Goal: Task Accomplishment & Management: Complete application form

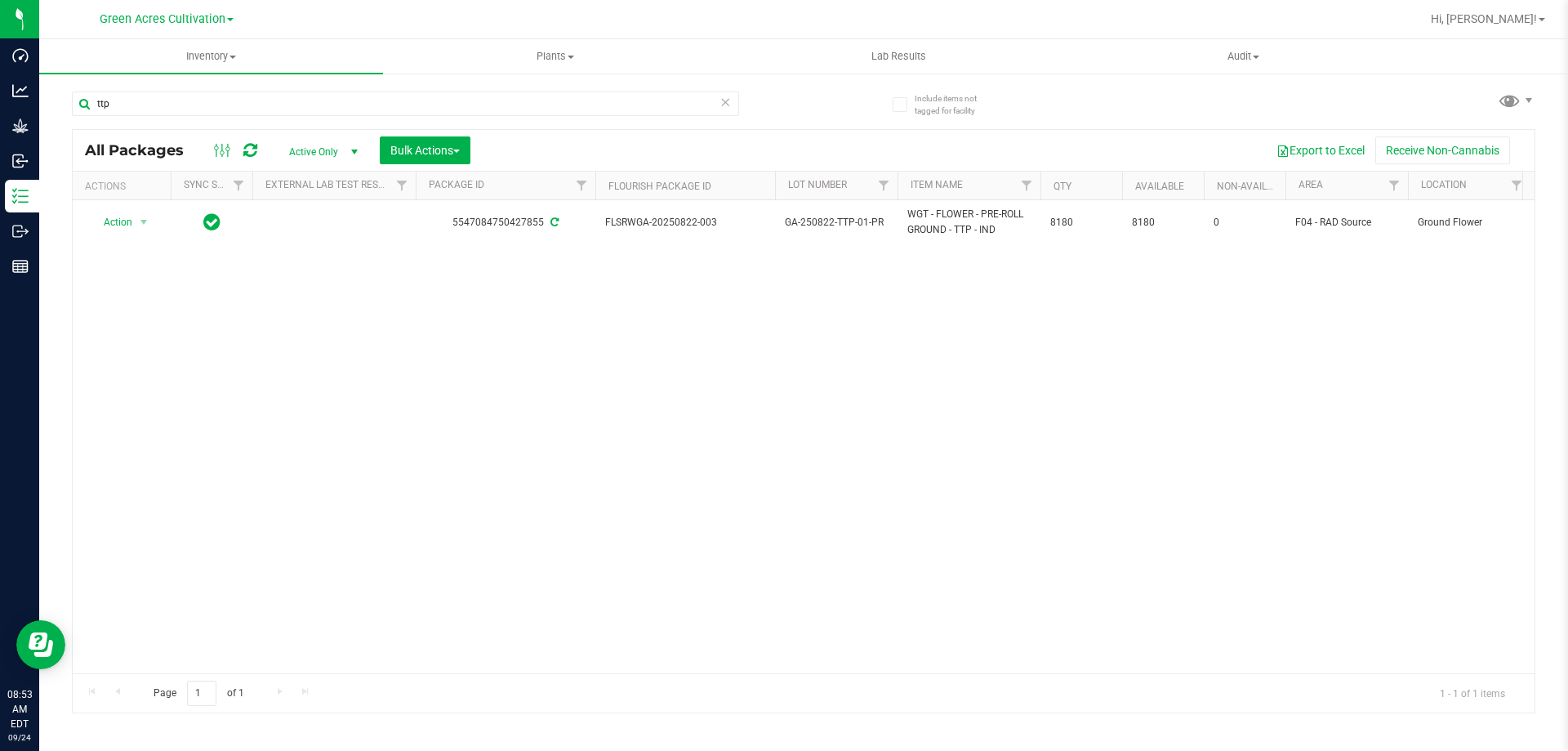
type input "ttp"
click at [724, 95] on icon at bounding box center [726, 101] width 11 height 20
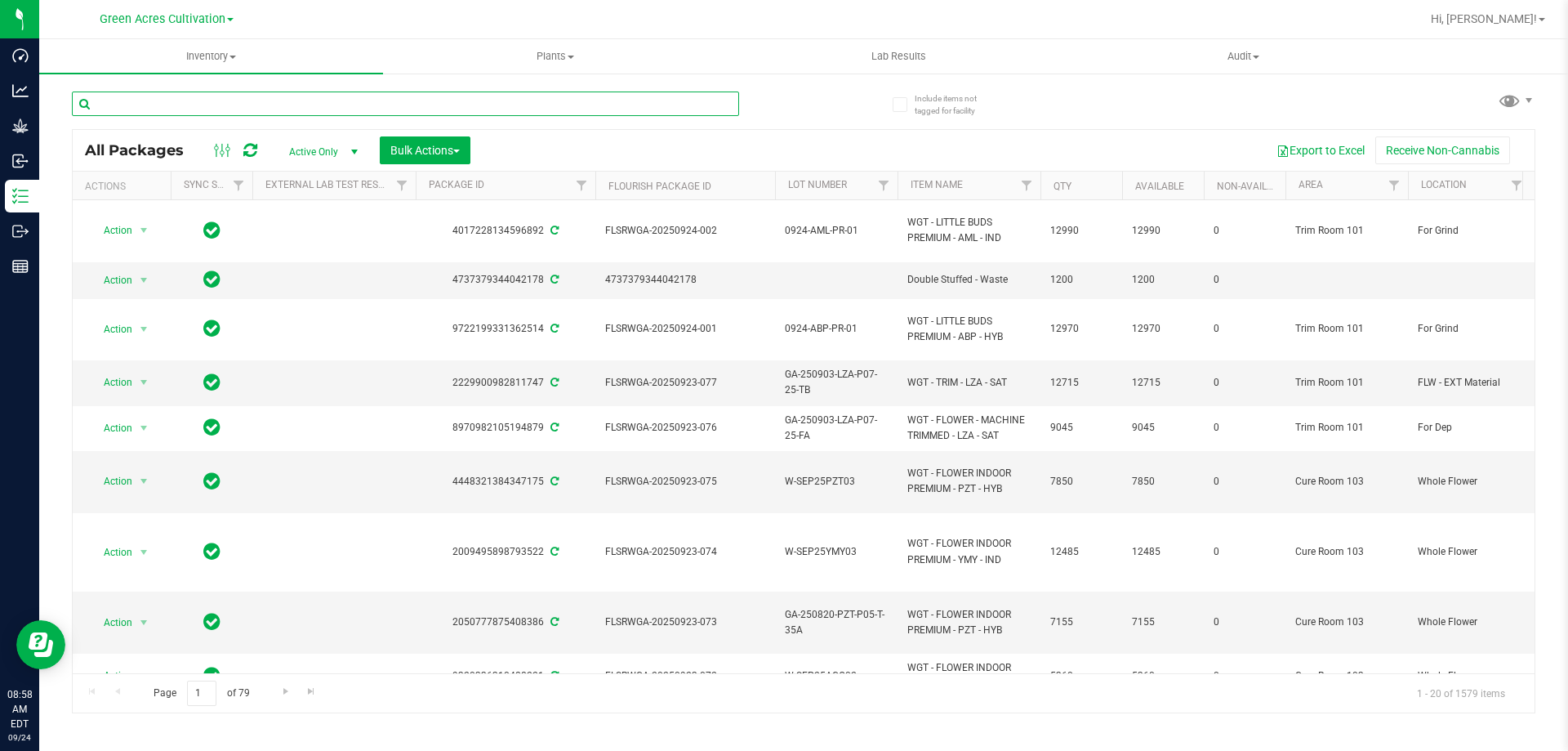
click at [424, 107] on input "text" at bounding box center [405, 104] width 667 height 25
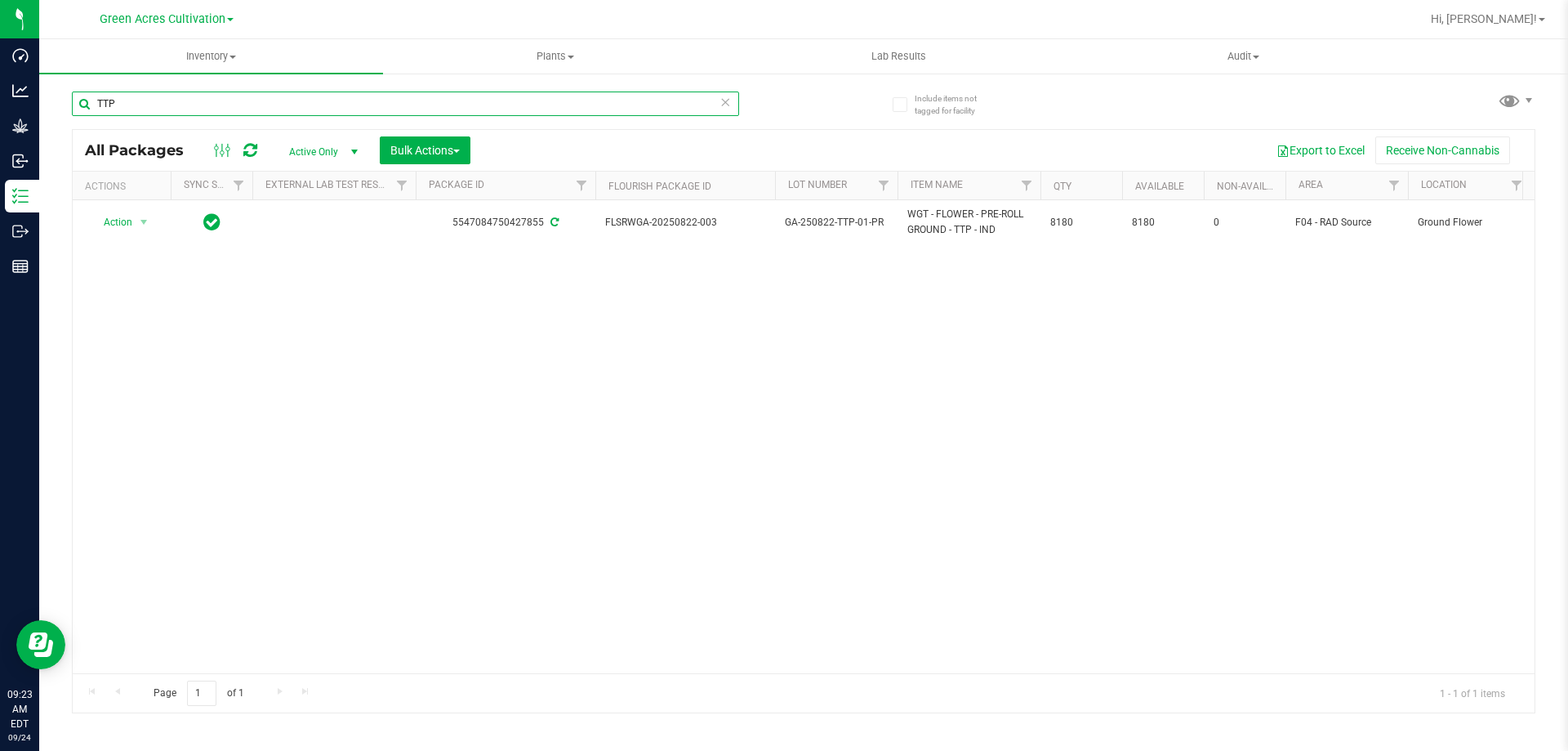
click at [453, 107] on input "TTP" at bounding box center [405, 104] width 667 height 25
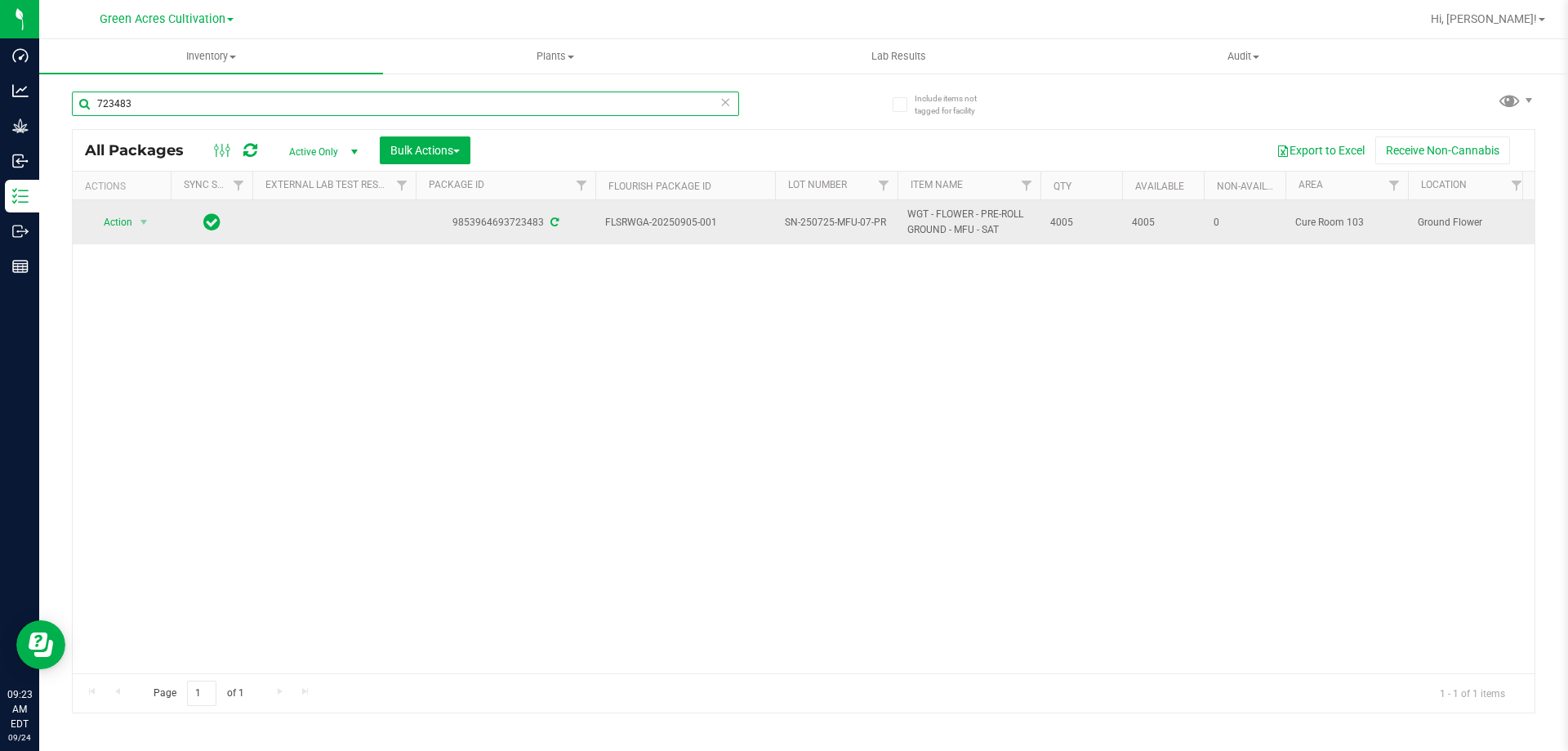
type input "723483"
drag, startPoint x: 606, startPoint y: 221, endPoint x: 1080, endPoint y: 221, distance: 474.0
copy tr "FLSRWGA-20250905-001 SN-250725-MFU-07-PR WGT - FLOWER - PRE-ROLL GROUND - MFU -…"
click at [139, 225] on span "select" at bounding box center [143, 223] width 13 height 13
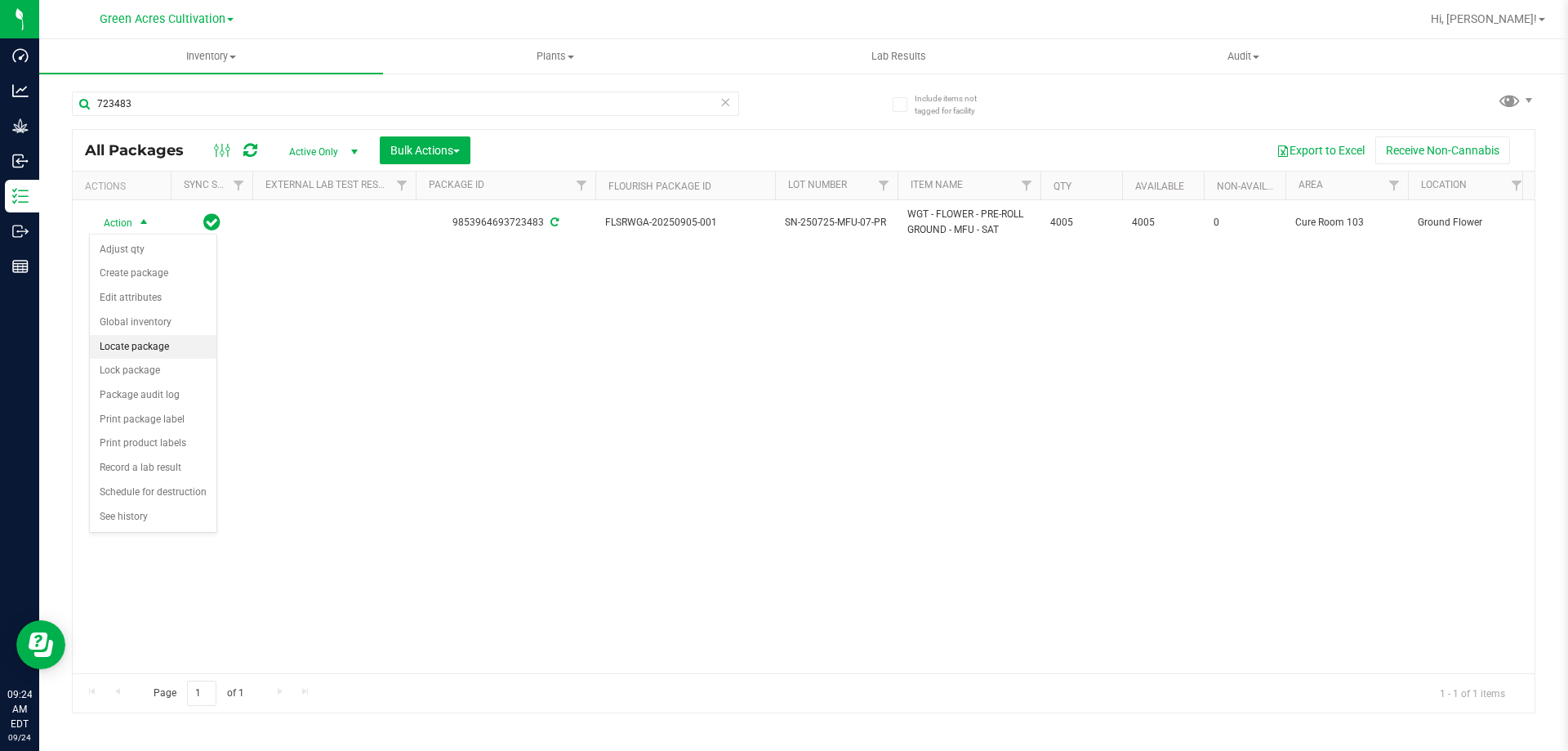
click at [139, 344] on li "Locate package" at bounding box center [153, 347] width 126 height 25
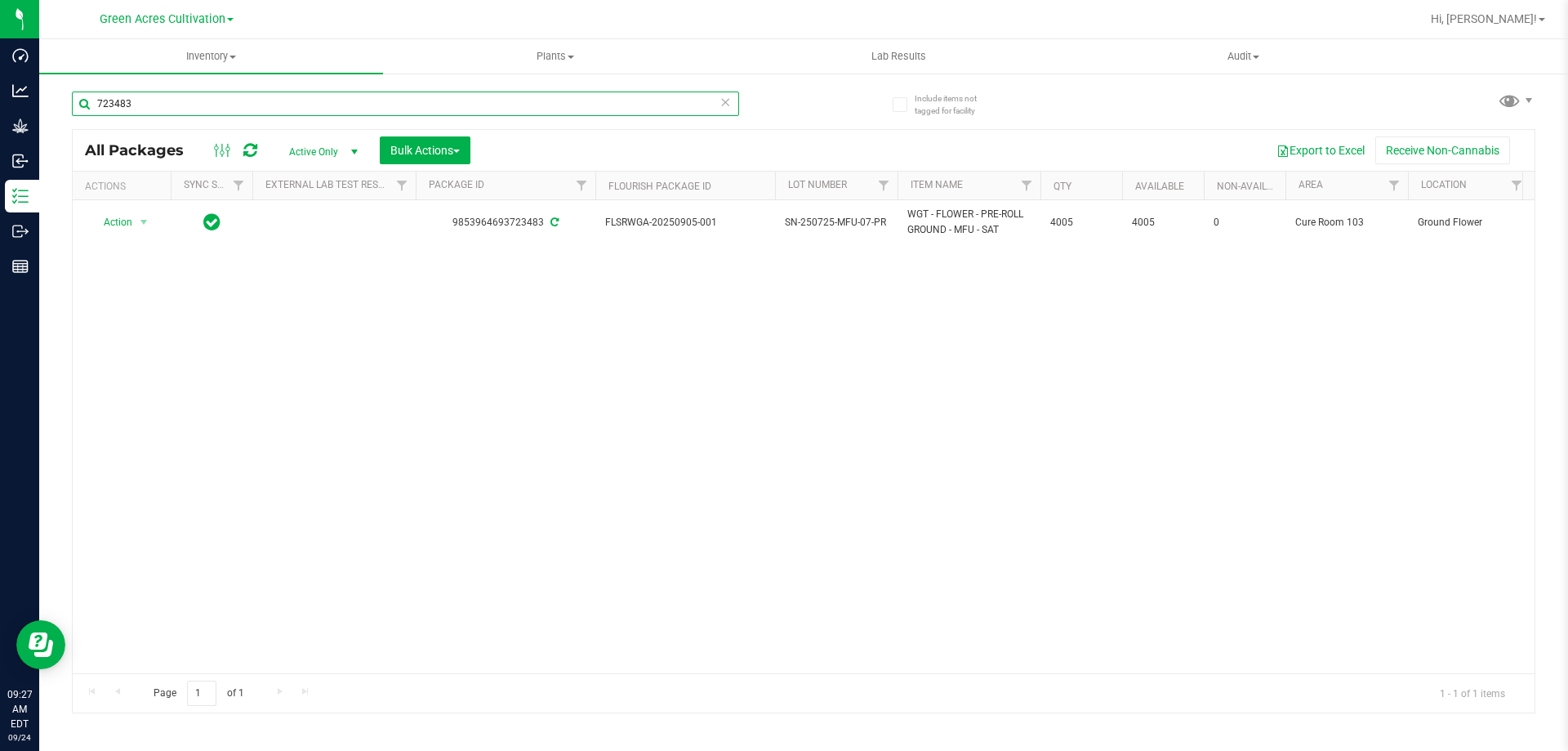
click at [508, 108] on input "723483" at bounding box center [405, 104] width 667 height 25
type input "d"
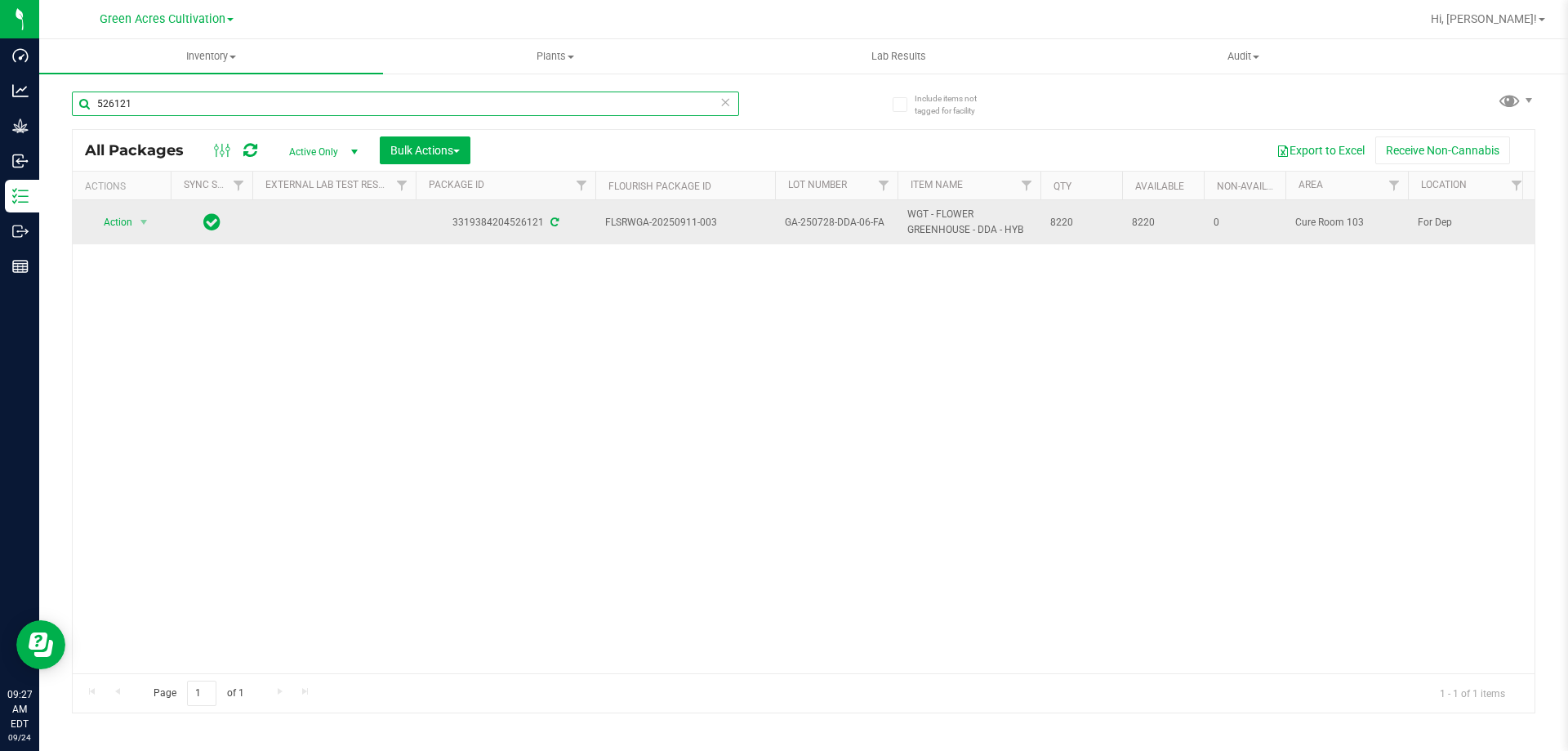
type input "526121"
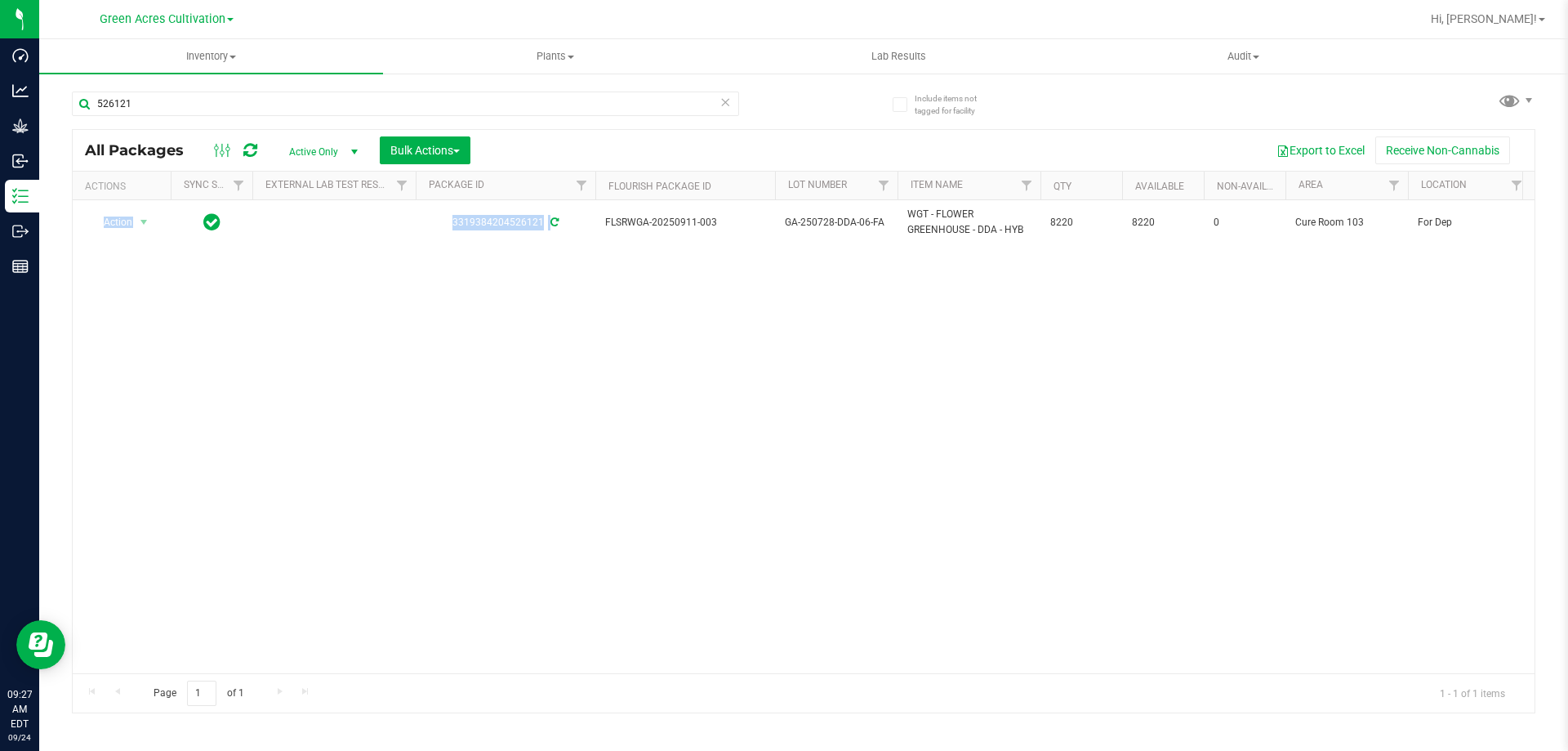
drag, startPoint x: 606, startPoint y: 218, endPoint x: 1125, endPoint y: 245, distance: 519.7
click at [1125, 245] on div "Action Action Adjust qty Create package Edit attributes Global inventory Locate…" at bounding box center [804, 436] width 1462 height 473
copy table "Action Action Adjust qty Create package Edit attributes Global inventory Locate…"
click at [494, 342] on div "Action Action Adjust qty Create package Edit attributes Global inventory Locate…" at bounding box center [804, 436] width 1462 height 473
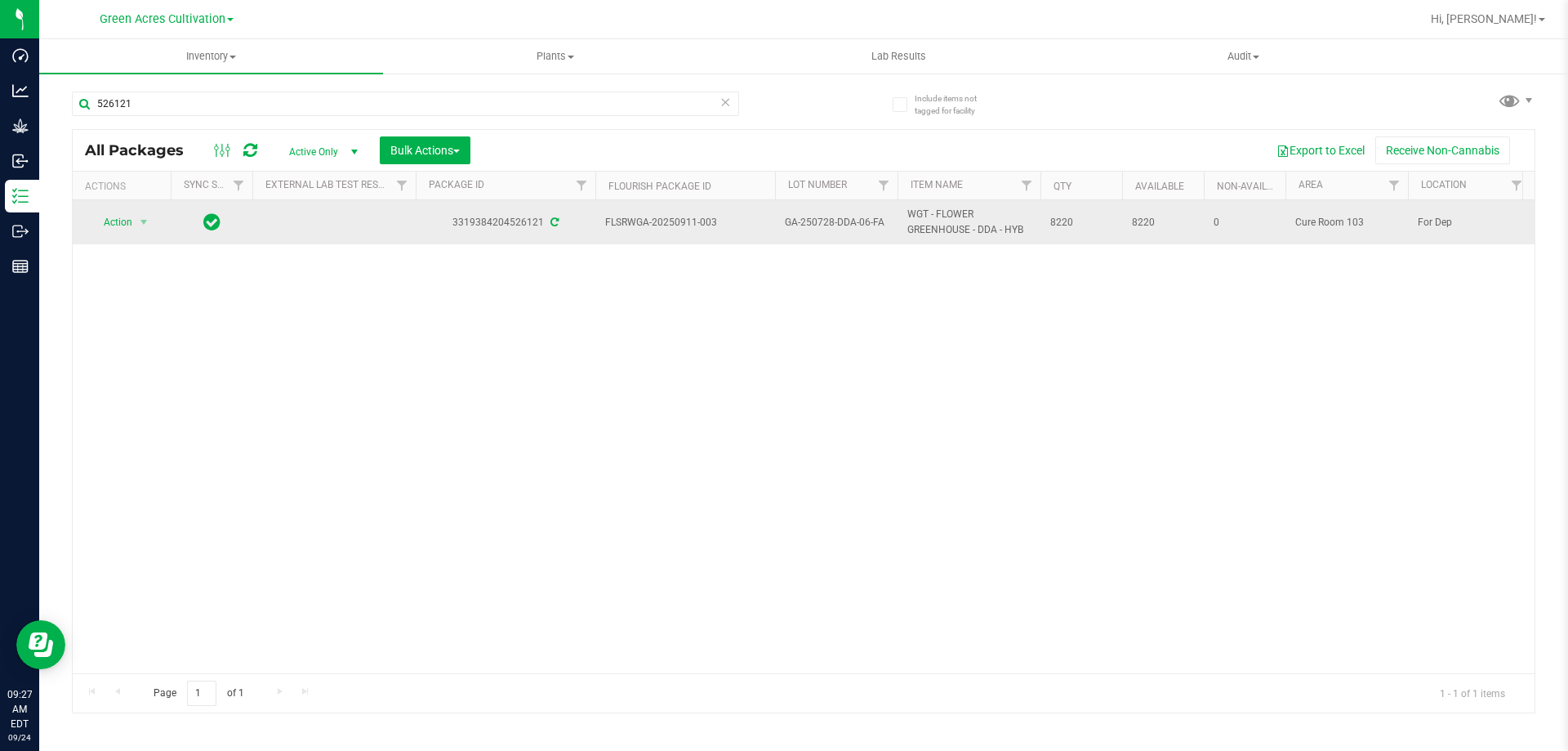
click at [605, 219] on td "FLSRWGA-20250911-003" at bounding box center [685, 222] width 179 height 44
drag, startPoint x: 605, startPoint y: 219, endPoint x: 1093, endPoint y: 210, distance: 488.1
copy tr "FLSRWGA-20250911-003 GA-250728-DDA-06-FA WGT - FLOWER GREENHOUSE - DDA - HYB 82…"
click at [144, 227] on span "select" at bounding box center [143, 223] width 13 height 13
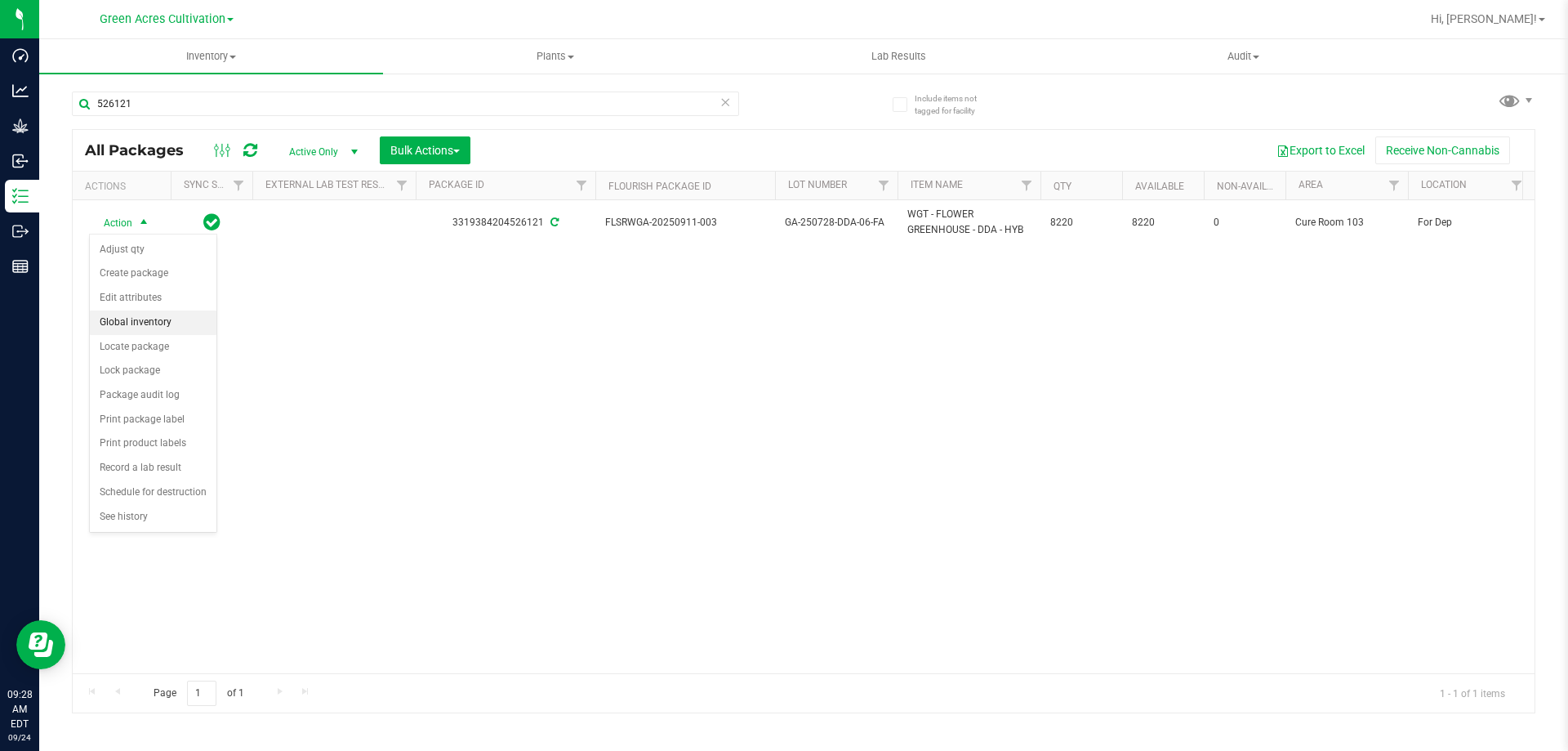
click at [127, 318] on li "Global inventory" at bounding box center [153, 323] width 126 height 25
click at [119, 344] on li "Locate package" at bounding box center [153, 347] width 126 height 25
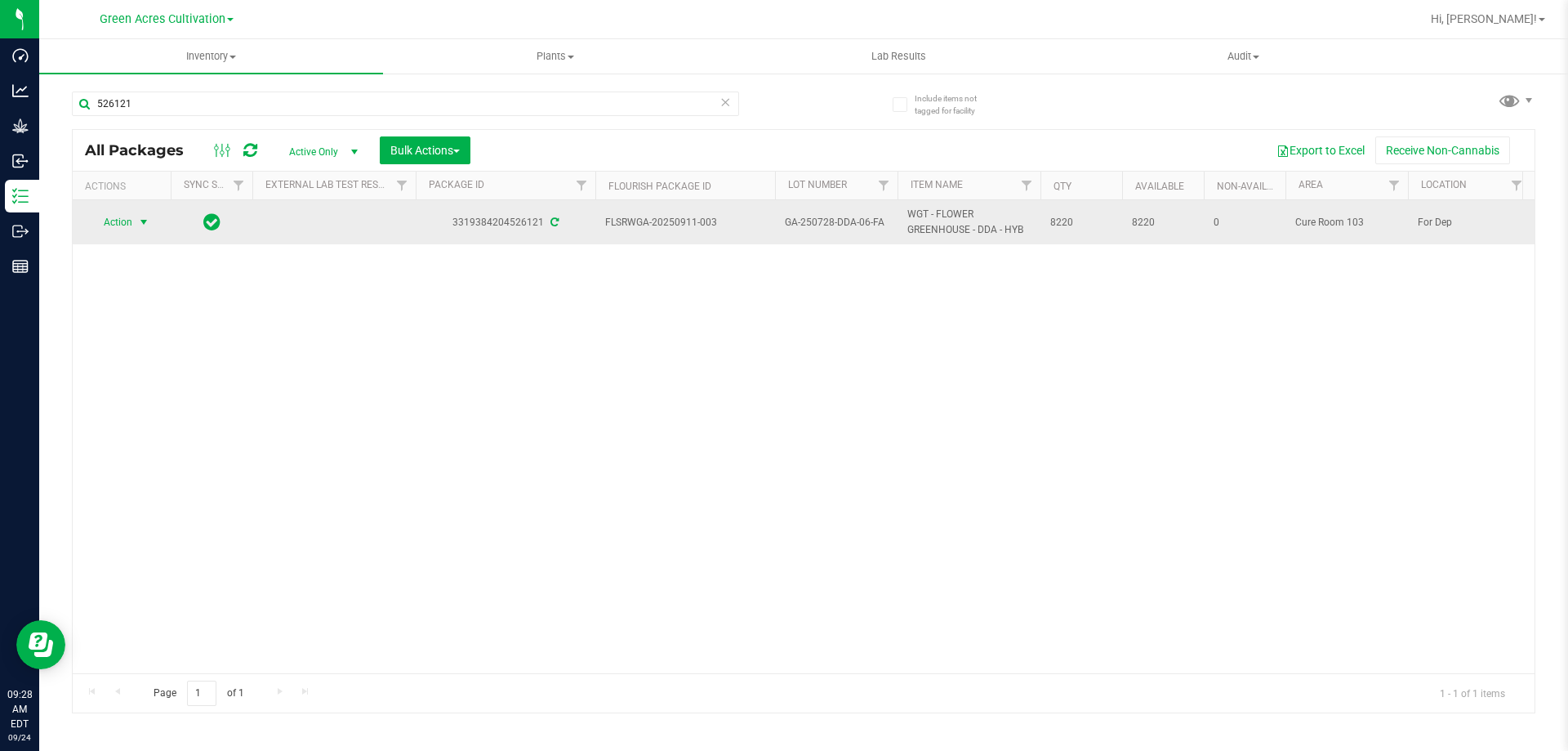
click at [137, 228] on span "select" at bounding box center [144, 222] width 21 height 23
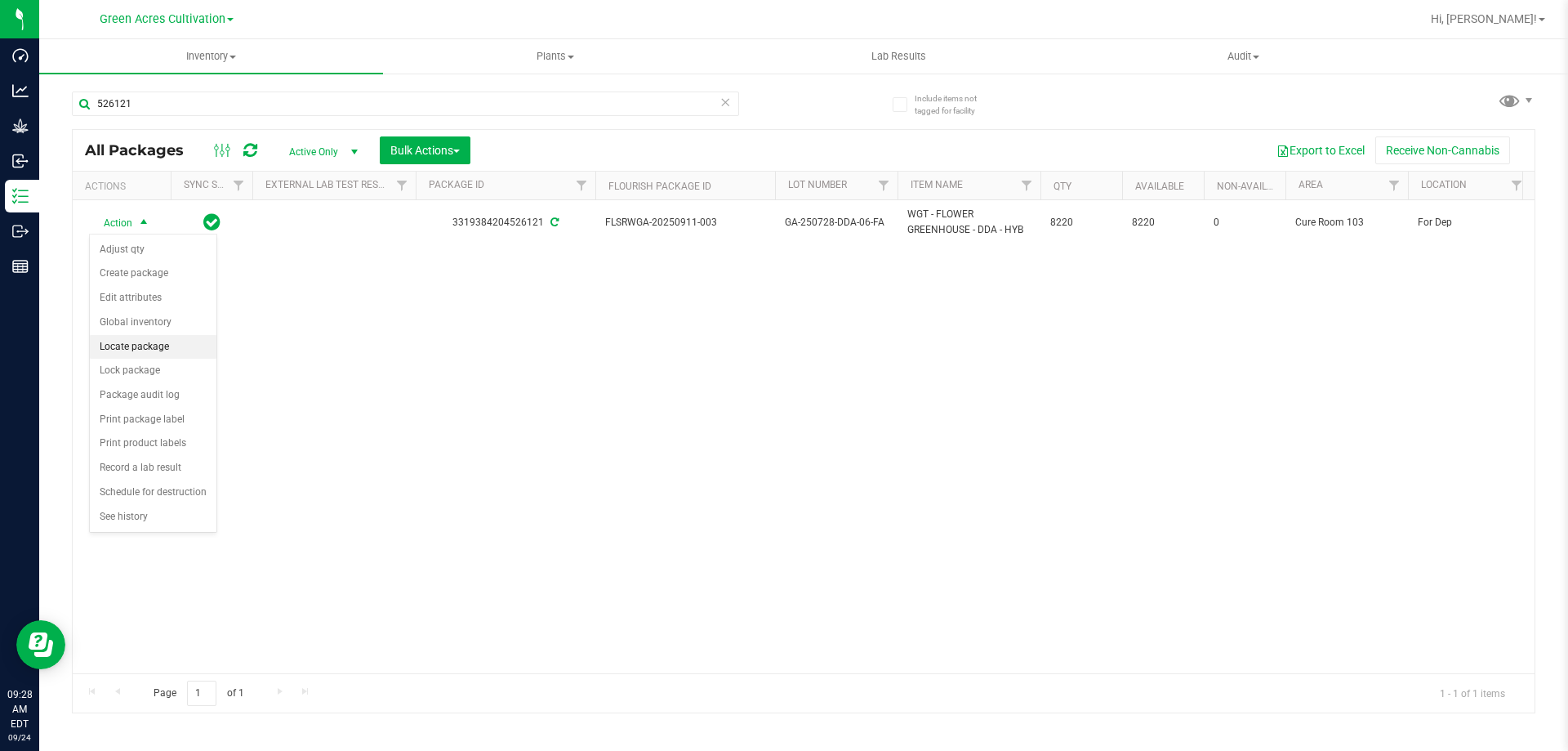
click at [131, 344] on li "Locate package" at bounding box center [153, 347] width 126 height 25
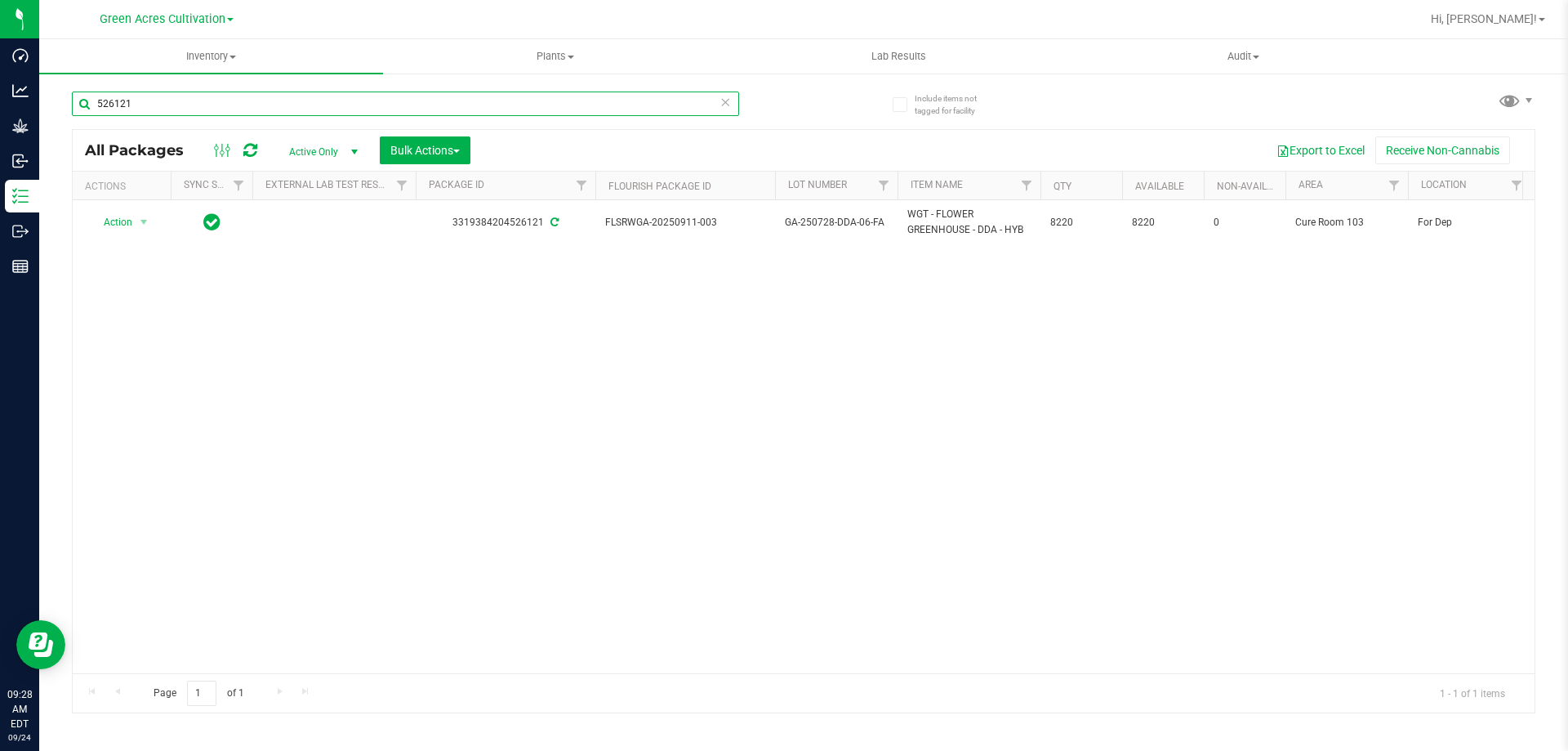
click at [428, 102] on input "526121" at bounding box center [405, 104] width 667 height 25
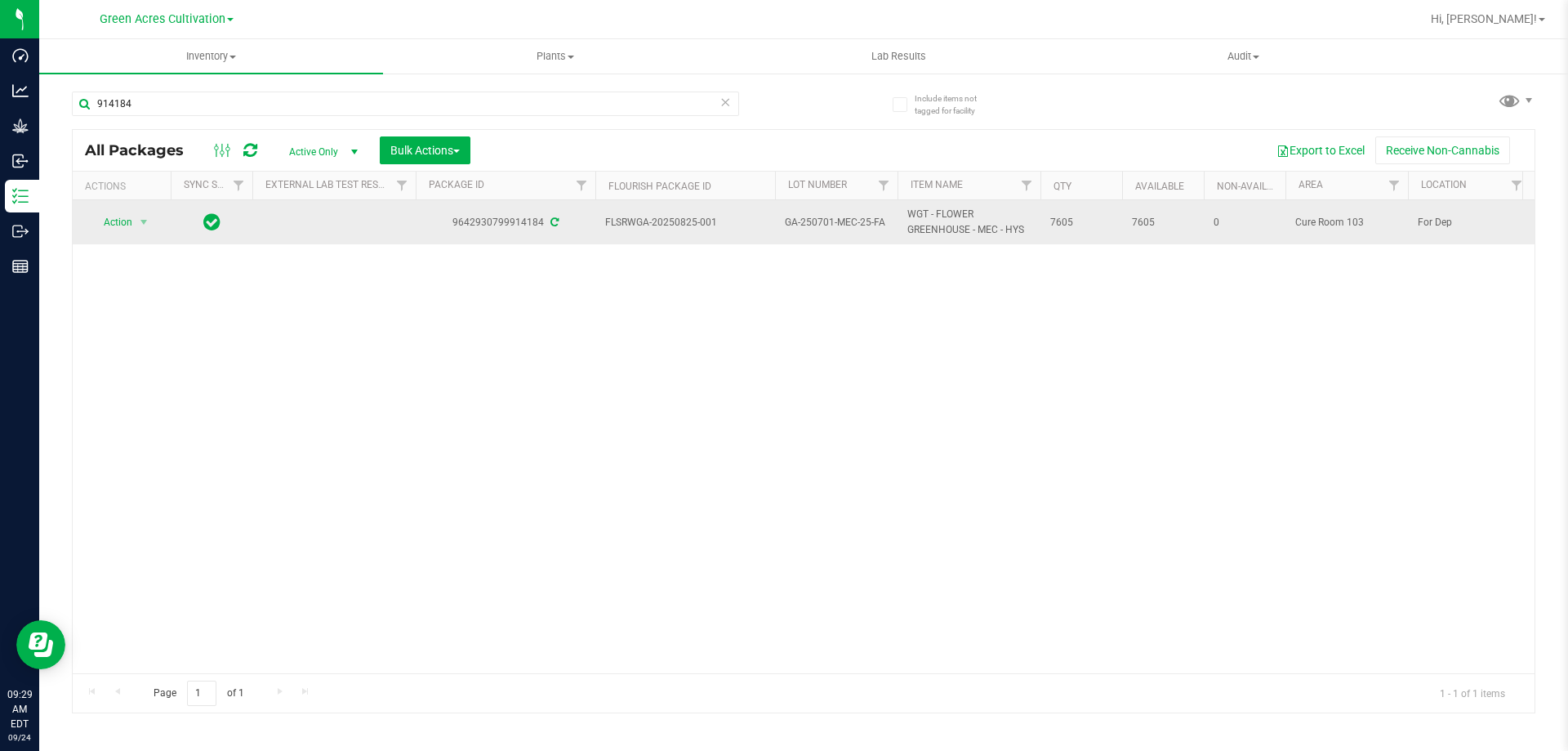
drag, startPoint x: 606, startPoint y: 219, endPoint x: 1080, endPoint y: 225, distance: 474.0
copy tr "FLSRWGA-20250825-001 GA-250701-MEC-25-FA WGT - FLOWER GREENHOUSE - MEC - HYS 76…"
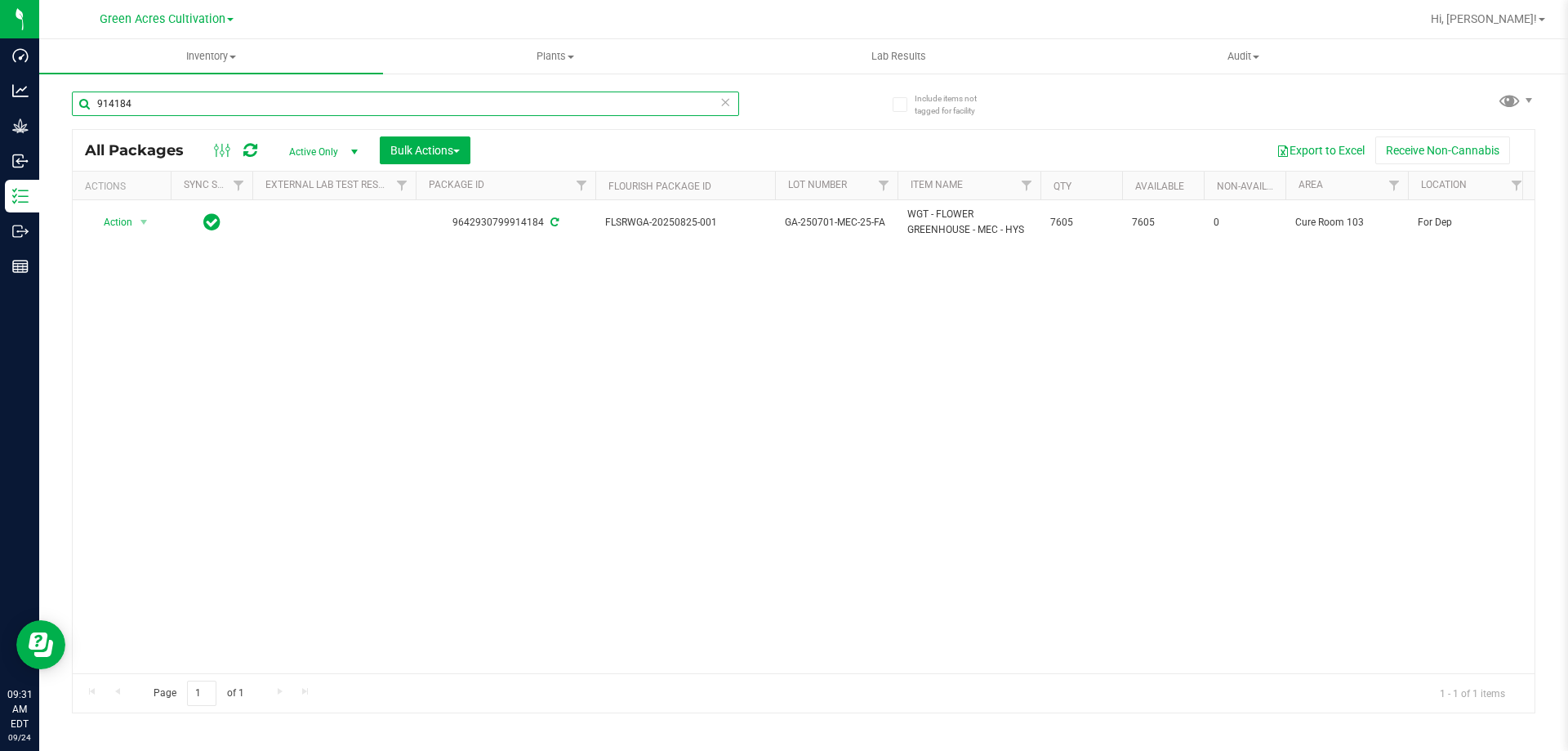
click at [491, 98] on input "914184" at bounding box center [405, 104] width 667 height 25
click at [425, 95] on input "914184" at bounding box center [405, 104] width 667 height 25
paste input "0630-HYB-DW-01"
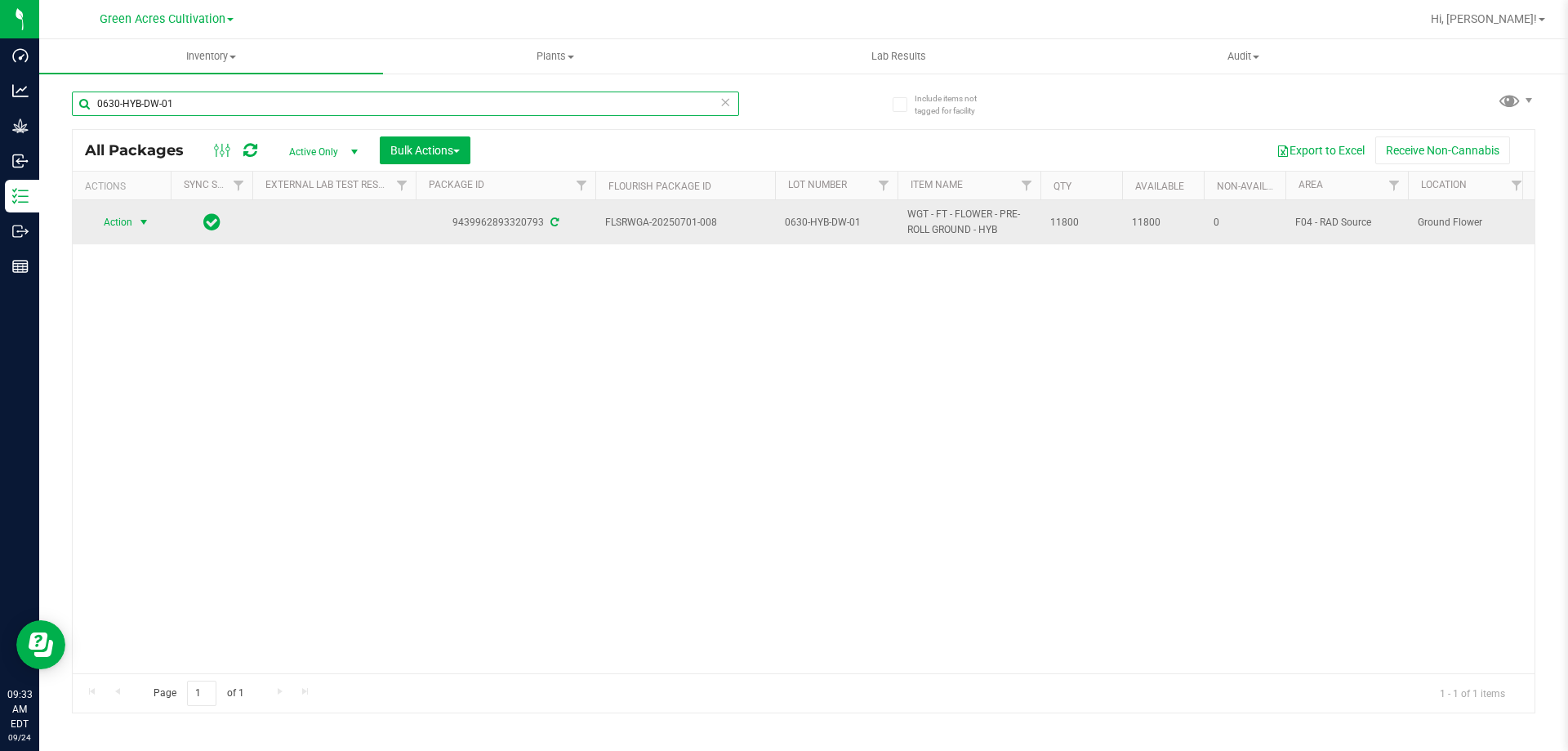
type input "0630-HYB-DW-01"
click at [125, 226] on span "Action" at bounding box center [110, 222] width 44 height 23
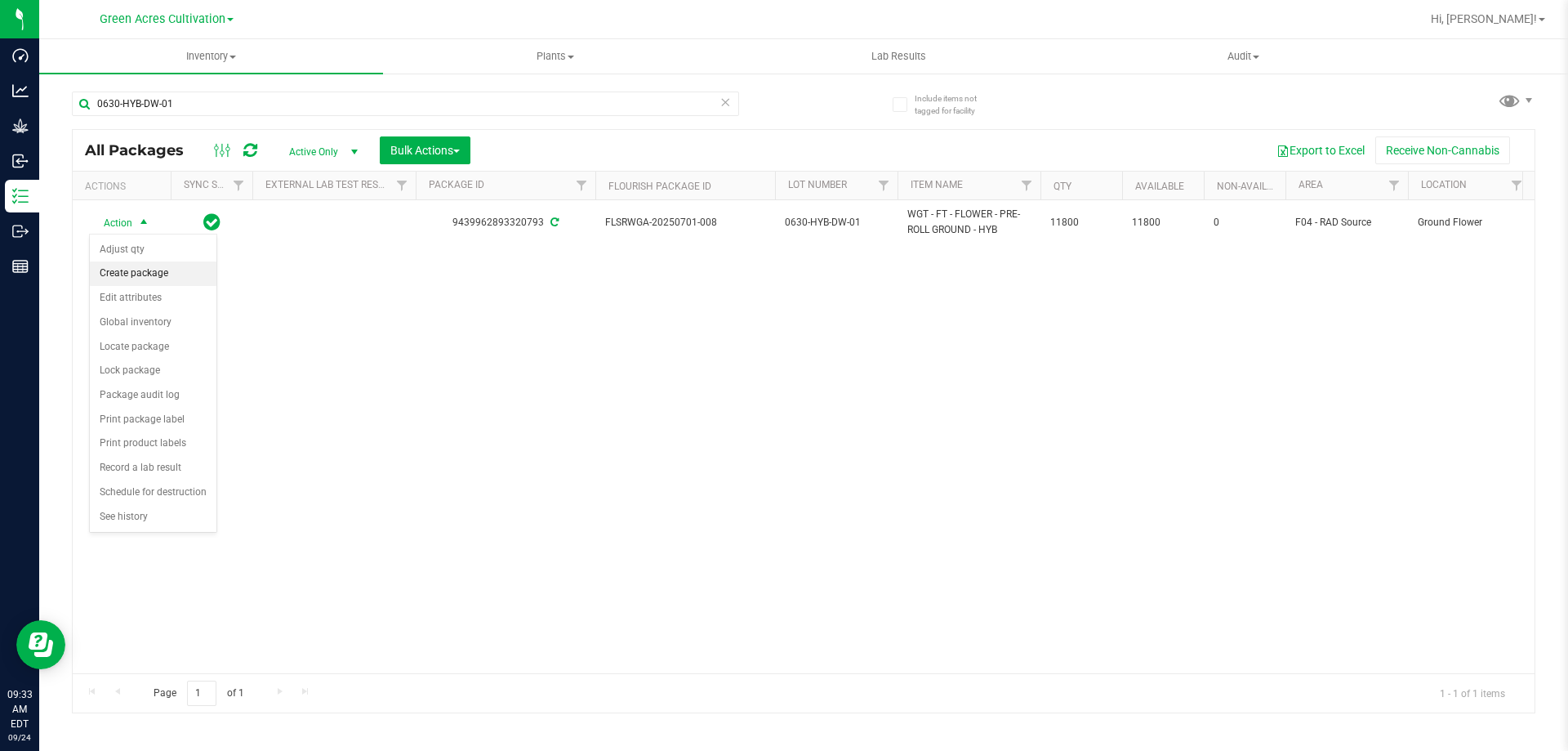
click at [144, 274] on li "Create package" at bounding box center [153, 274] width 126 height 25
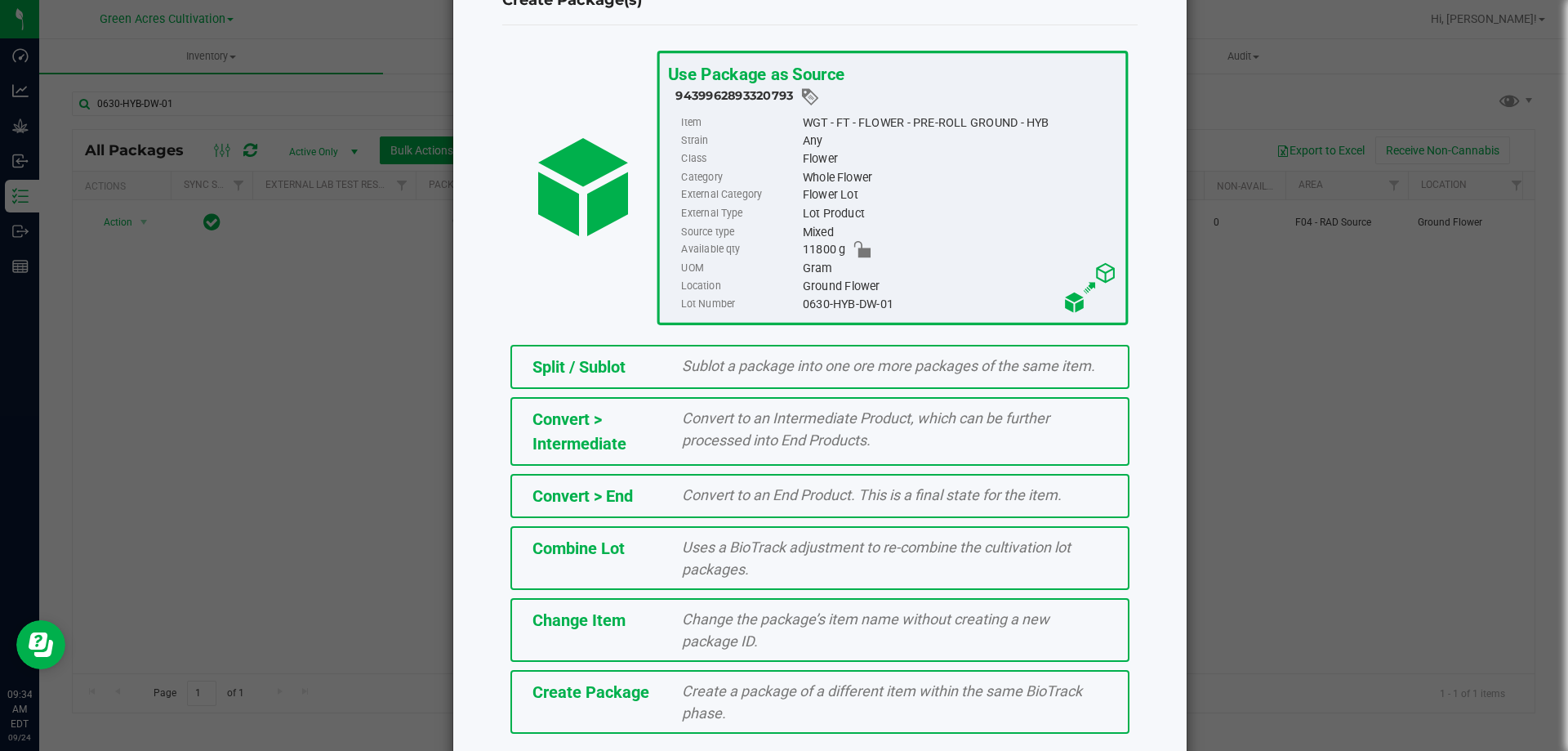
scroll to position [118, 0]
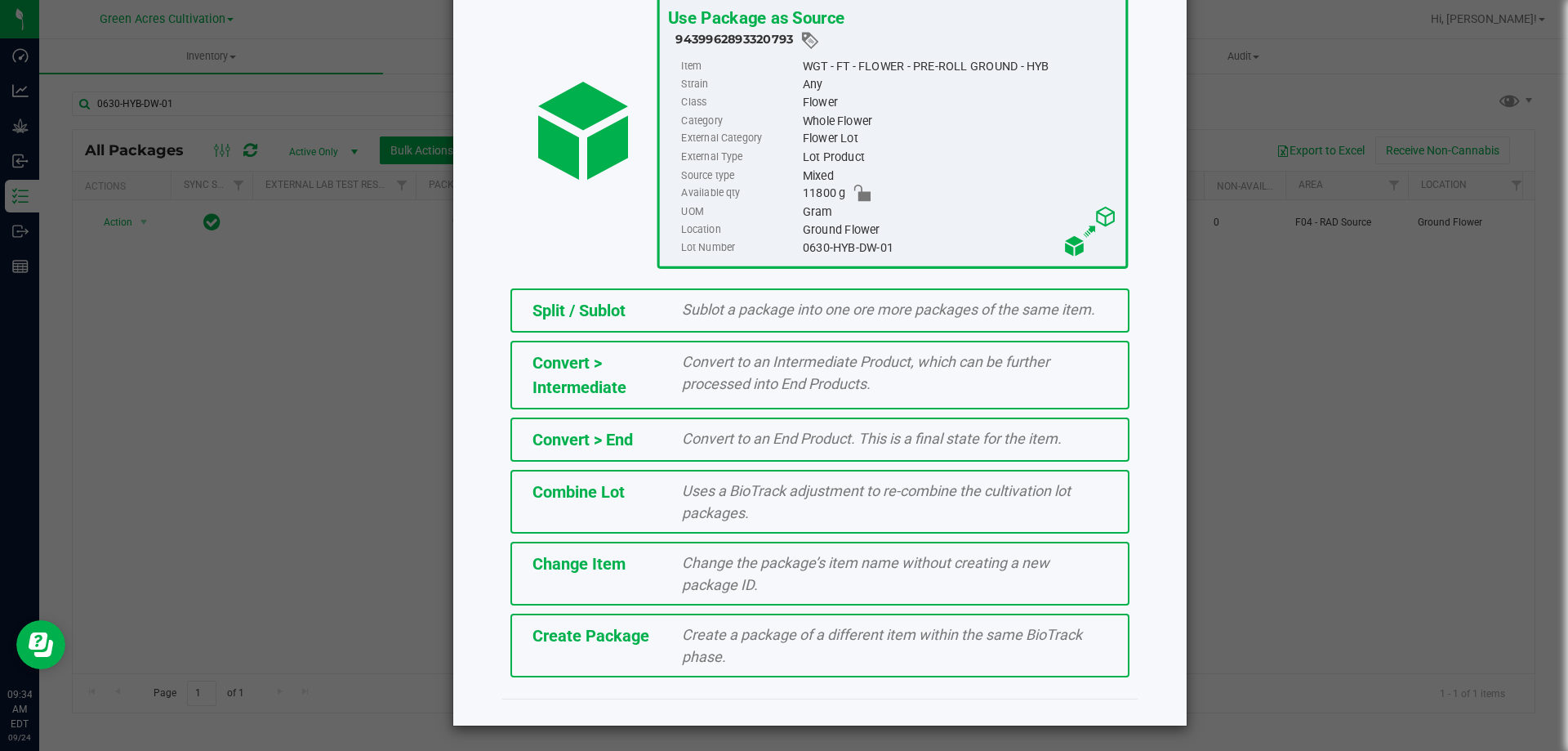
click at [1289, 400] on ngb-modal-window "Create Package(s) Use Package as Source 9439962893320793 Item WGT - FT - FLOWER…" at bounding box center [790, 376] width 1580 height 751
click at [608, 628] on span "Create Package" at bounding box center [592, 635] width 117 height 20
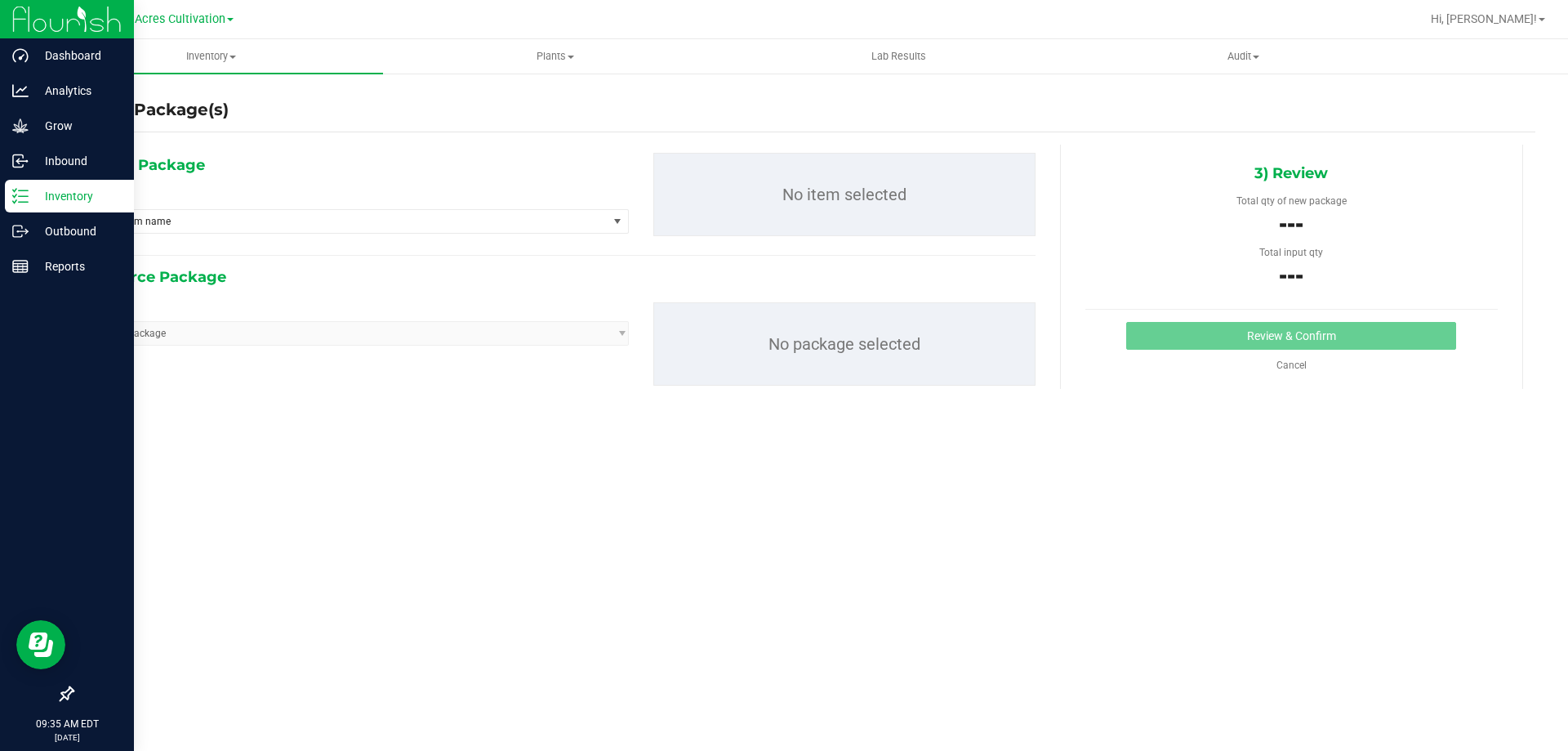
click at [61, 191] on p "Inventory" at bounding box center [77, 195] width 98 height 20
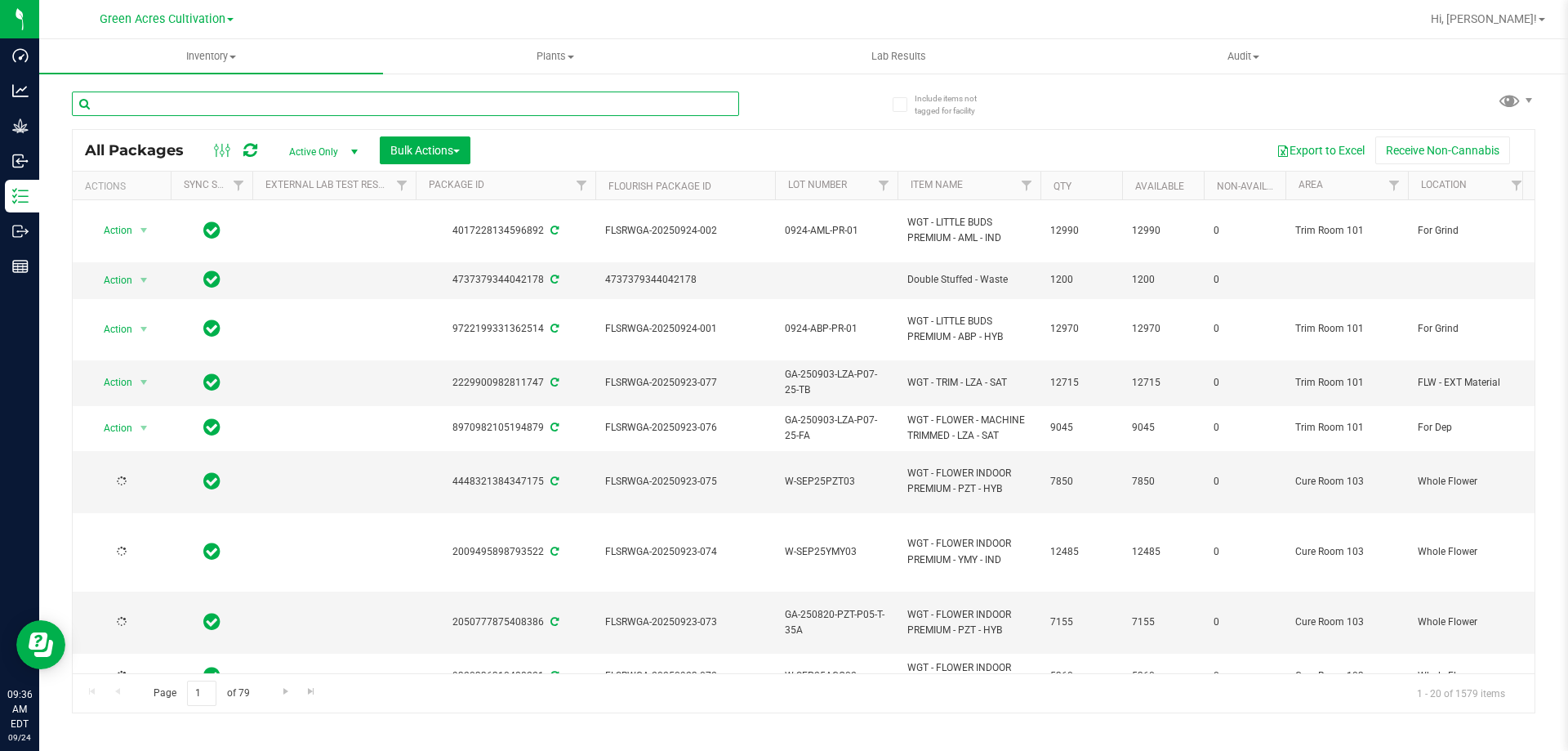
click at [481, 101] on input "text" at bounding box center [405, 104] width 667 height 25
paste input "0630-HYB-DW-01"
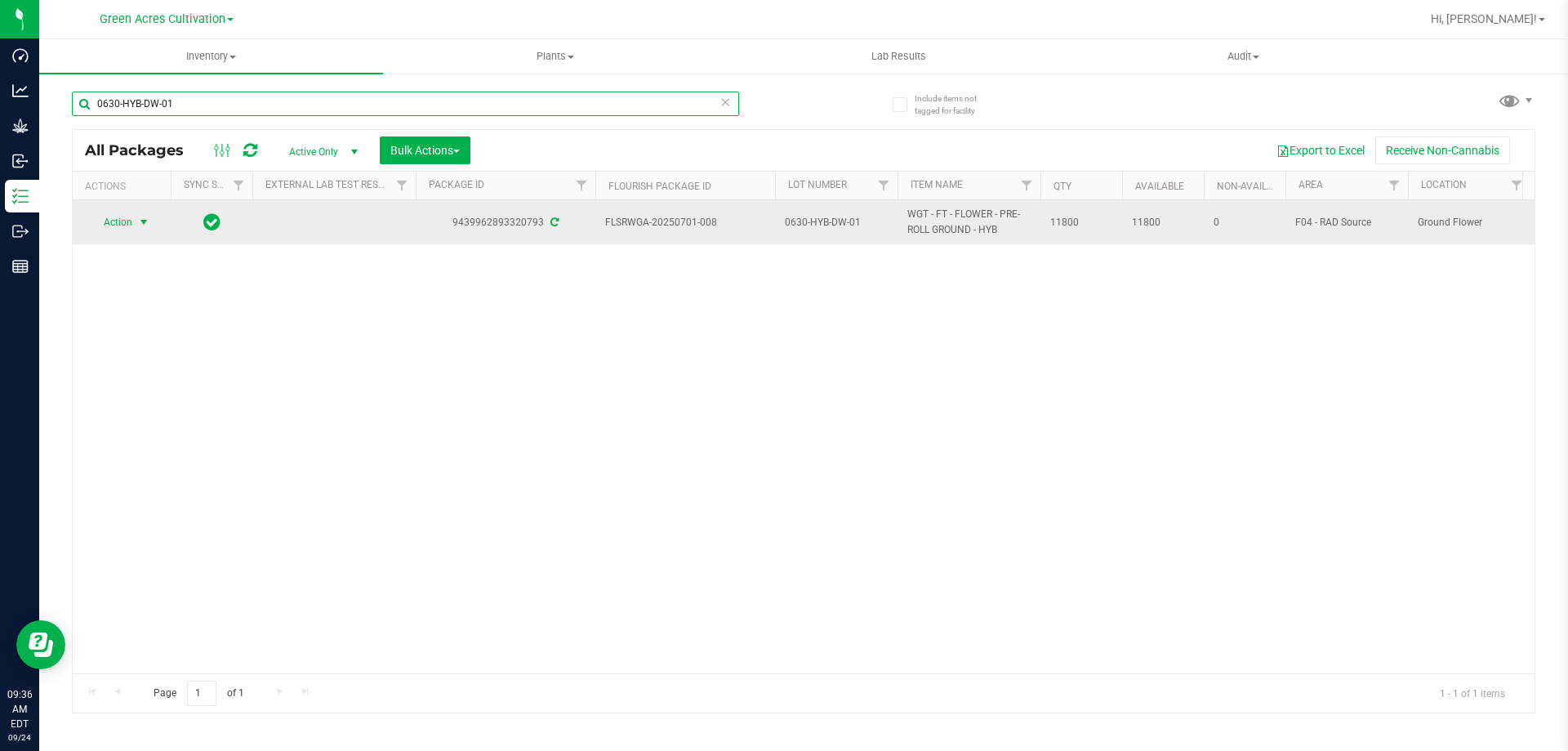
type input "0630-HYB-DW-01"
click at [126, 220] on span "Action" at bounding box center [110, 222] width 44 height 23
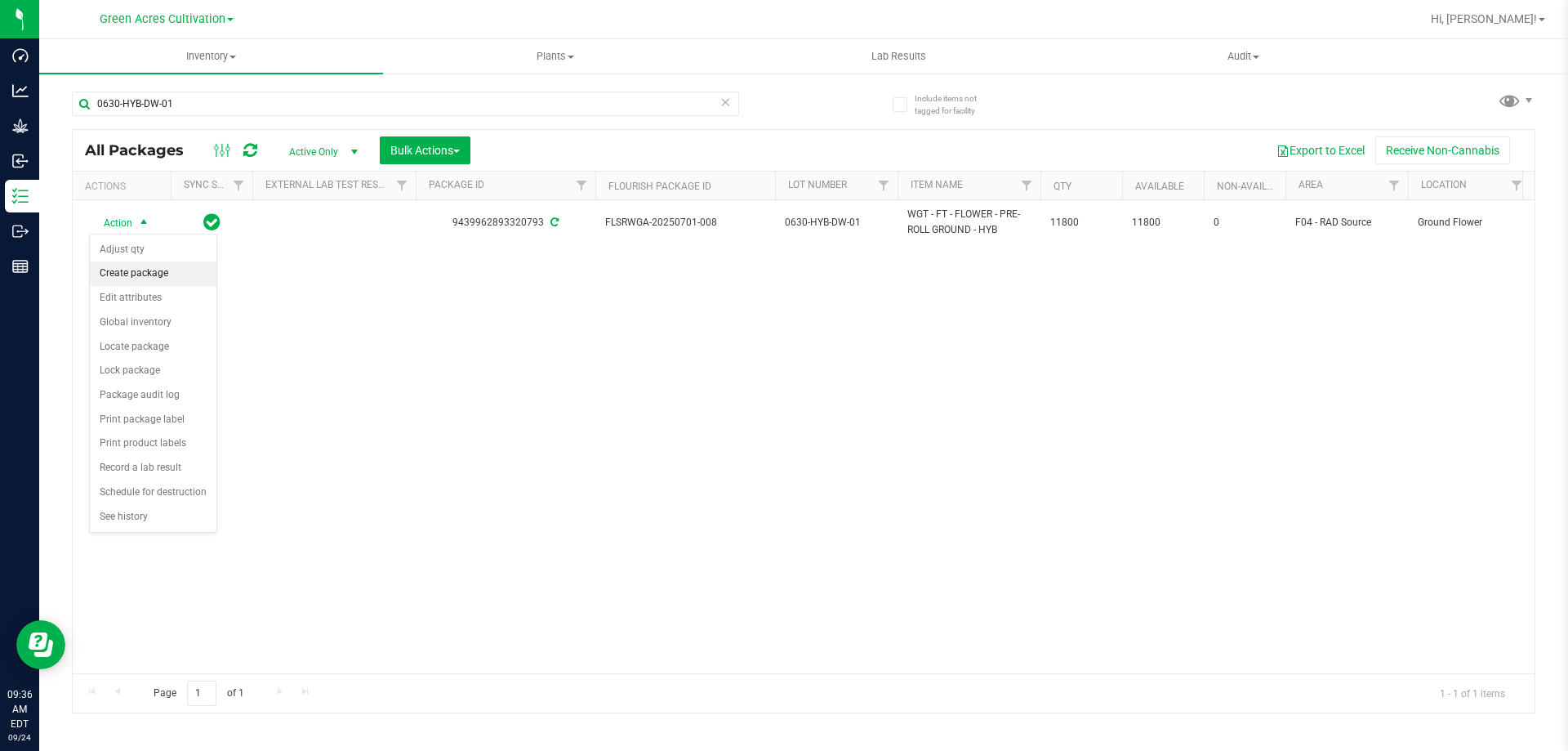
click at [125, 272] on li "Create package" at bounding box center [153, 274] width 126 height 25
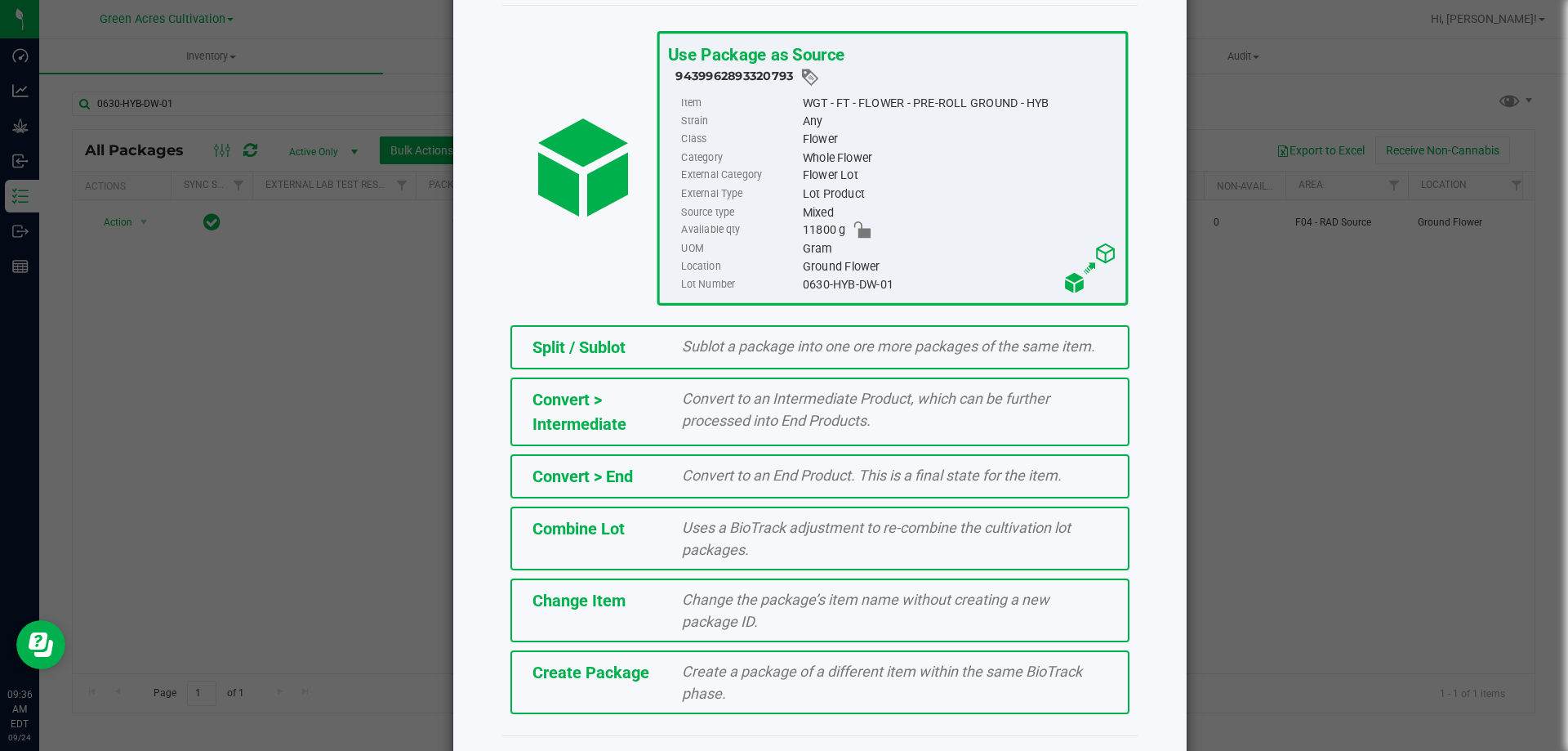
scroll to position [118, 0]
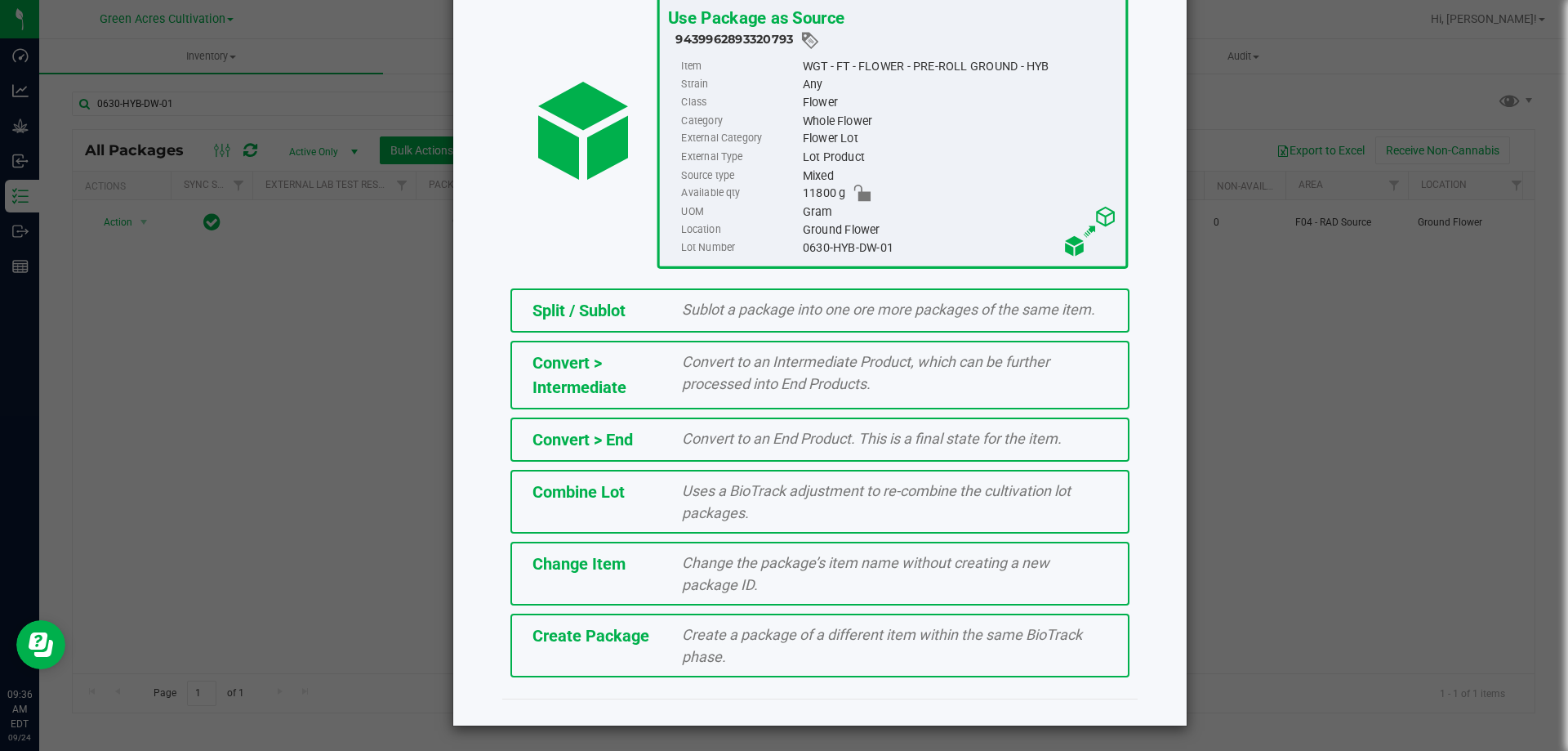
click at [542, 640] on span "Create Package" at bounding box center [592, 635] width 117 height 20
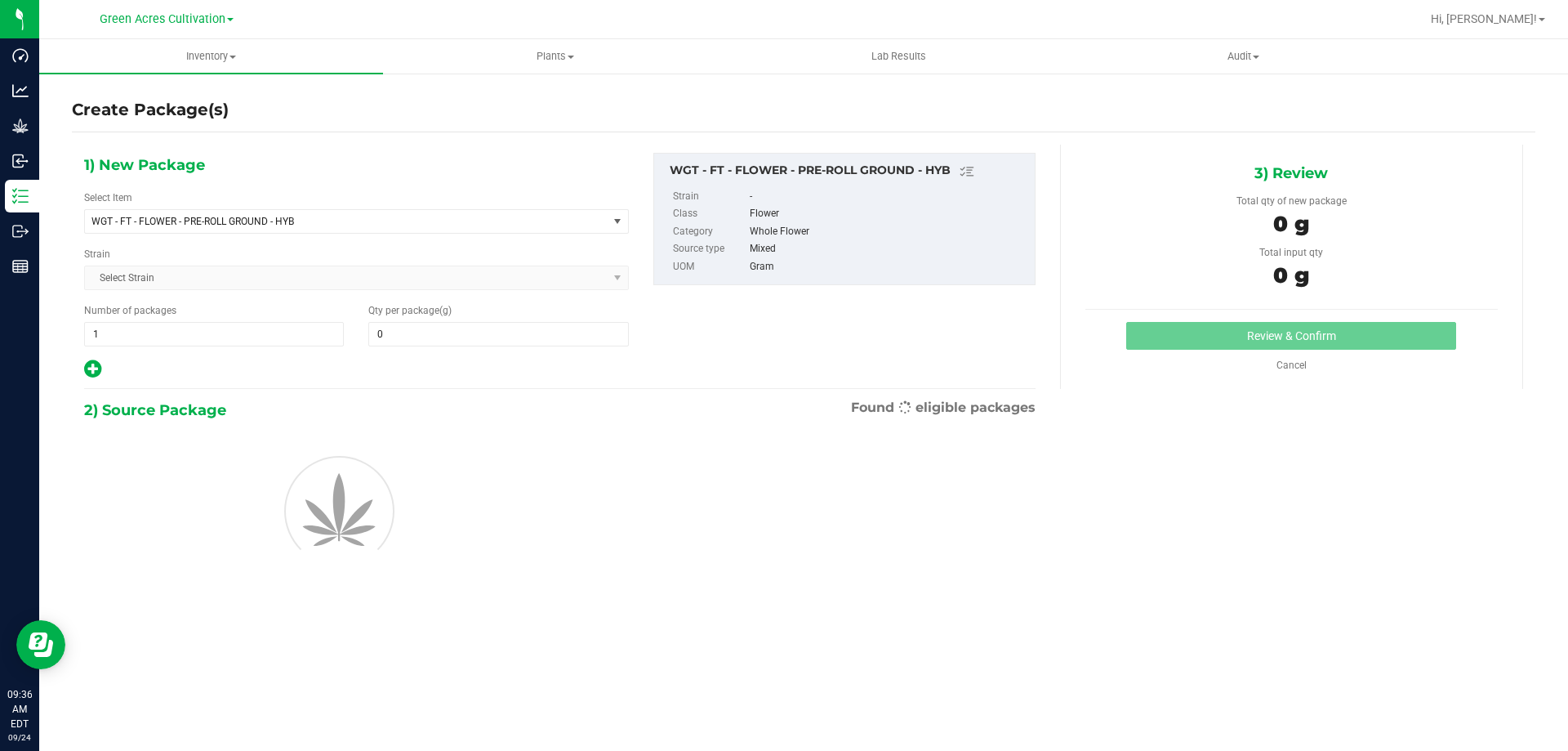
type input "0.0000"
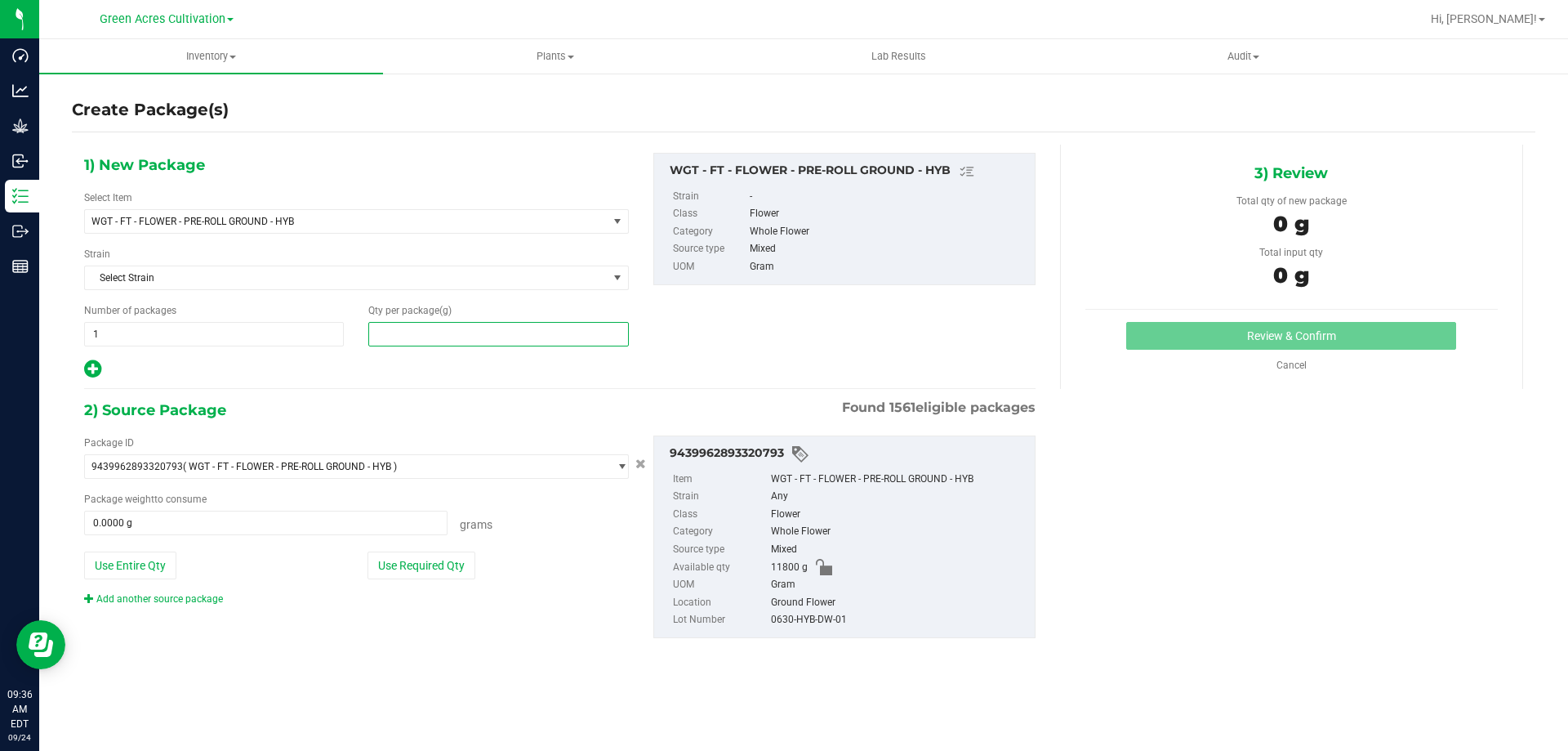
click at [524, 337] on span at bounding box center [498, 334] width 259 height 25
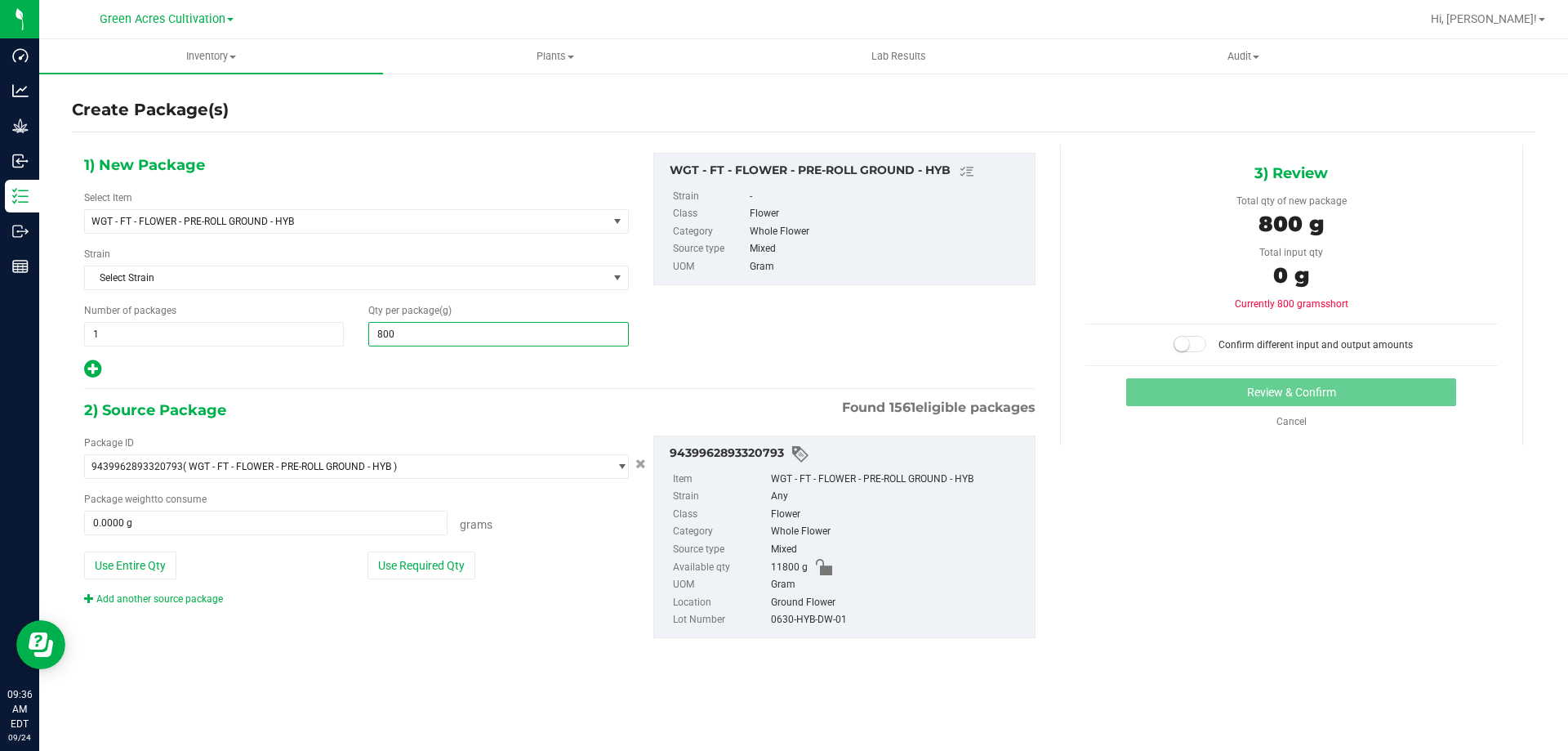
type input "8000"
type input "8,000.0000"
click at [432, 561] on button "Use Required Qty" at bounding box center [422, 564] width 108 height 27
type input "8000.0000 g"
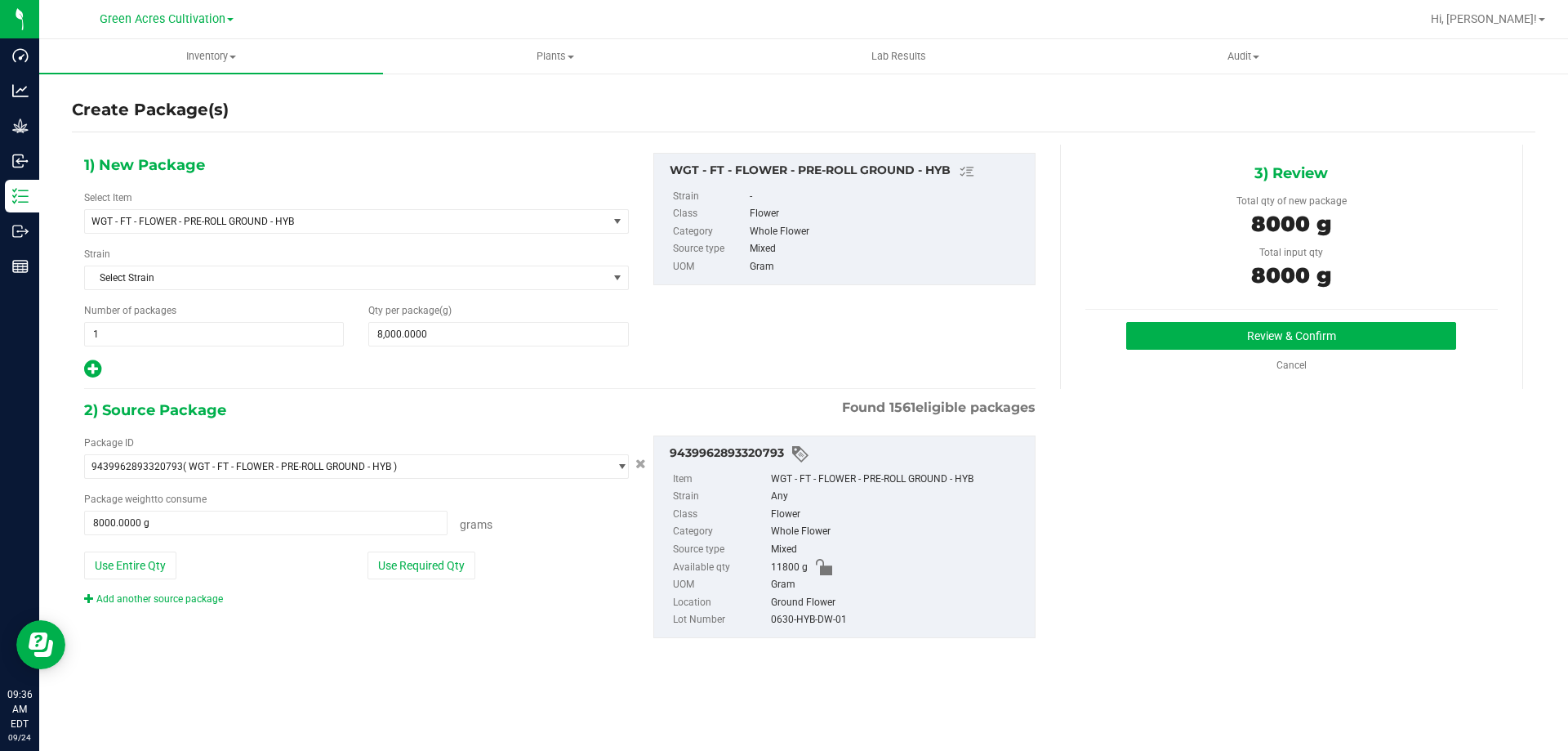
click at [809, 614] on div "0630-HYB-DW-01" at bounding box center [898, 620] width 256 height 18
copy div "0630-HYB-DW-01"
click at [1238, 332] on button "Review & Confirm" at bounding box center [1292, 335] width 330 height 27
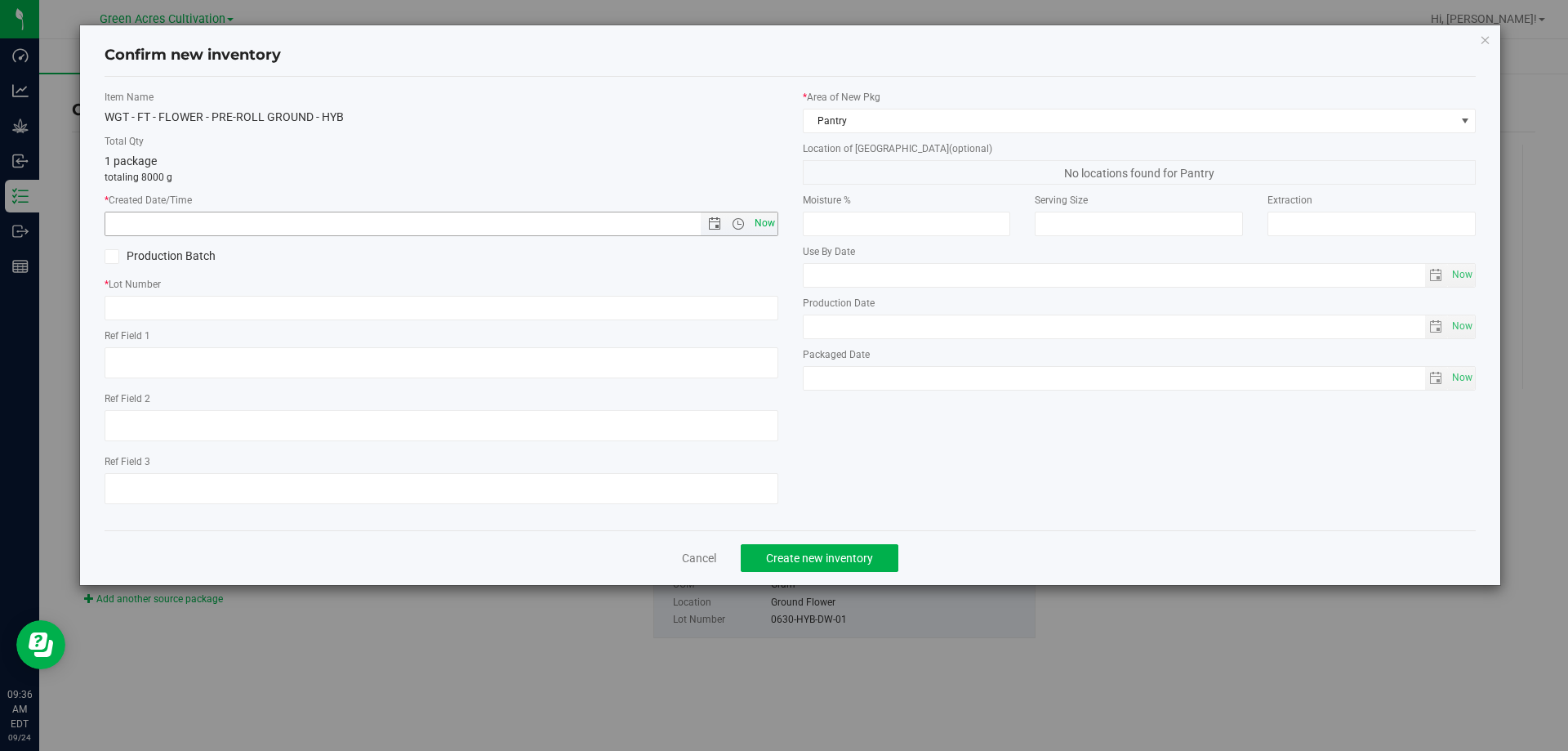
click at [762, 223] on span "Now" at bounding box center [764, 223] width 27 height 24
type input "9/24/2025 9:36 AM"
click at [721, 308] on input "text" at bounding box center [442, 308] width 674 height 25
paste input "0630-HYB-DW-01"
type input "0630-HYB-DW-01"
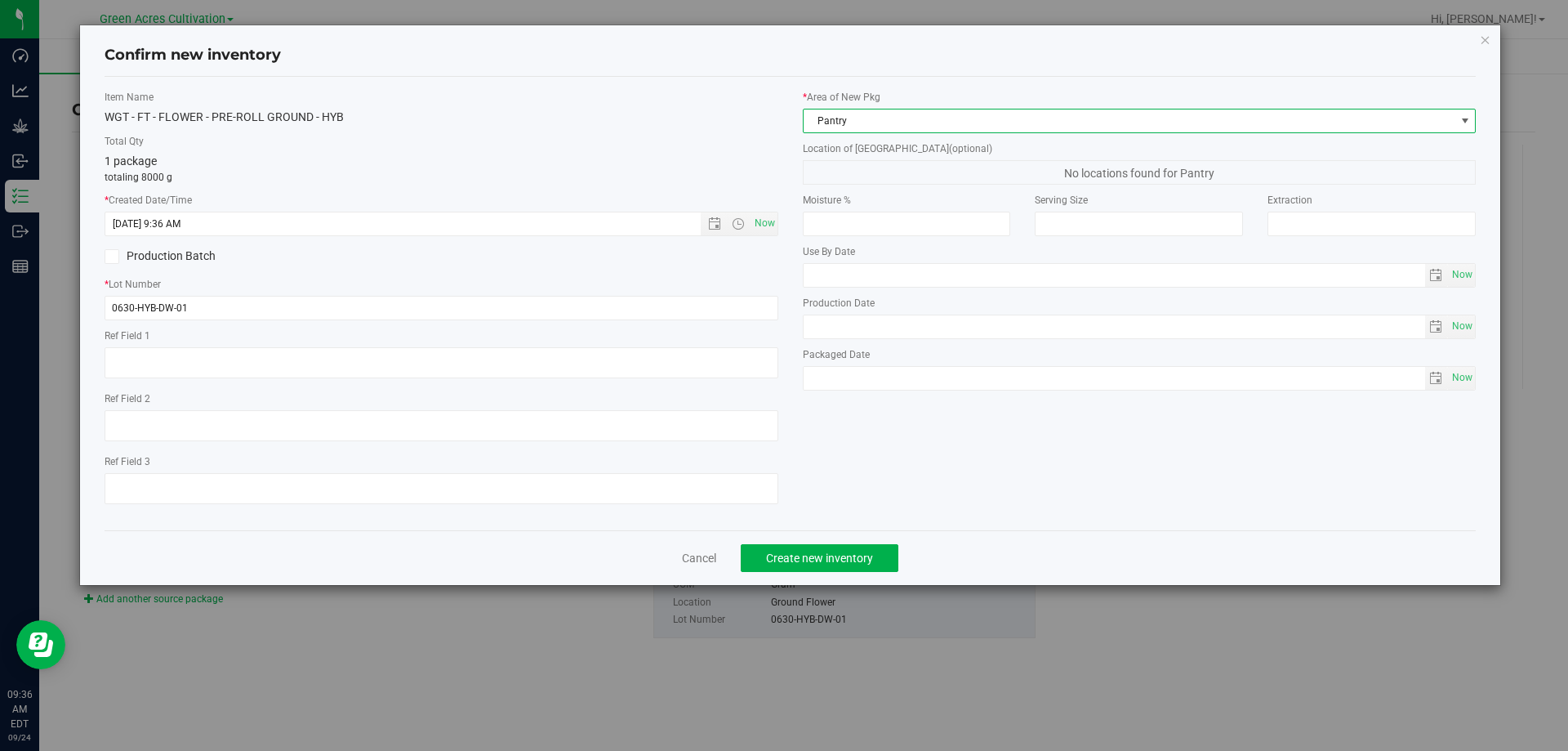
click at [862, 116] on span "Pantry" at bounding box center [1129, 121] width 652 height 23
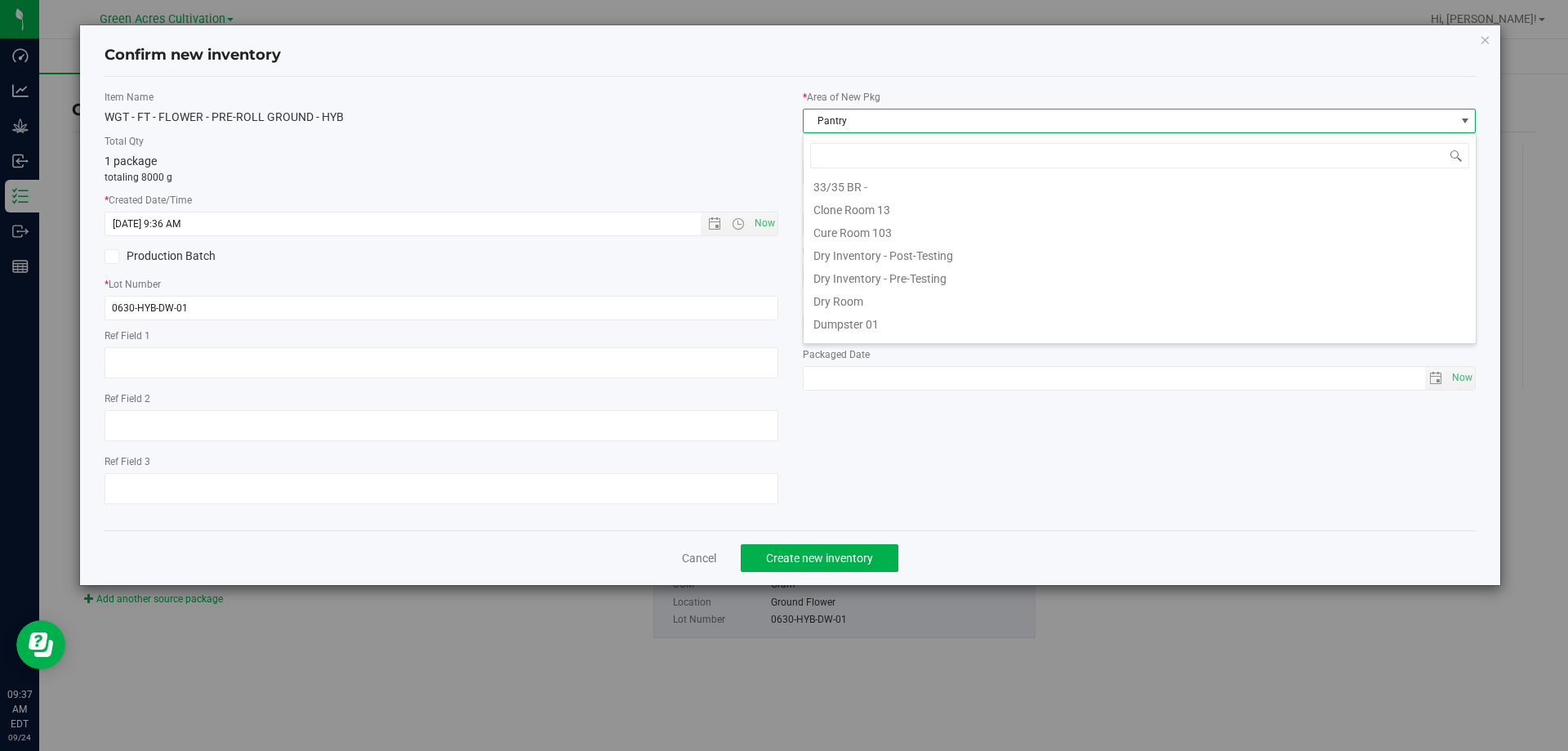
scroll to position [85, 0]
click at [869, 309] on li "F04 - RAD Source" at bounding box center [1140, 309] width 673 height 23
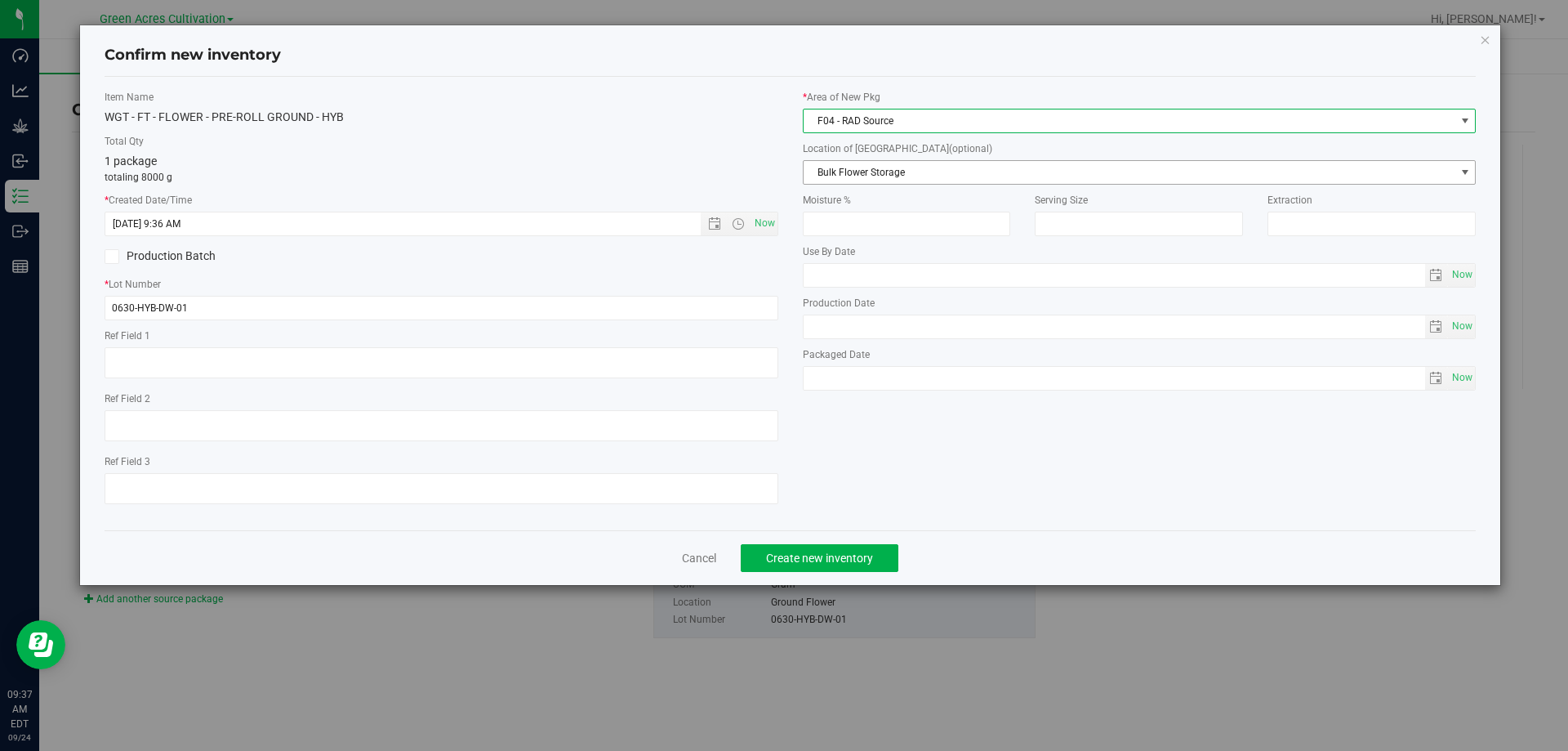
click at [876, 176] on span "Bulk Flower Storage" at bounding box center [1129, 173] width 652 height 23
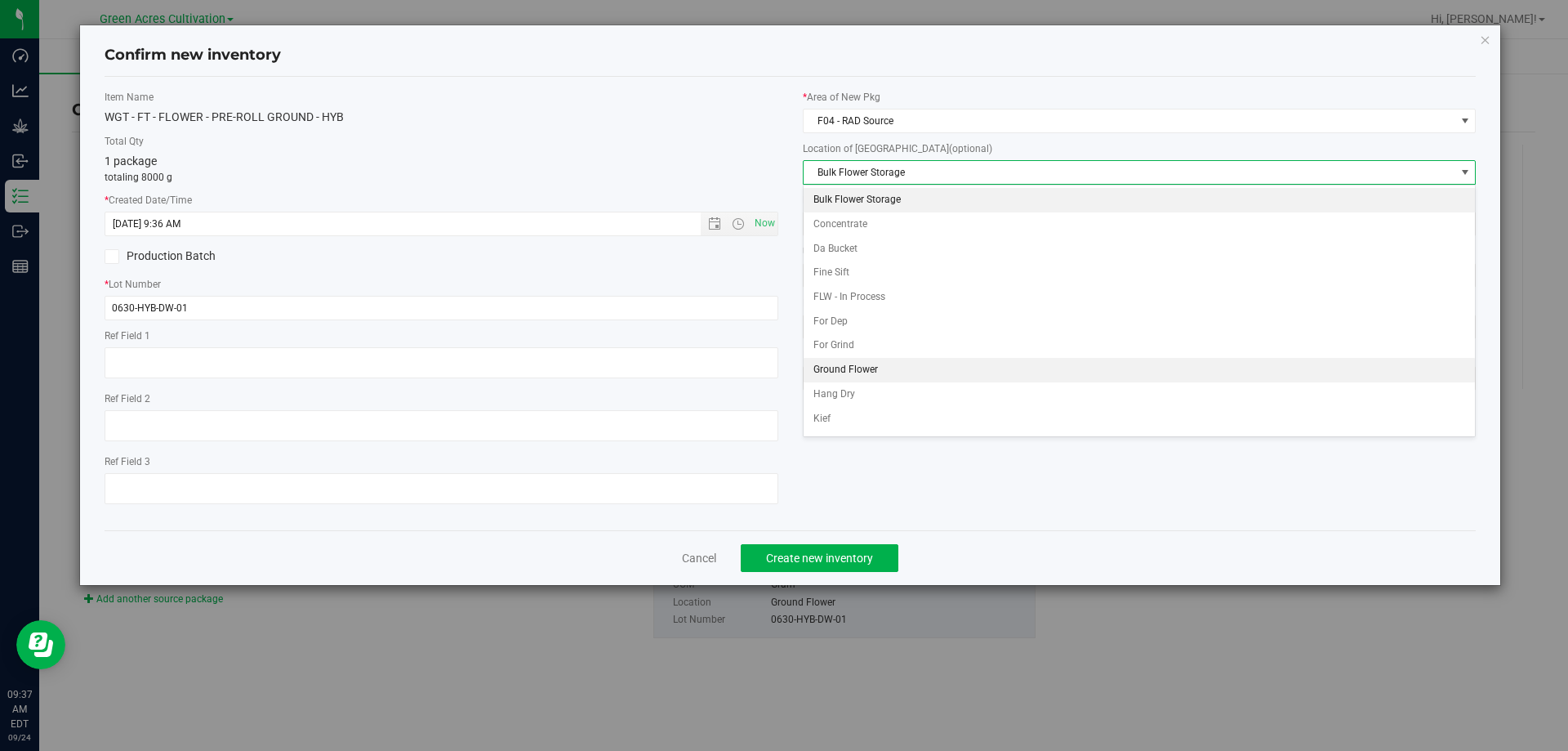
click at [847, 365] on li "Ground Flower" at bounding box center [1140, 370] width 673 height 25
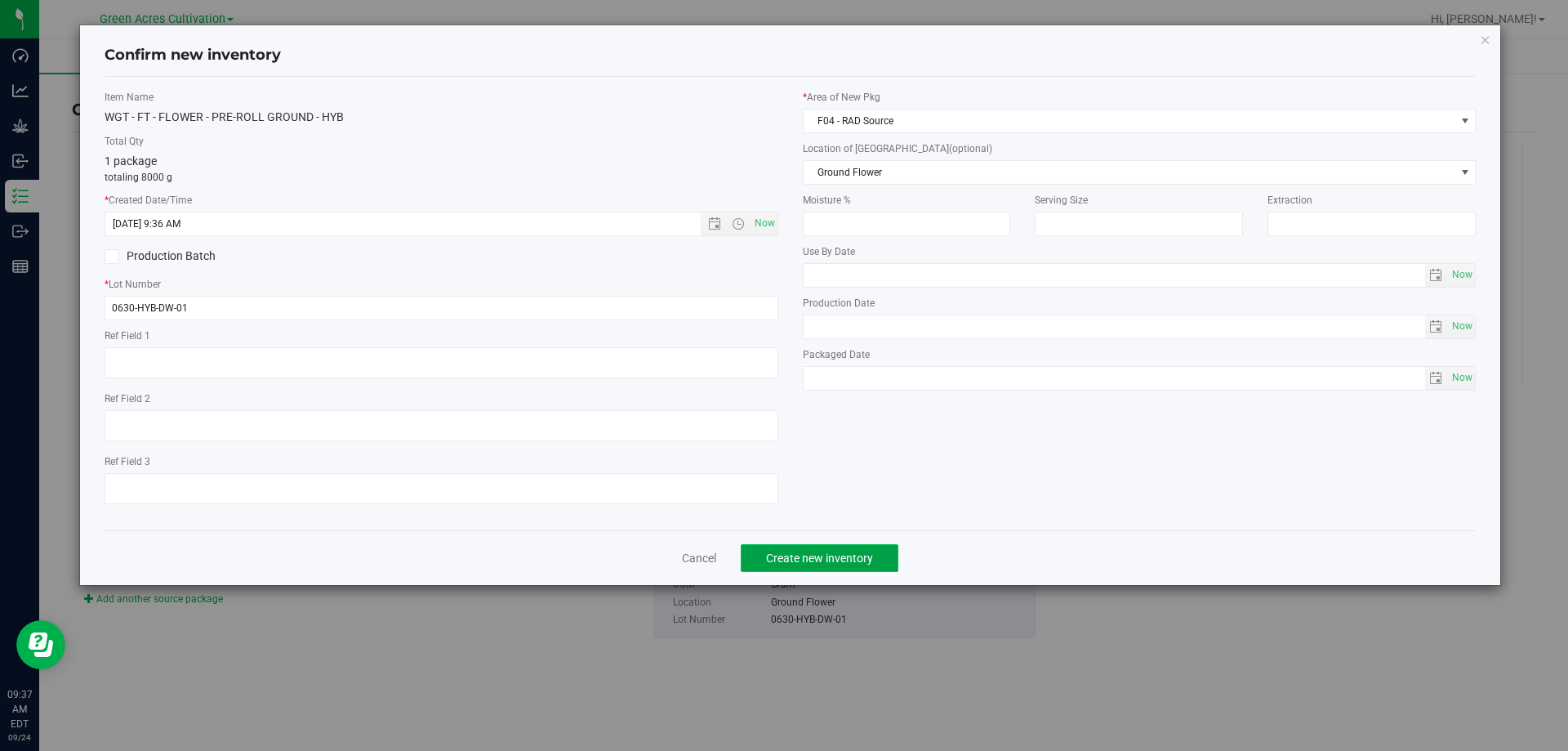
click at [861, 545] on button "Create new inventory" at bounding box center [819, 558] width 158 height 27
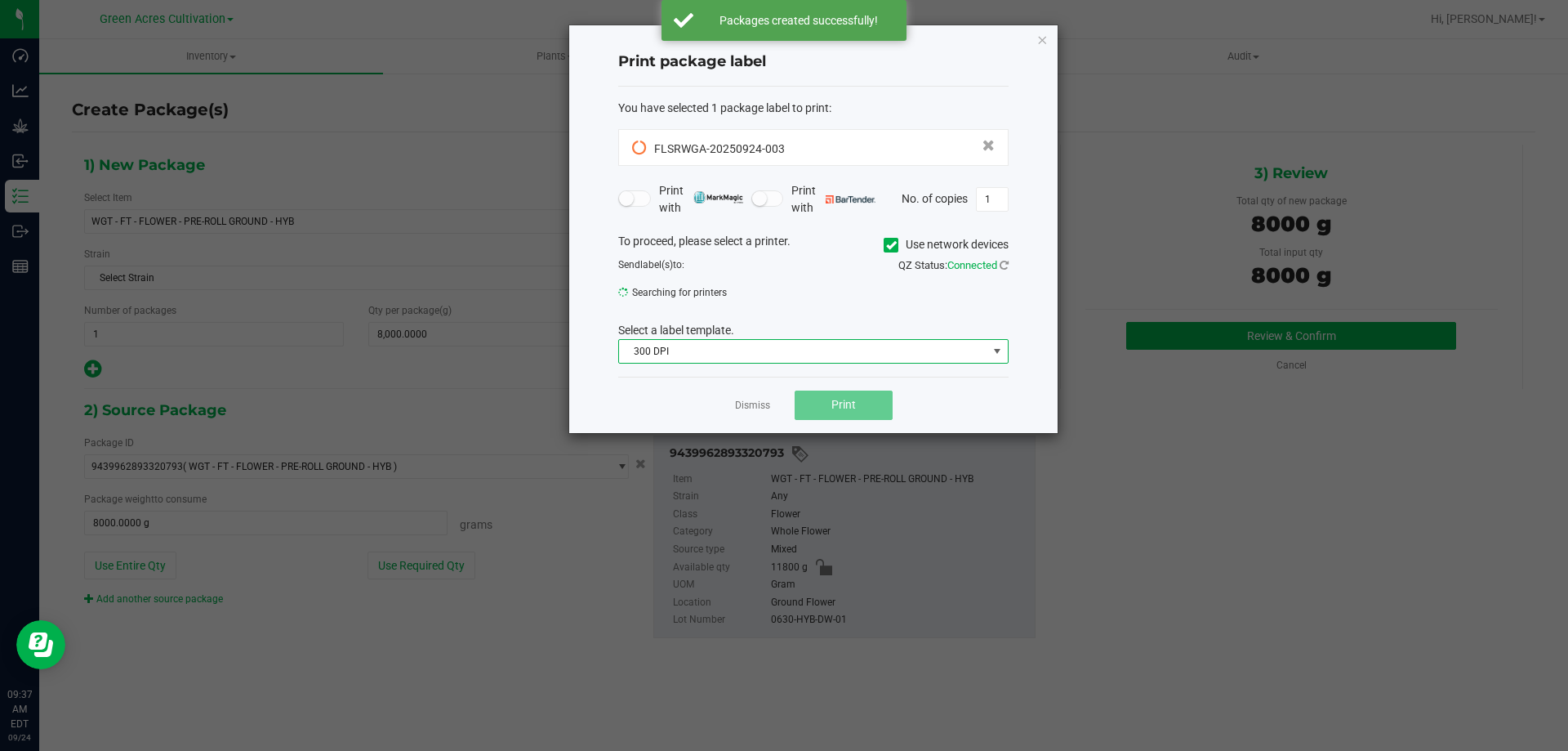
click at [879, 356] on span "300 DPI" at bounding box center [803, 351] width 369 height 23
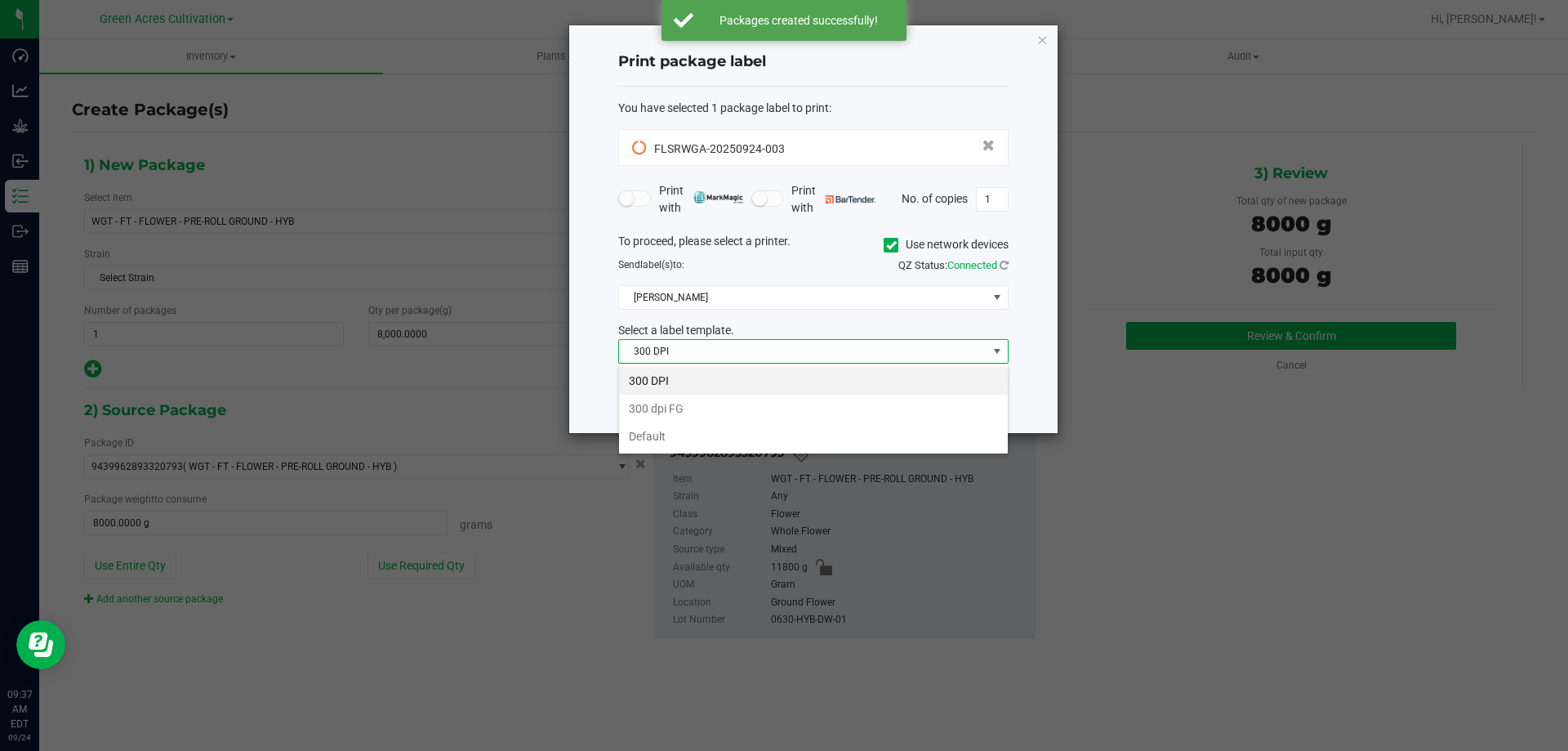
scroll to position [25, 391]
click at [892, 245] on icon at bounding box center [891, 245] width 10 height 0
click at [0, 0] on input "Use network devices" at bounding box center [0, 0] width 0 height 0
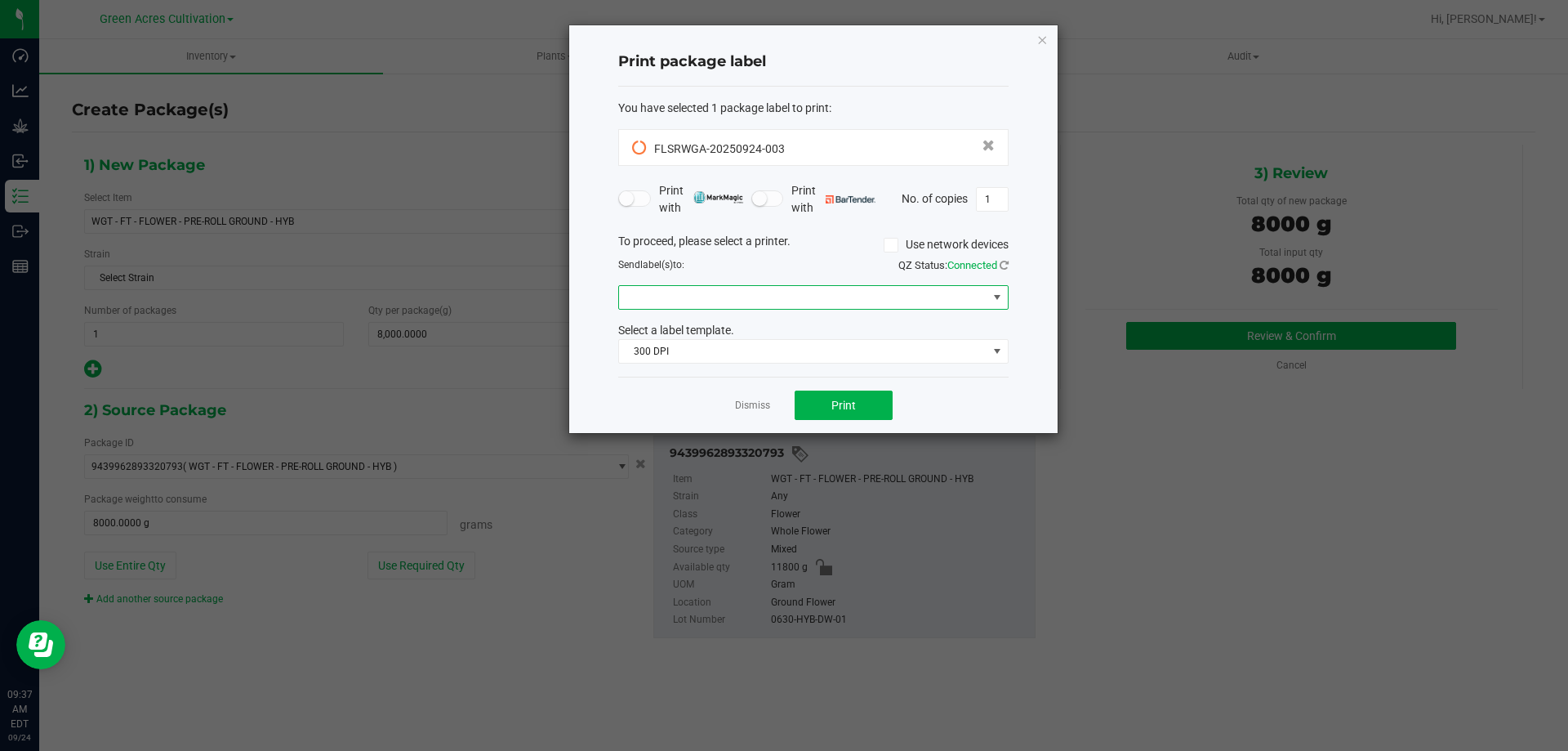
click at [874, 292] on span at bounding box center [803, 297] width 369 height 23
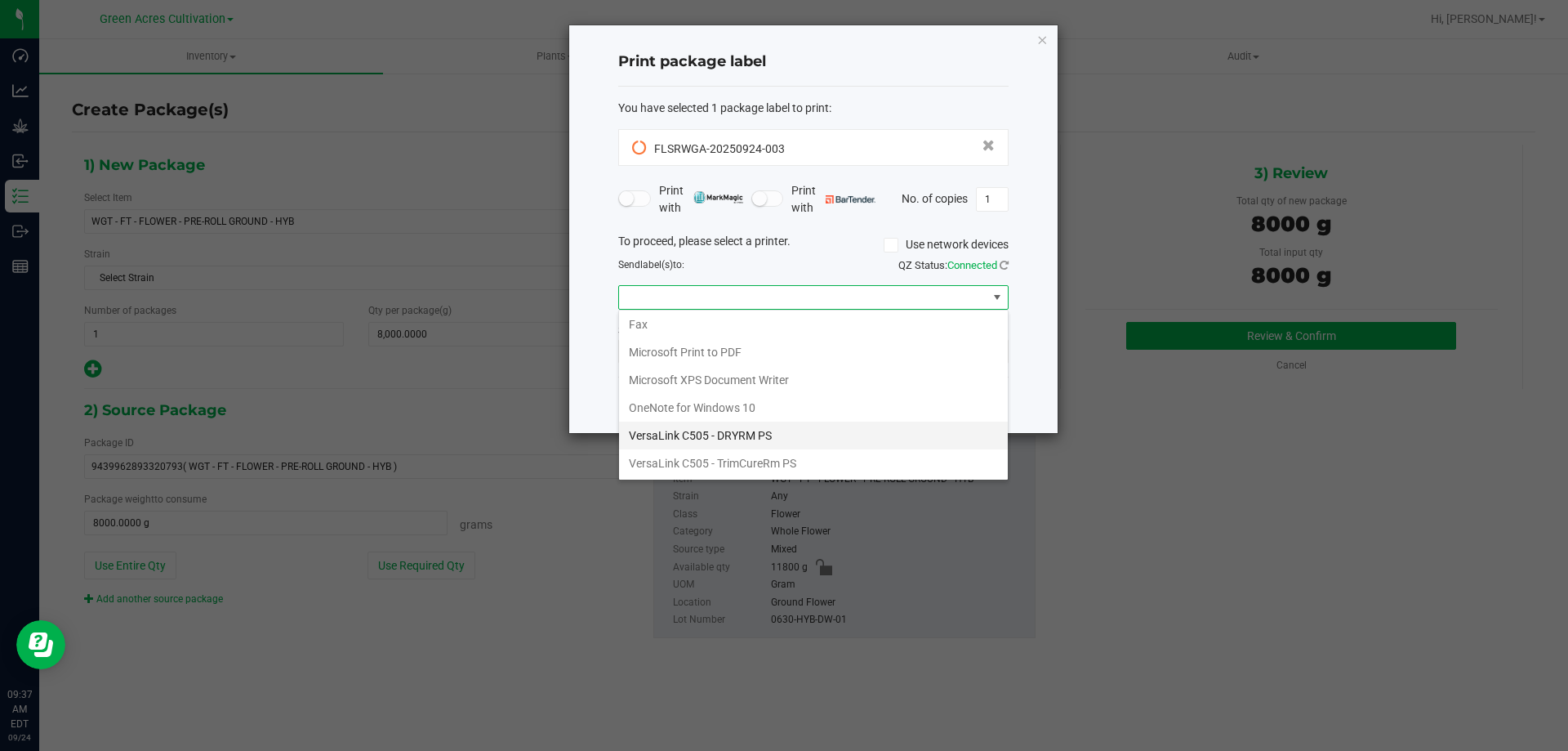
scroll to position [58, 0]
click at [726, 459] on ZPL "ZDesigner ZD420-203dpi ZPL" at bounding box center [813, 462] width 389 height 27
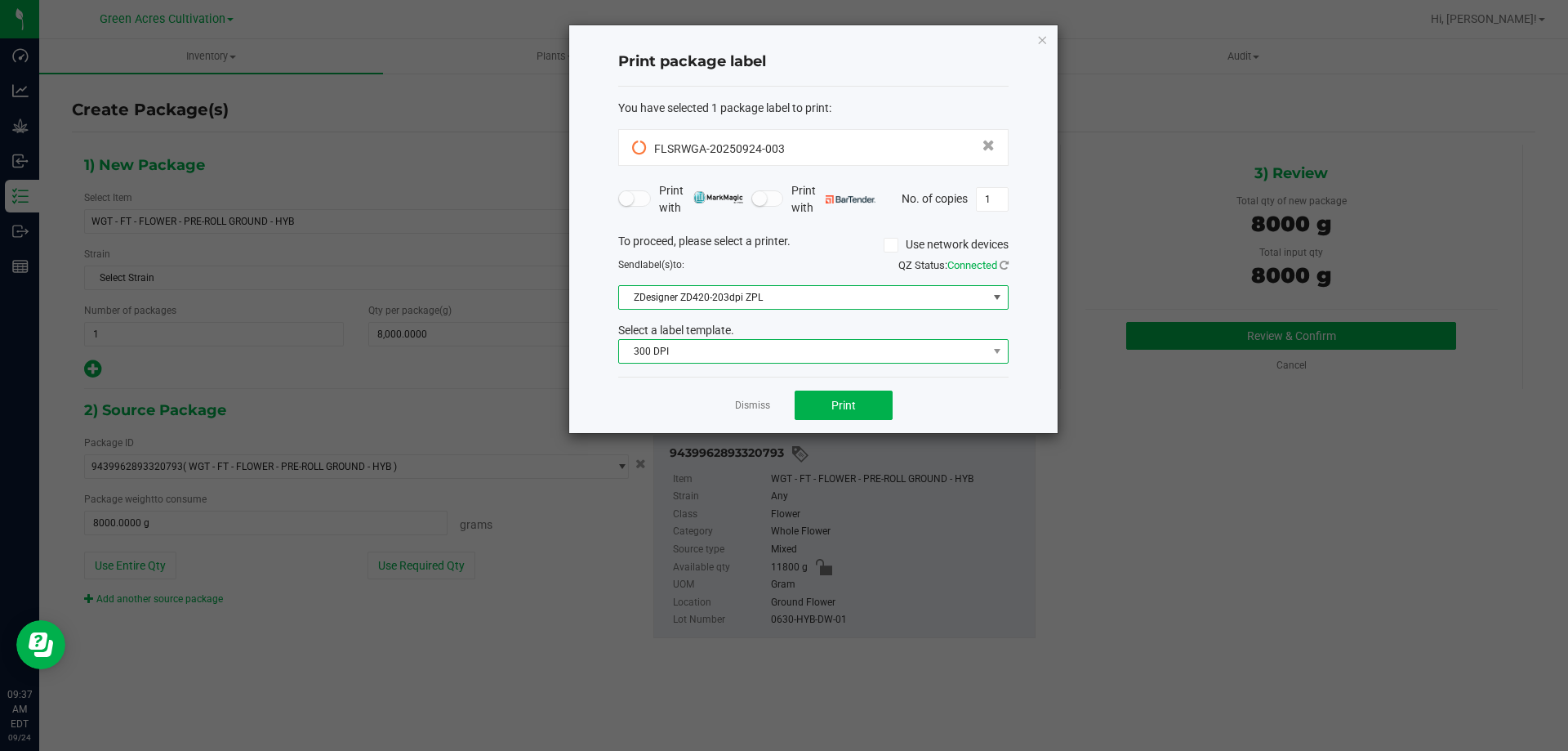
click at [764, 347] on span "300 DPI" at bounding box center [803, 351] width 369 height 23
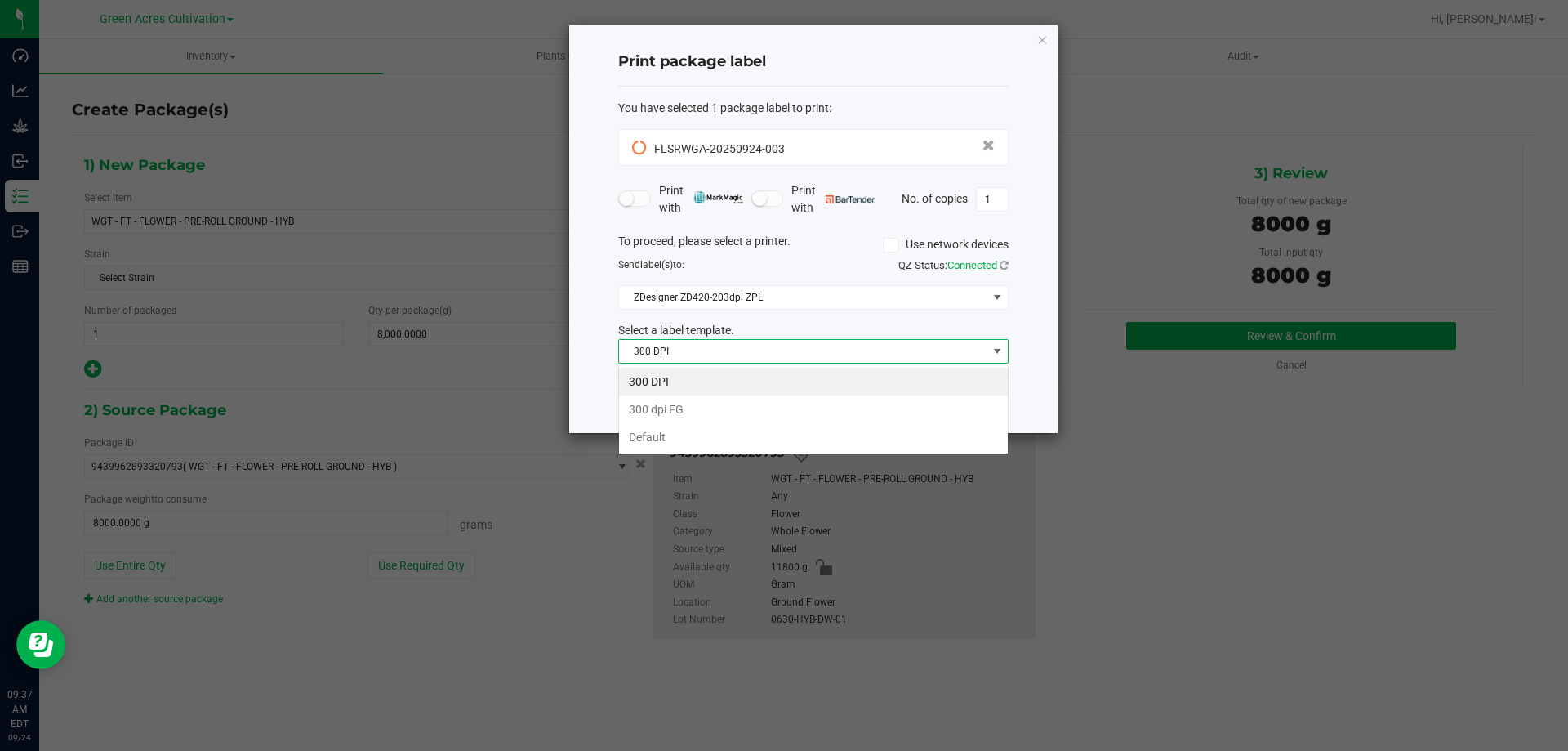
scroll to position [25, 391]
click at [700, 442] on li "Default" at bounding box center [813, 437] width 389 height 27
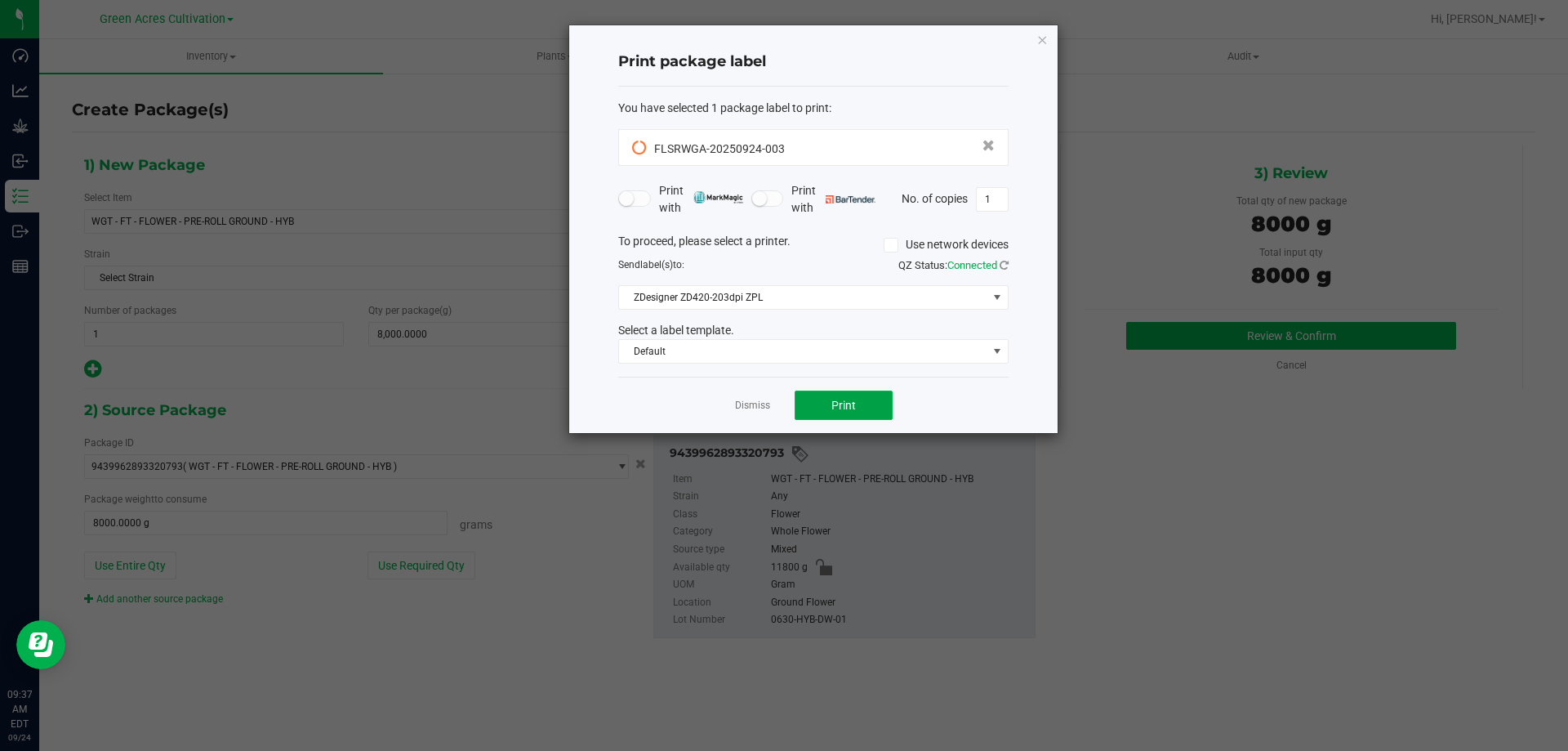
click at [850, 406] on span "Print" at bounding box center [843, 406] width 25 height 13
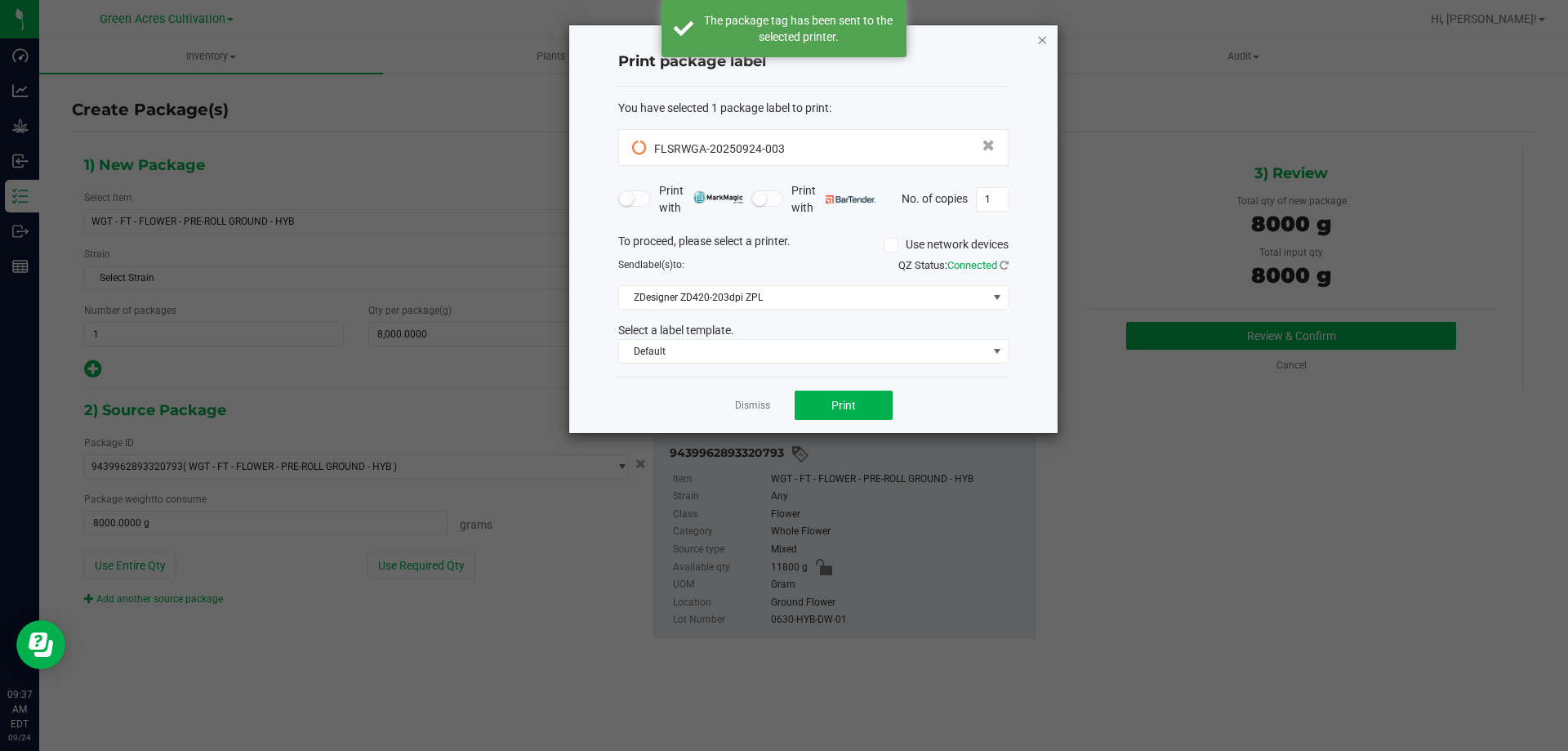
click at [1043, 34] on icon "button" at bounding box center [1043, 39] width 11 height 20
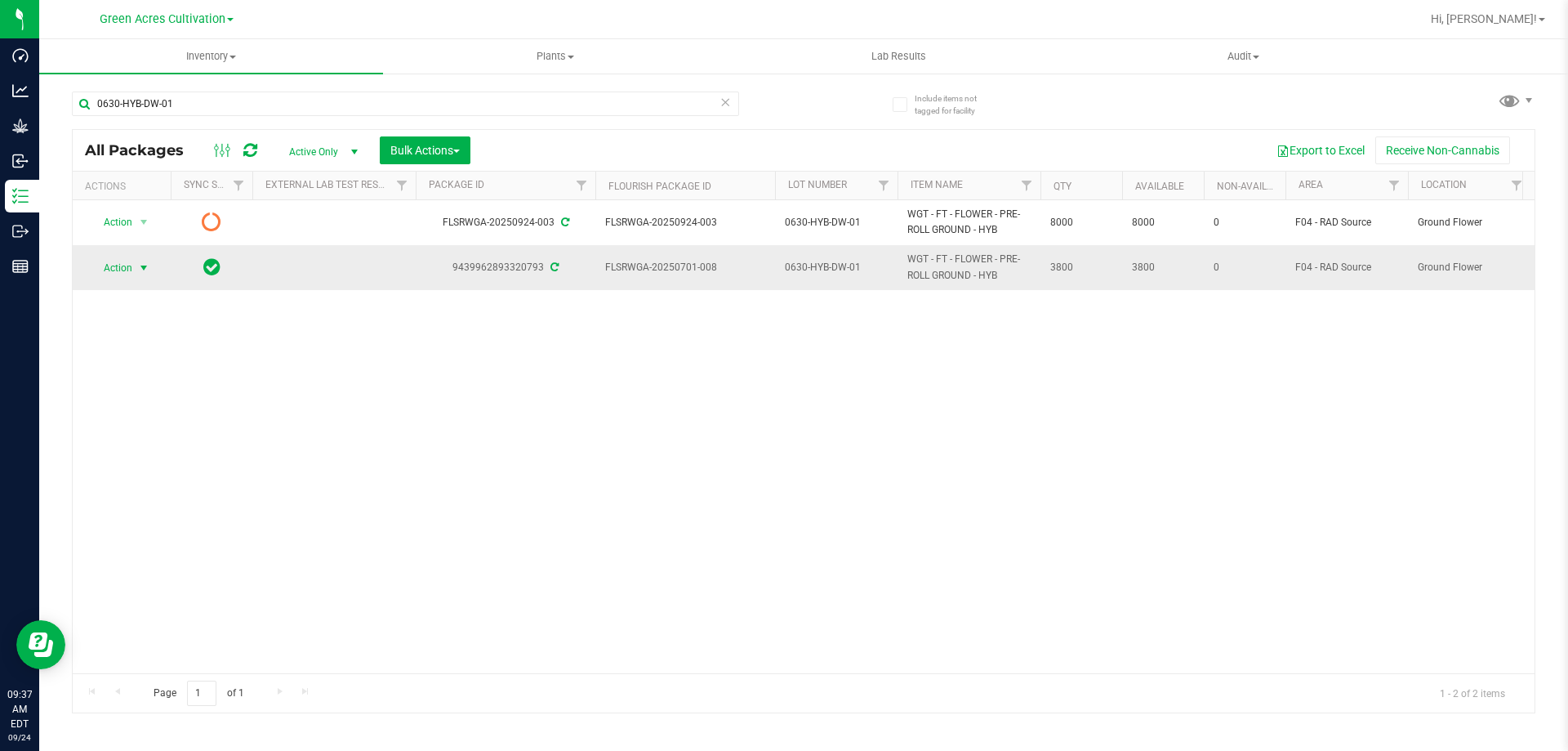
click at [136, 267] on span "select" at bounding box center [144, 268] width 21 height 23
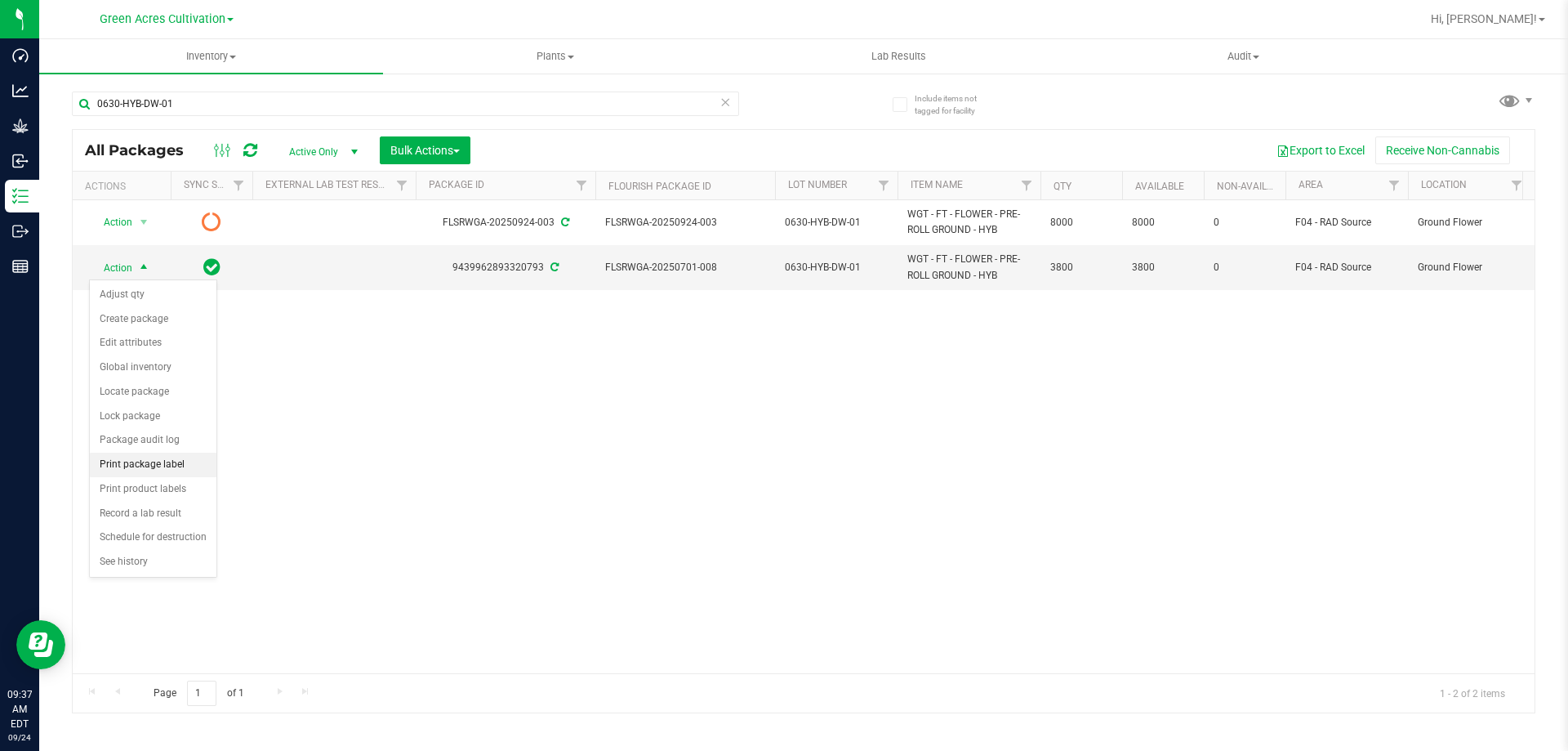
click at [149, 466] on li "Print package label" at bounding box center [153, 465] width 126 height 25
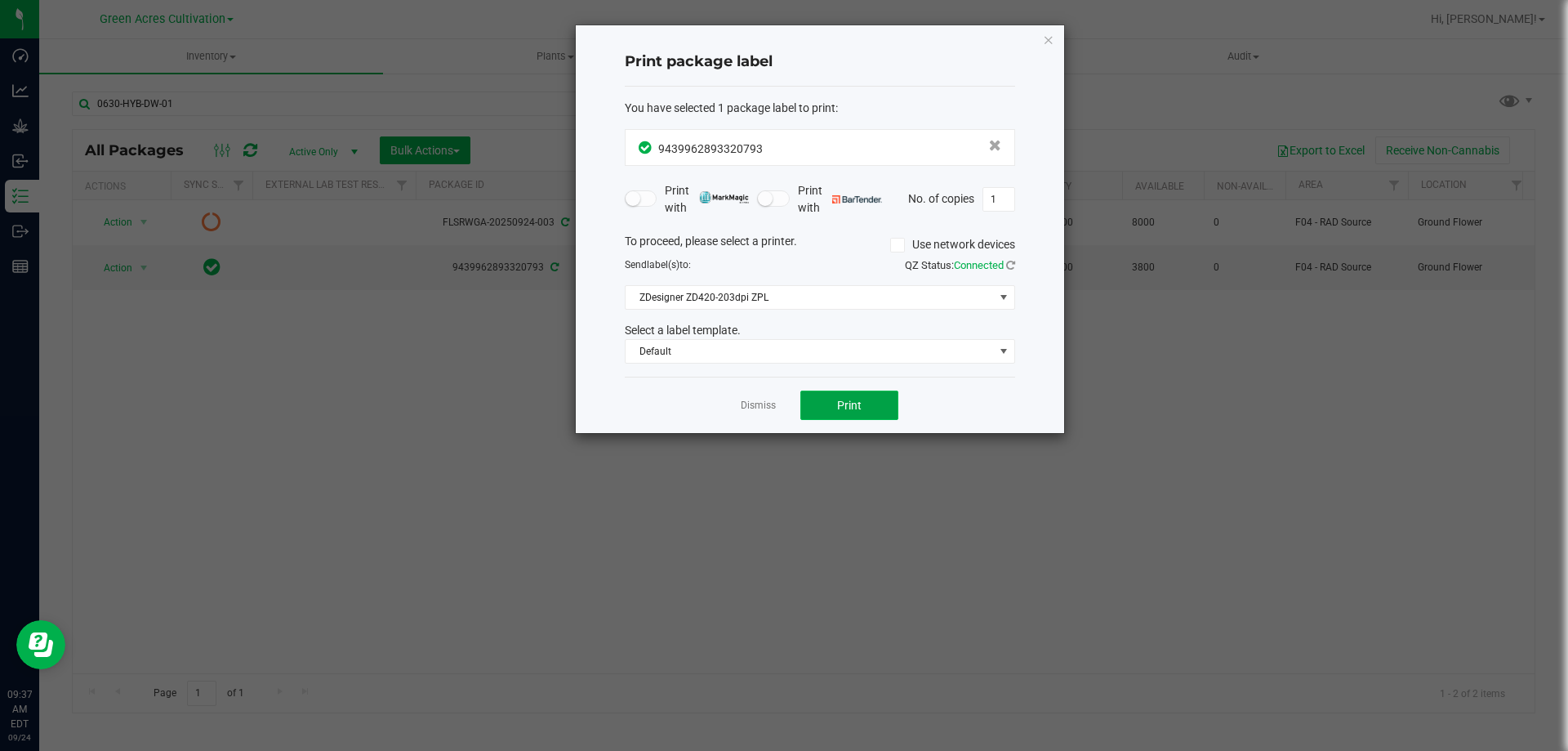
click at [854, 392] on button "Print" at bounding box center [850, 405] width 98 height 29
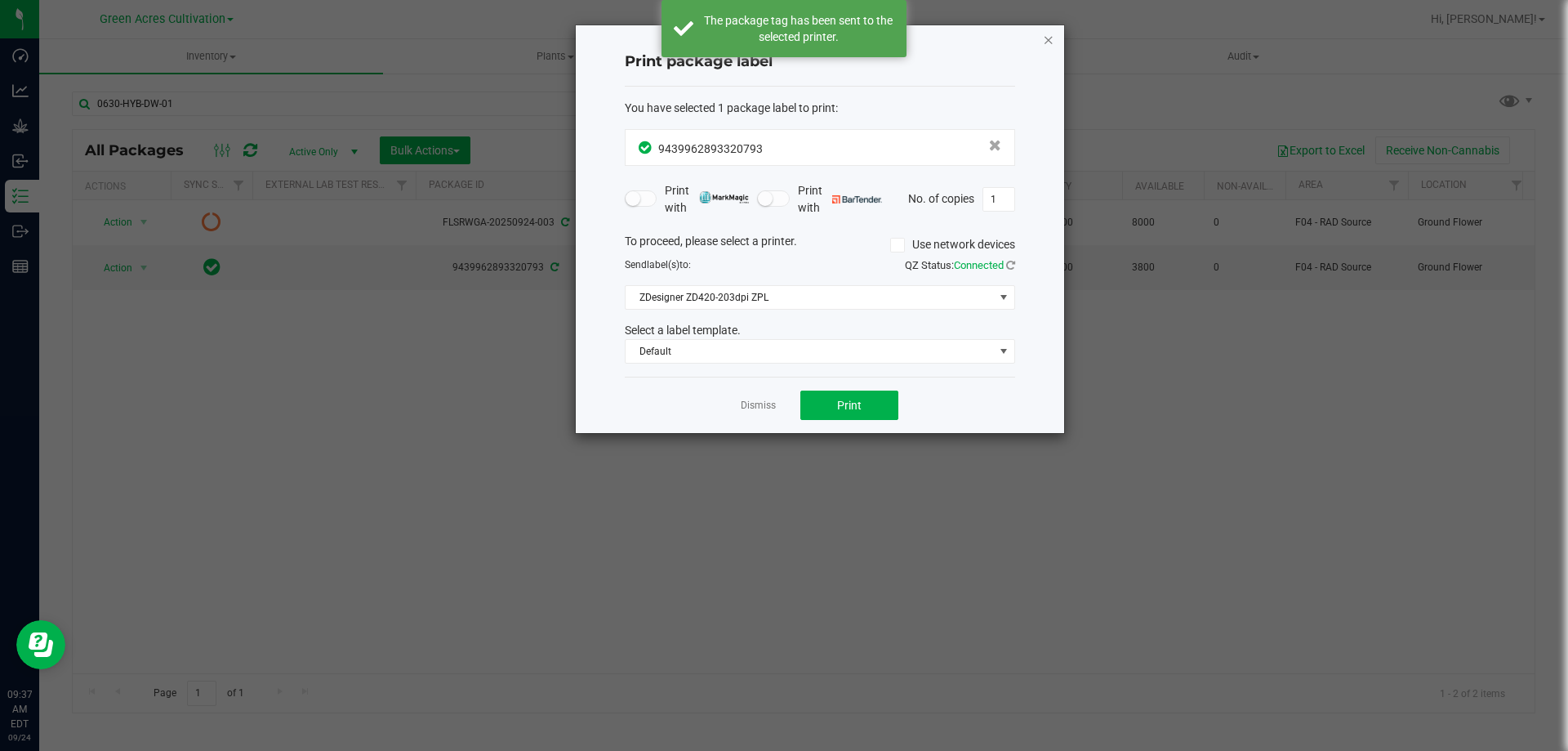
click at [1047, 38] on icon "button" at bounding box center [1049, 39] width 11 height 20
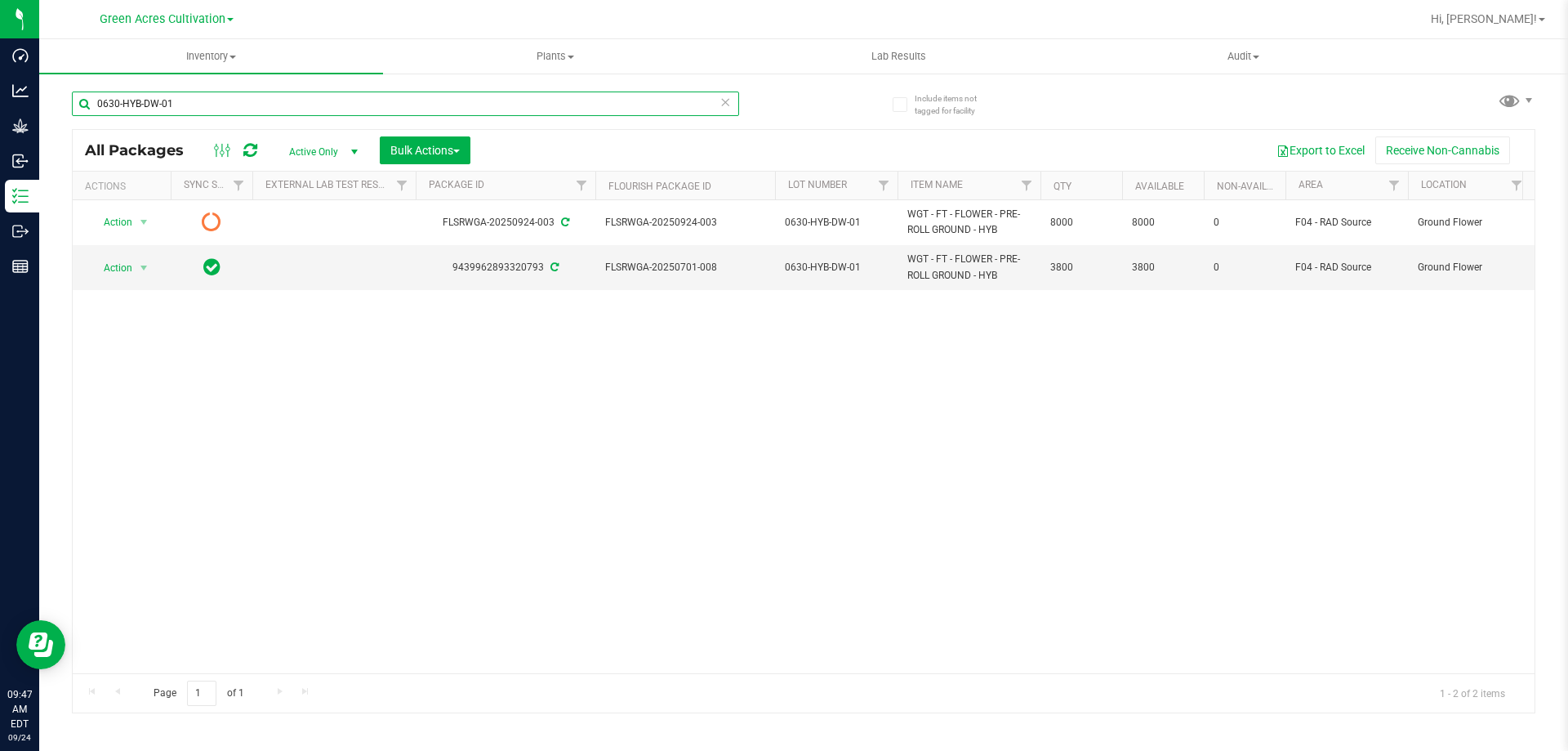
click at [719, 99] on input "0630-HYB-DW-01" at bounding box center [405, 104] width 667 height 25
click at [726, 102] on icon at bounding box center [726, 101] width 11 height 20
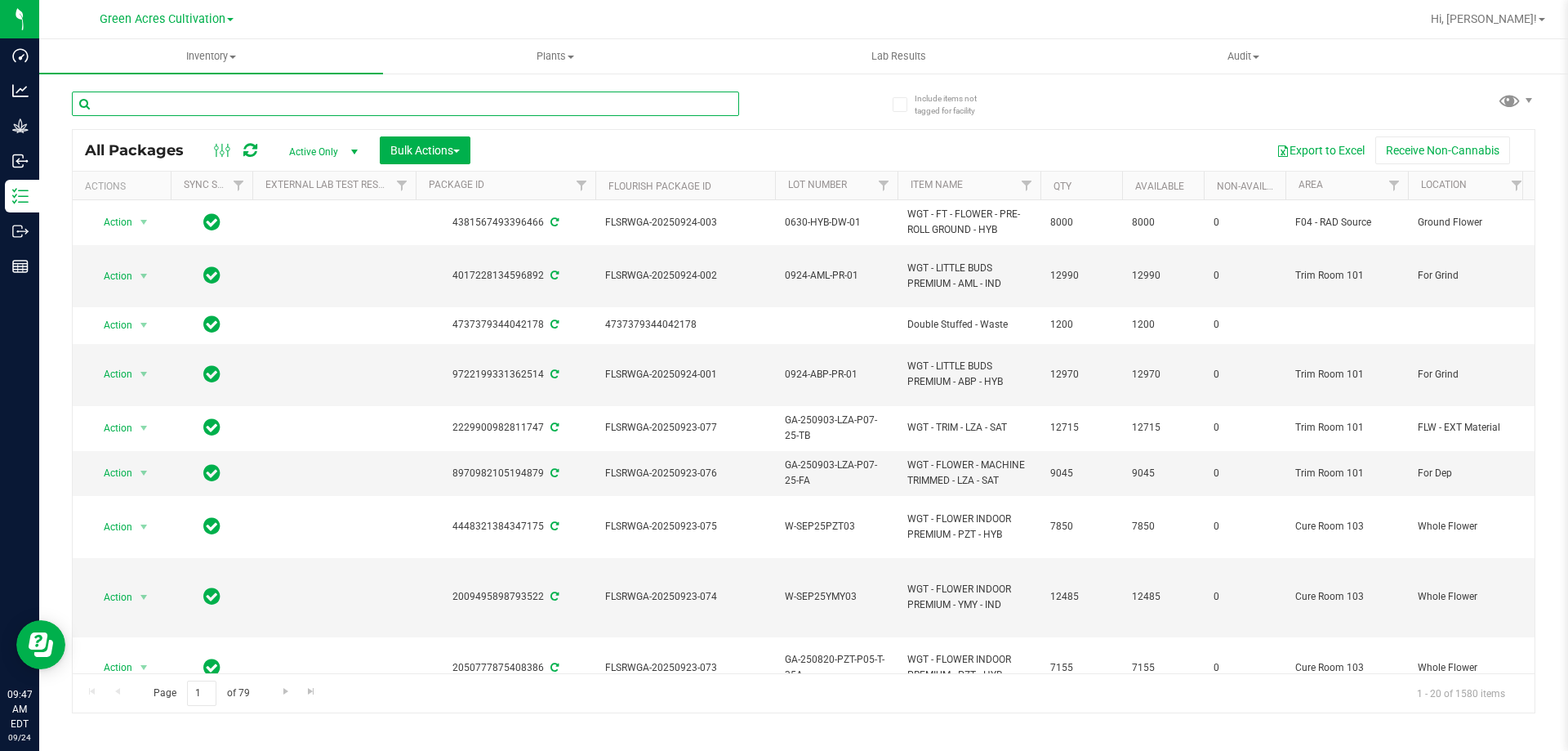
click at [305, 103] on input "text" at bounding box center [405, 104] width 667 height 25
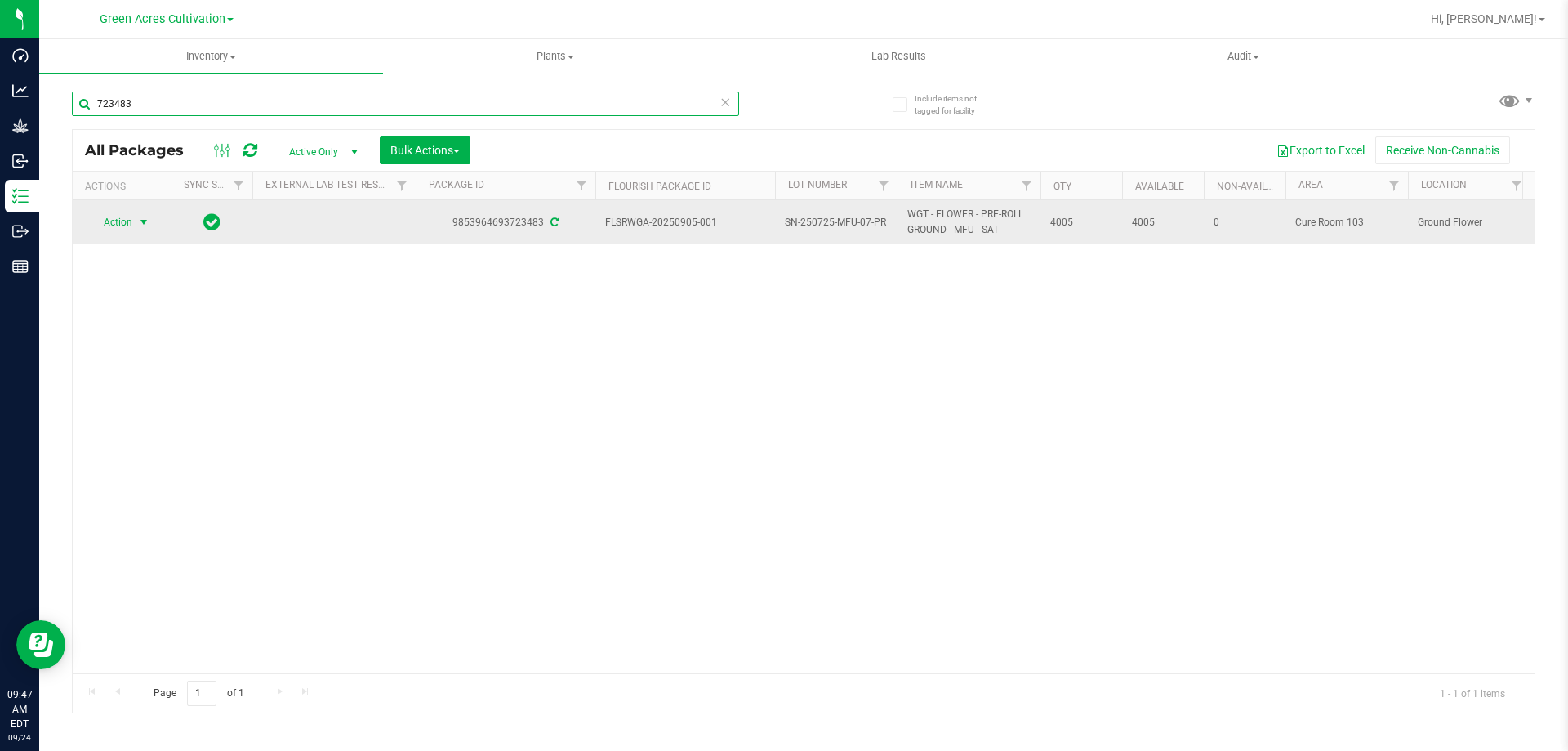
type input "723483"
click at [102, 219] on span "Action" at bounding box center [110, 222] width 44 height 23
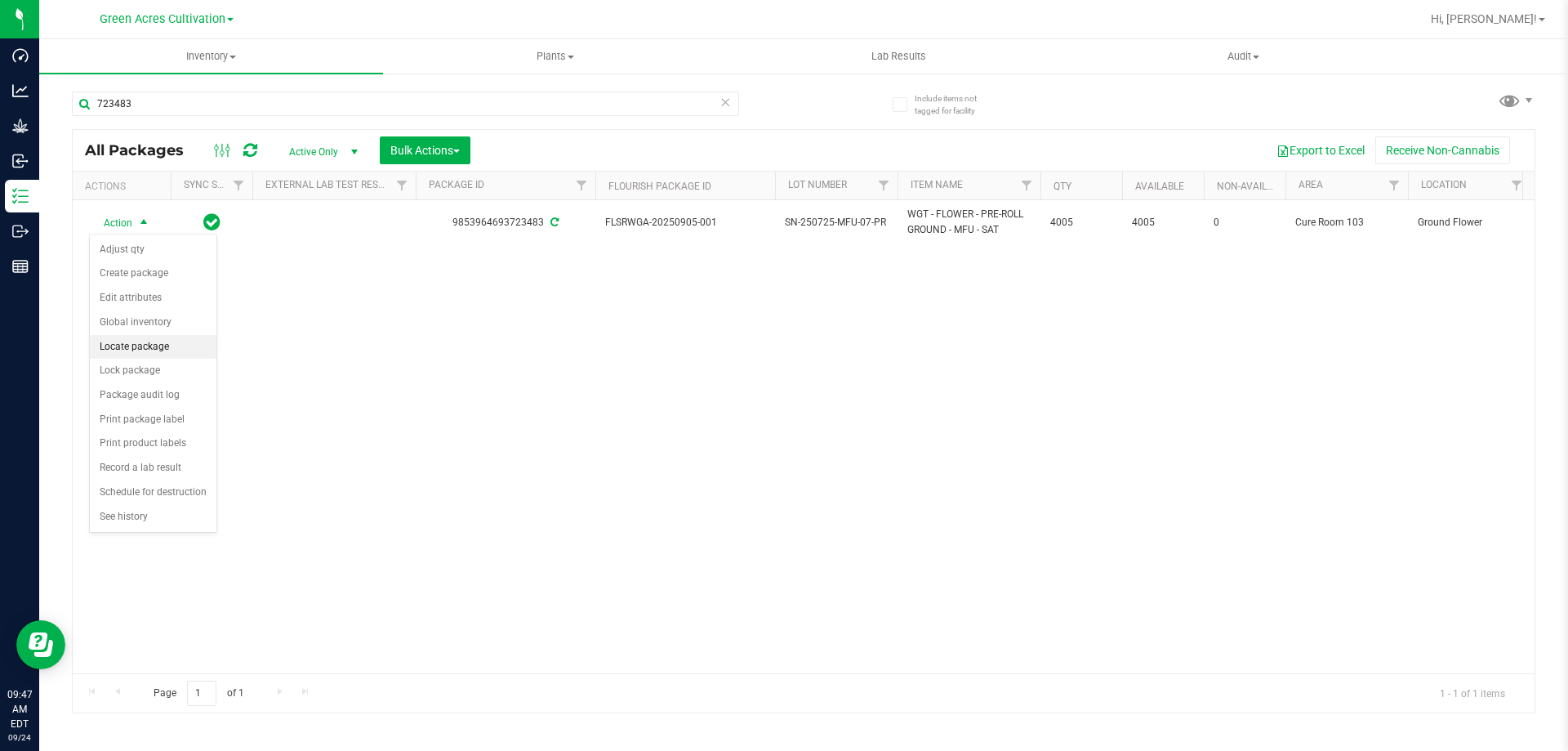
click at [140, 341] on li "Locate package" at bounding box center [153, 347] width 126 height 25
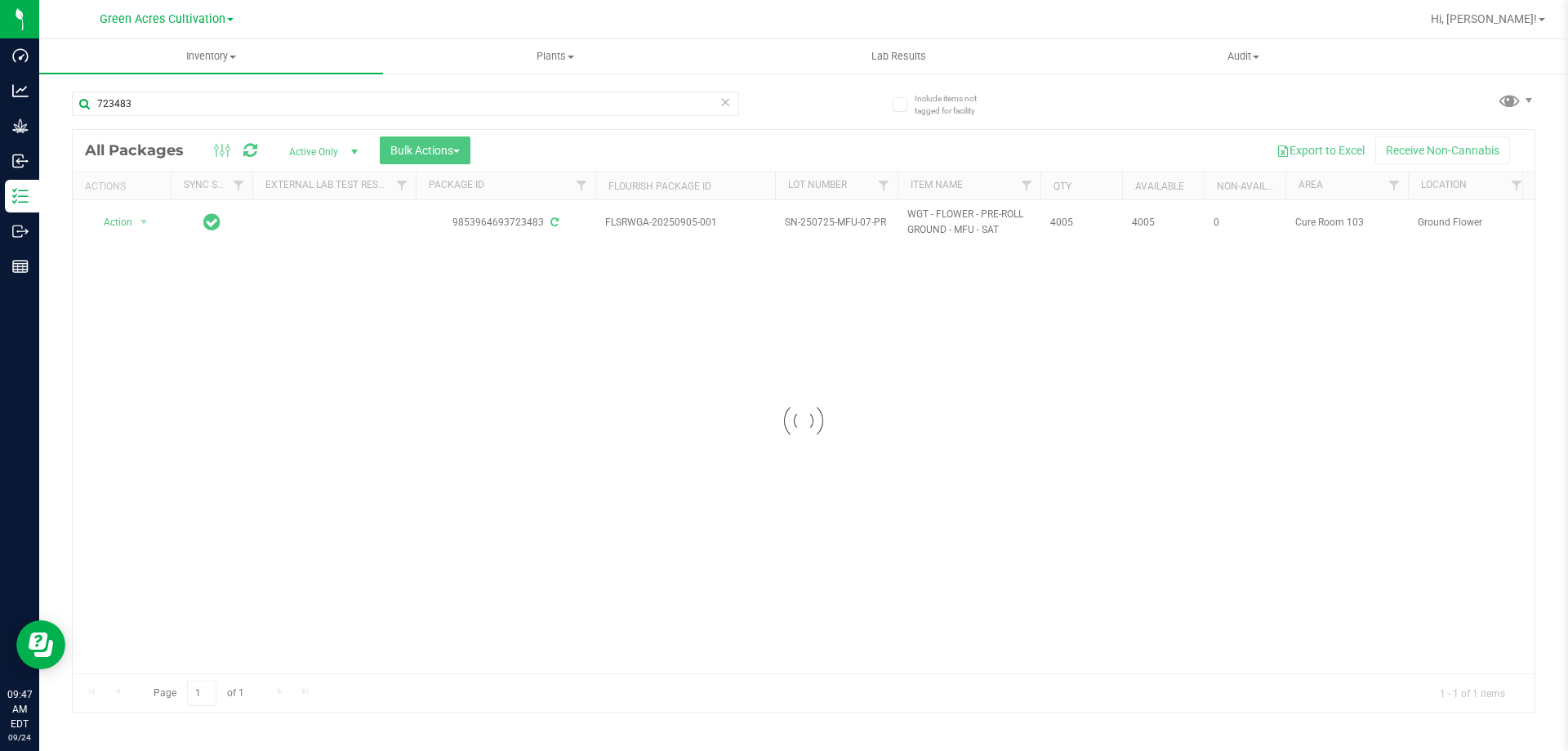
click at [125, 223] on div at bounding box center [804, 421] width 1462 height 582
click at [125, 223] on span "Action" at bounding box center [110, 222] width 44 height 23
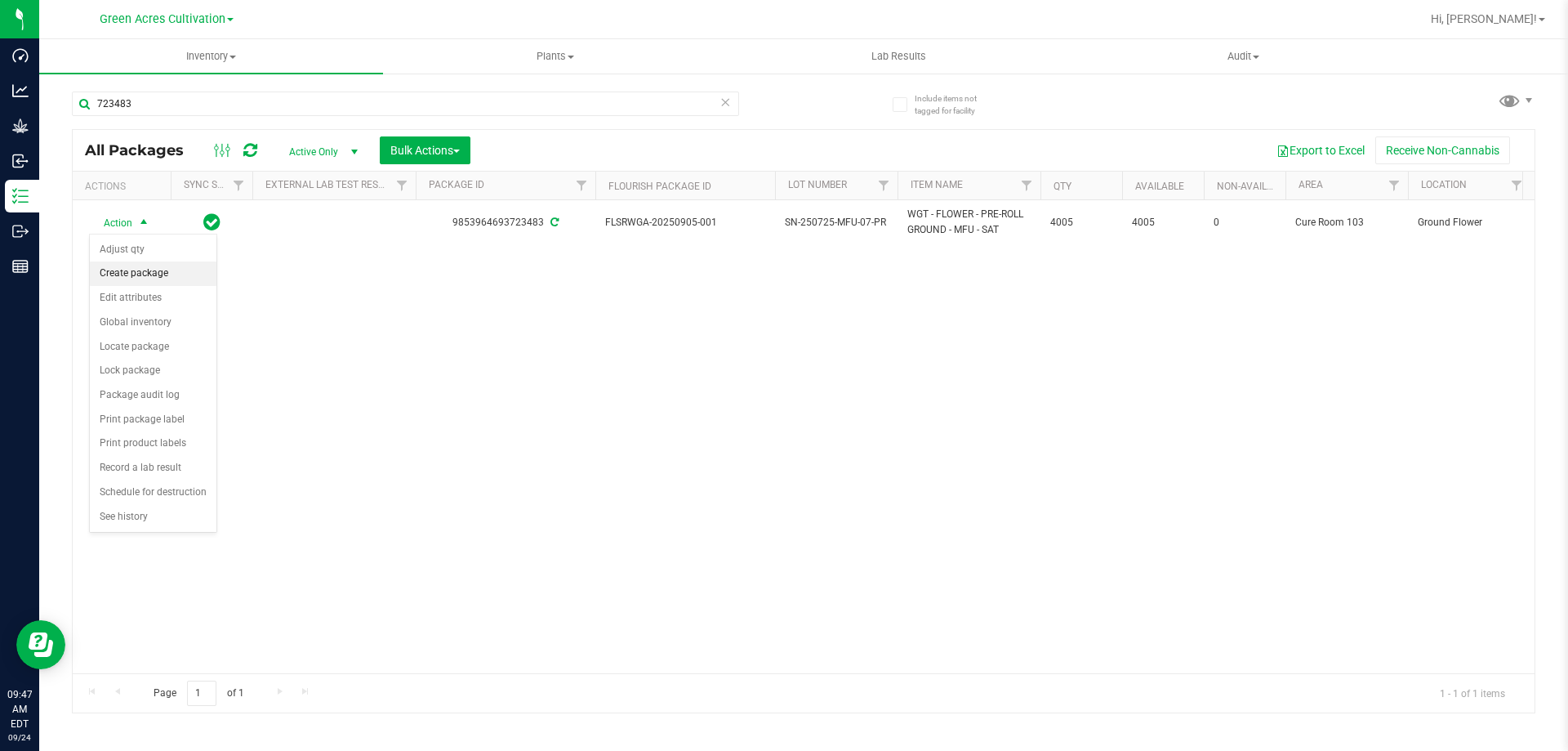
click at [131, 274] on li "Create package" at bounding box center [153, 274] width 126 height 25
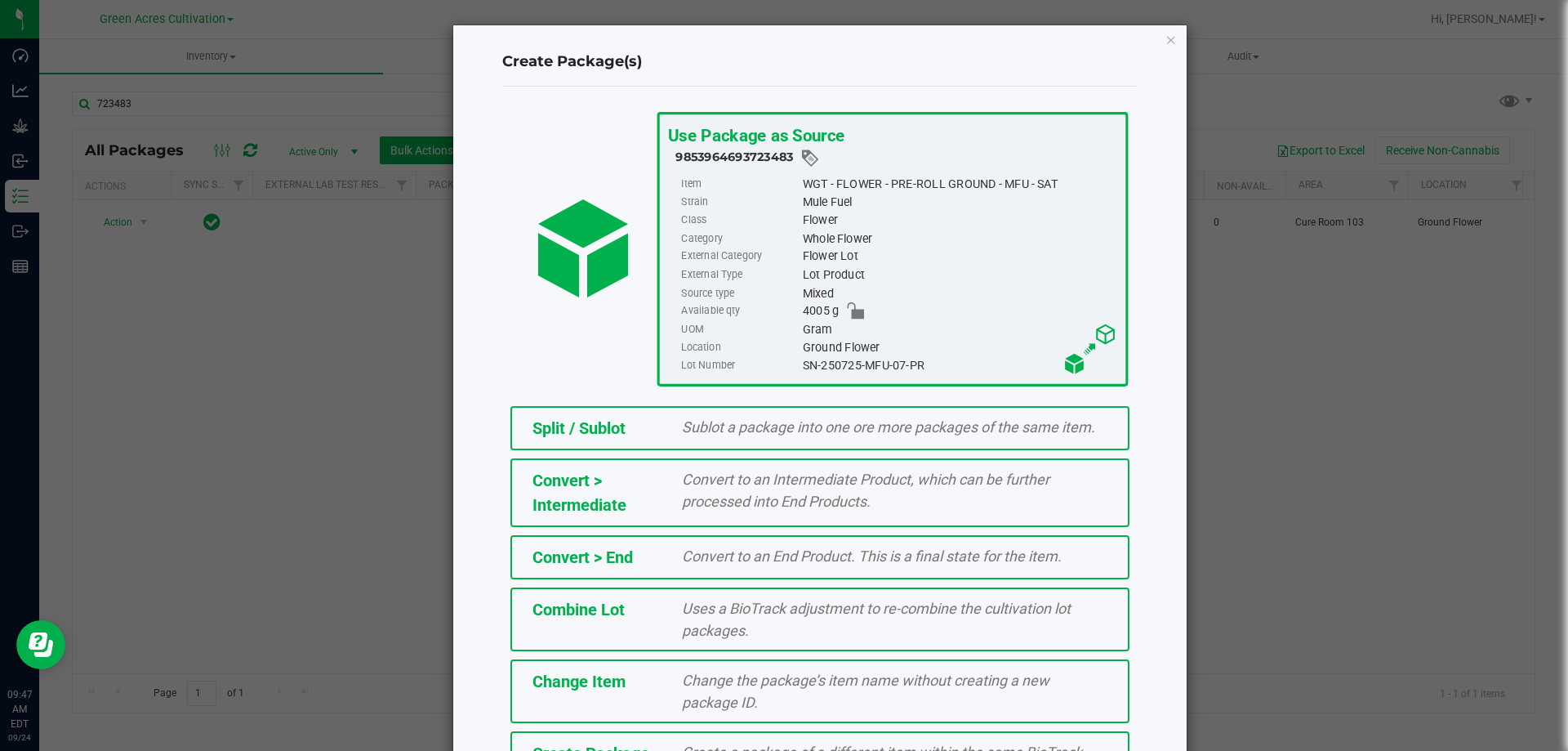
scroll to position [118, 0]
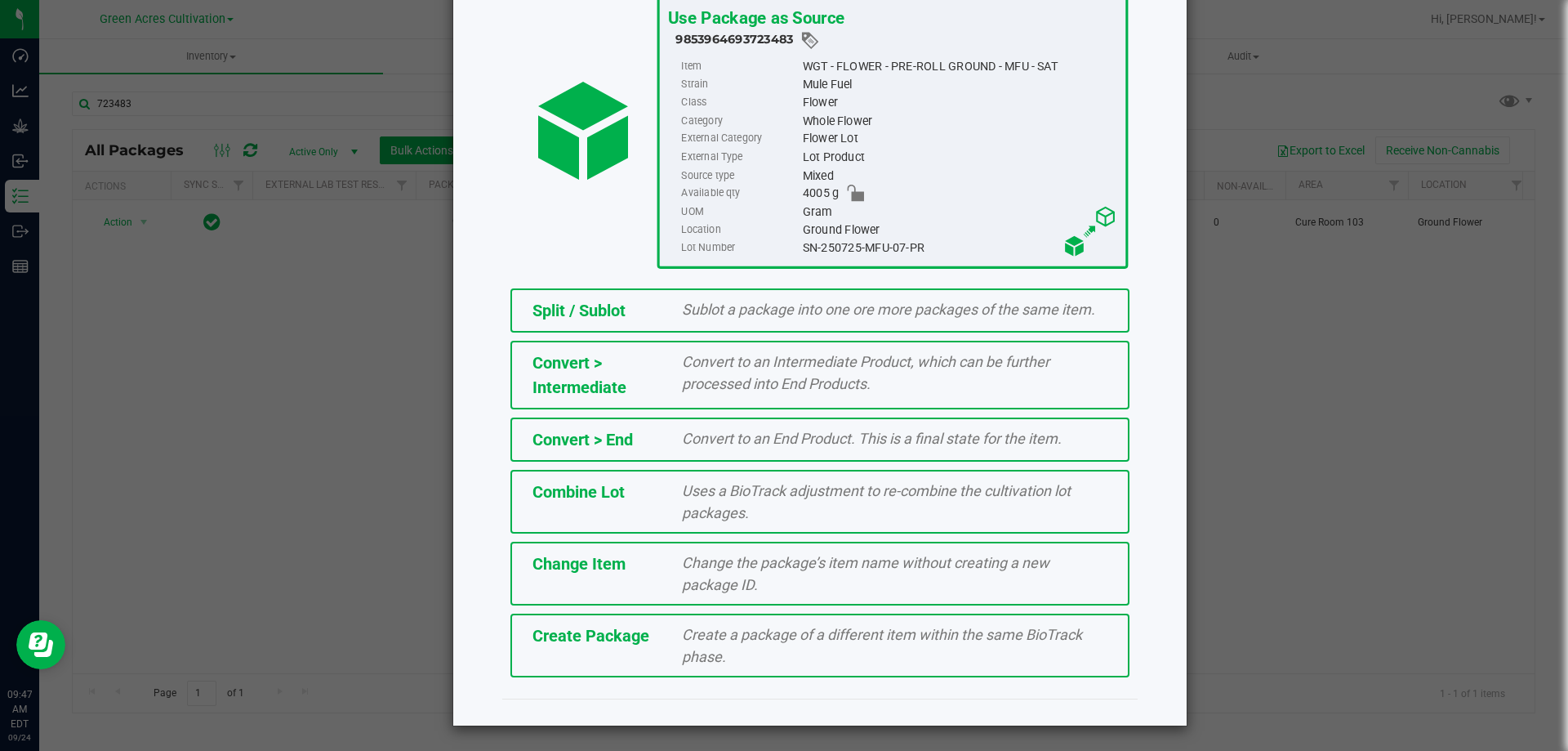
click at [575, 635] on span "Create Package" at bounding box center [592, 635] width 117 height 20
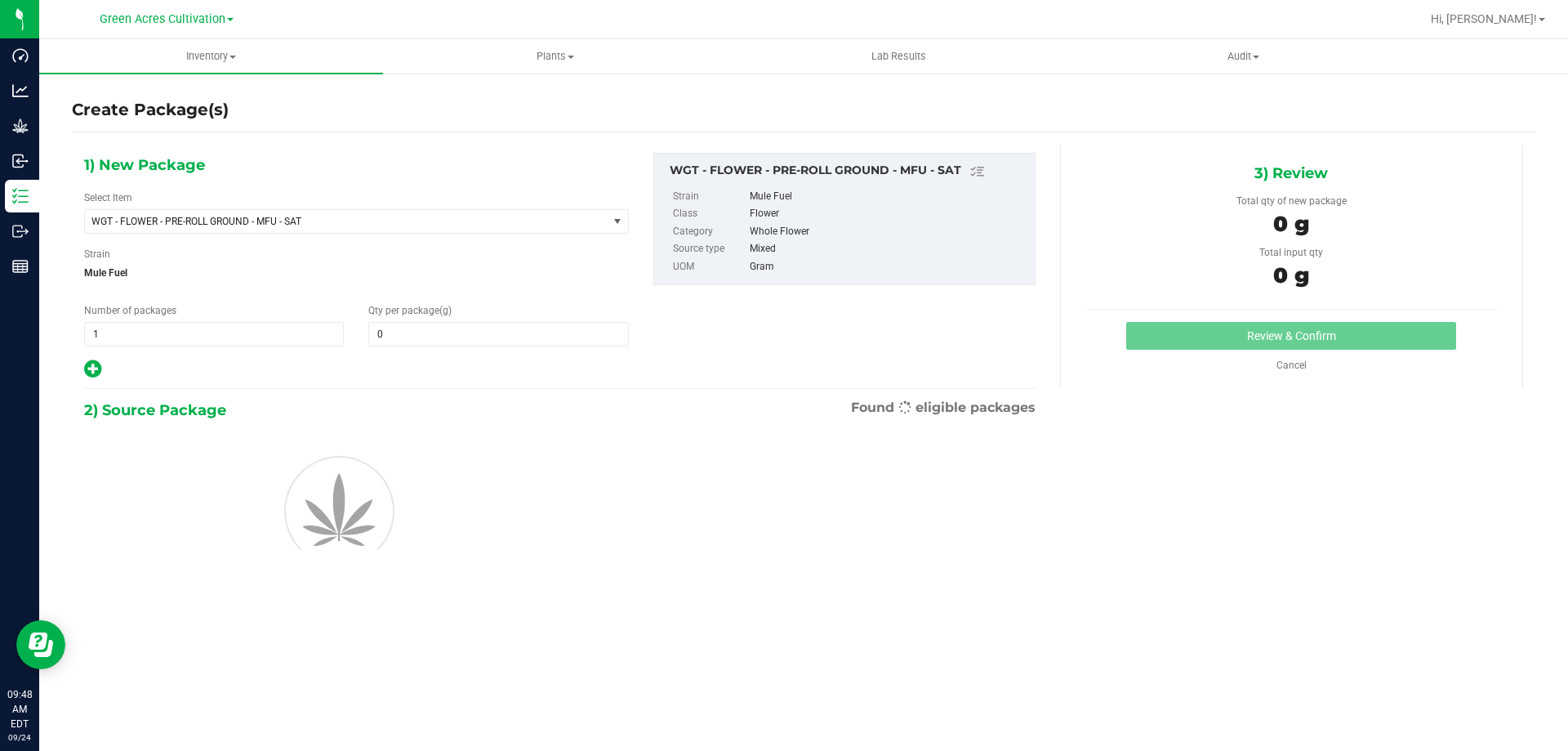
type input "0.0000"
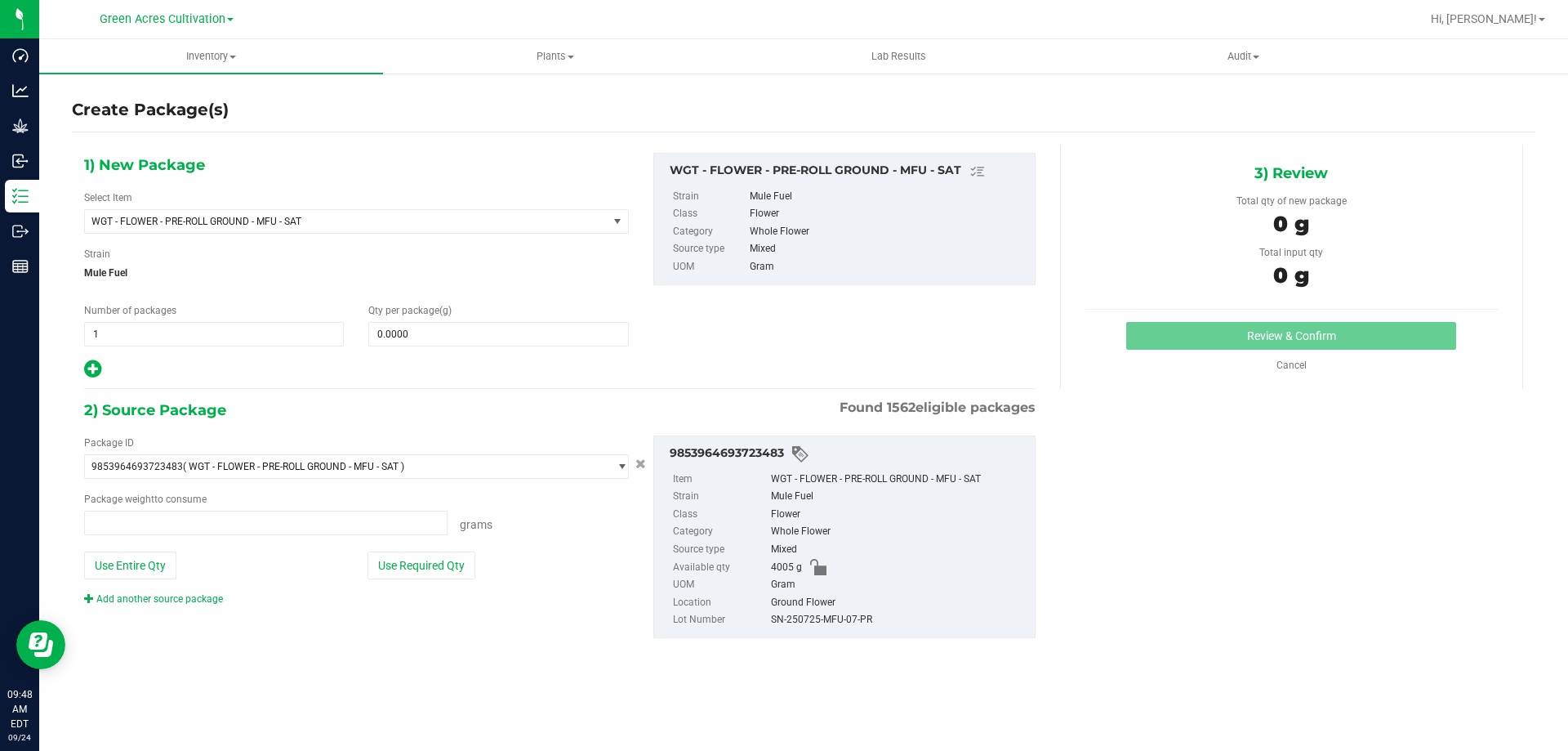
type input "0.0000 g"
click at [480, 338] on span "0.0000 0" at bounding box center [498, 334] width 259 height 25
type input "4005"
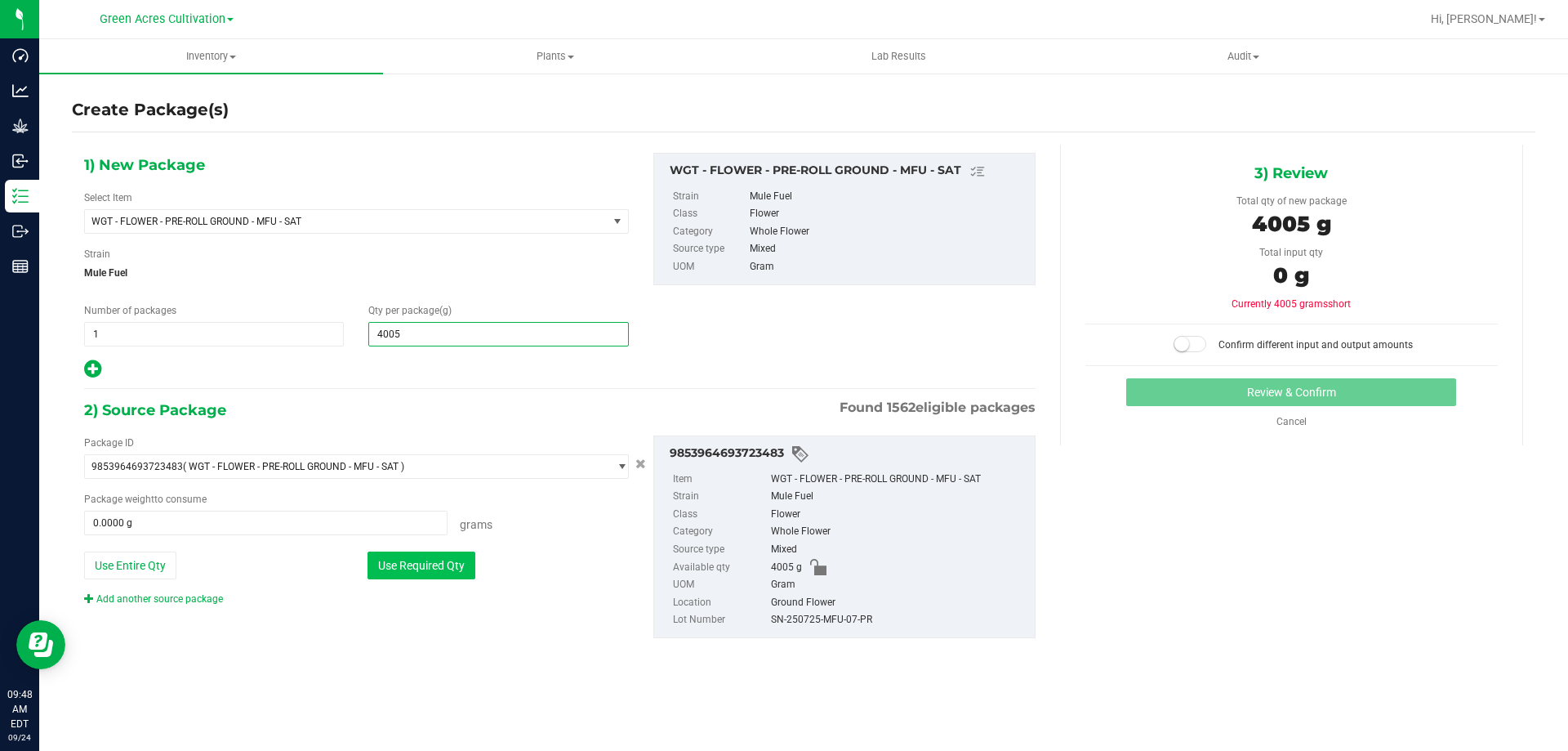
type input "4,005.0000"
click at [416, 576] on button "Use Required Qty" at bounding box center [422, 564] width 108 height 27
type input "4005.0000 g"
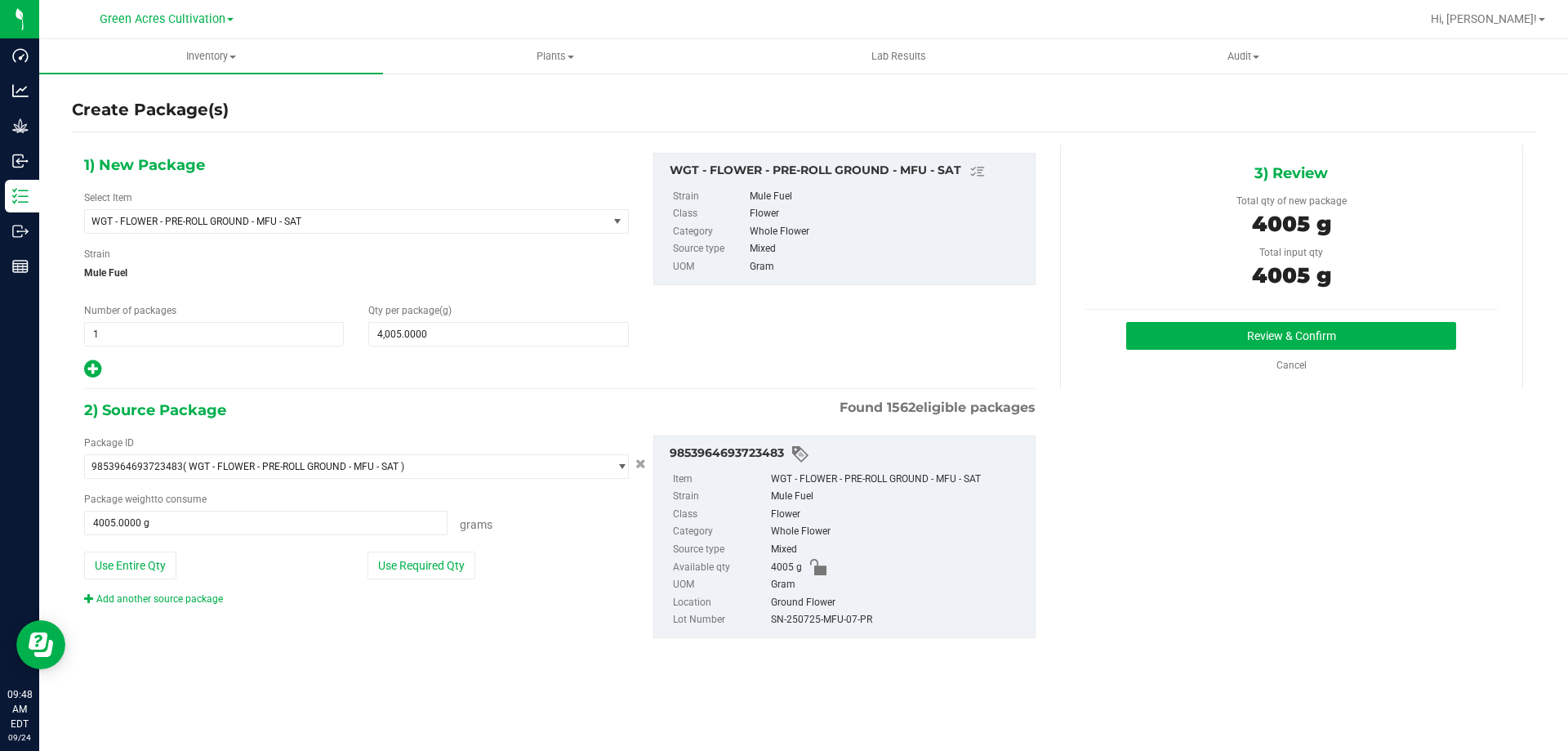
click at [820, 622] on div "SN-250725-MFU-07-PR" at bounding box center [898, 620] width 256 height 18
click at [821, 622] on div "SN-250725-MFU-07-PR" at bounding box center [898, 620] width 256 height 18
copy div "SN-250725-MFU-07-PR"
click at [1149, 343] on button "Review & Confirm" at bounding box center [1292, 335] width 330 height 27
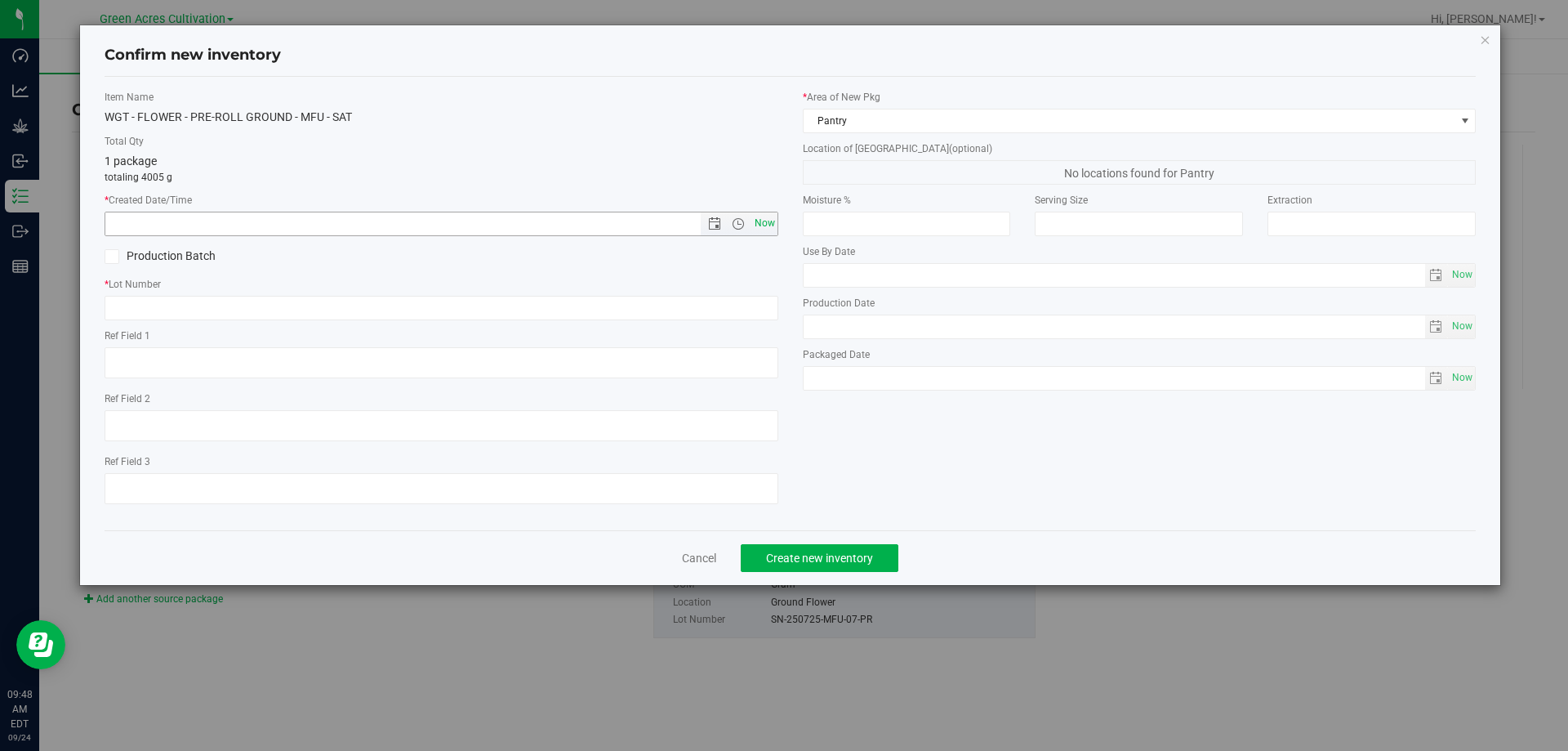
click at [775, 225] on span "Now" at bounding box center [764, 223] width 27 height 24
type input "9/24/2025 9:48 AM"
click at [751, 301] on input "text" at bounding box center [442, 308] width 674 height 25
paste input "SN-250725-MFU-07-PR"
type input "SN-250725-MFU-07-PR"
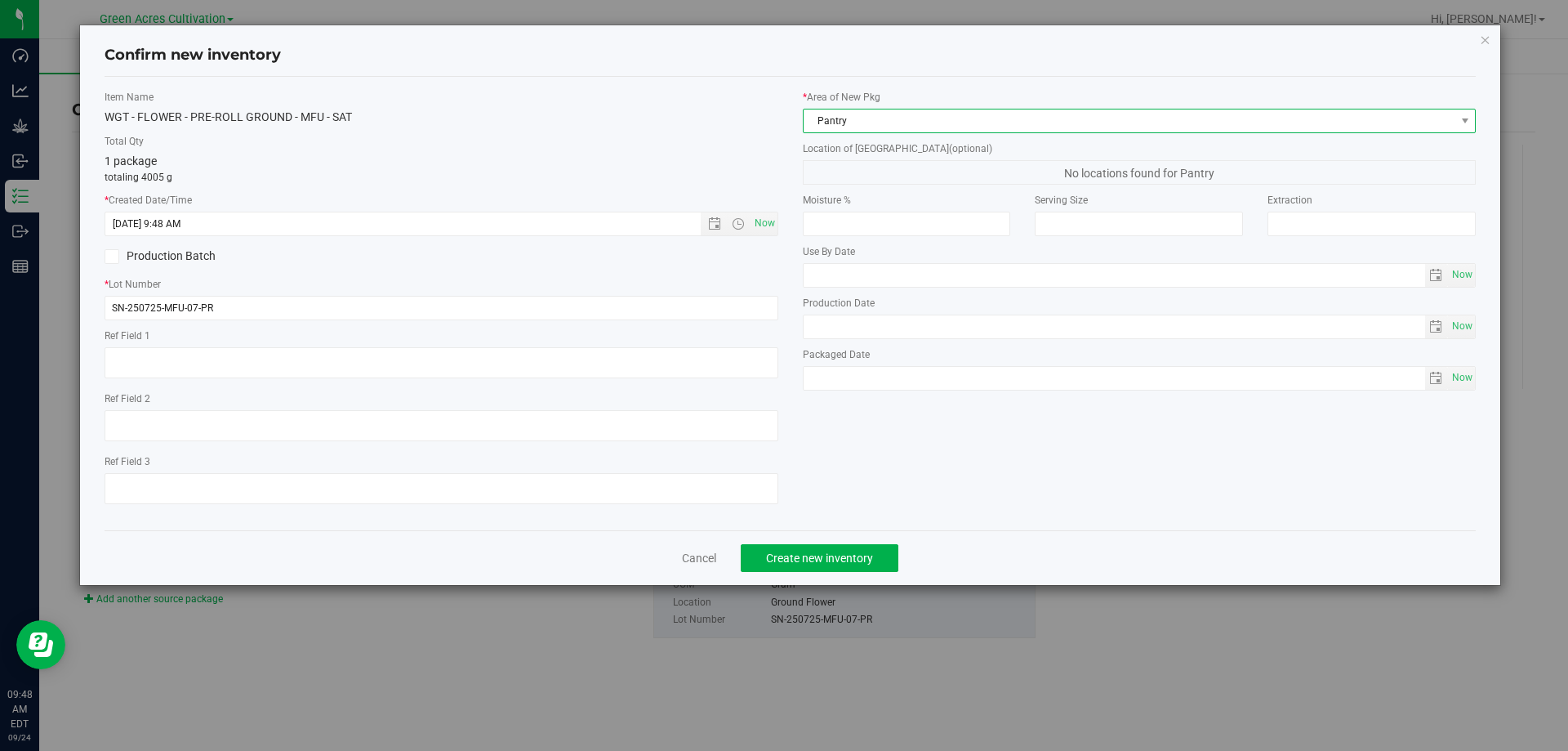
click at [895, 119] on span "Pantry" at bounding box center [1129, 121] width 652 height 23
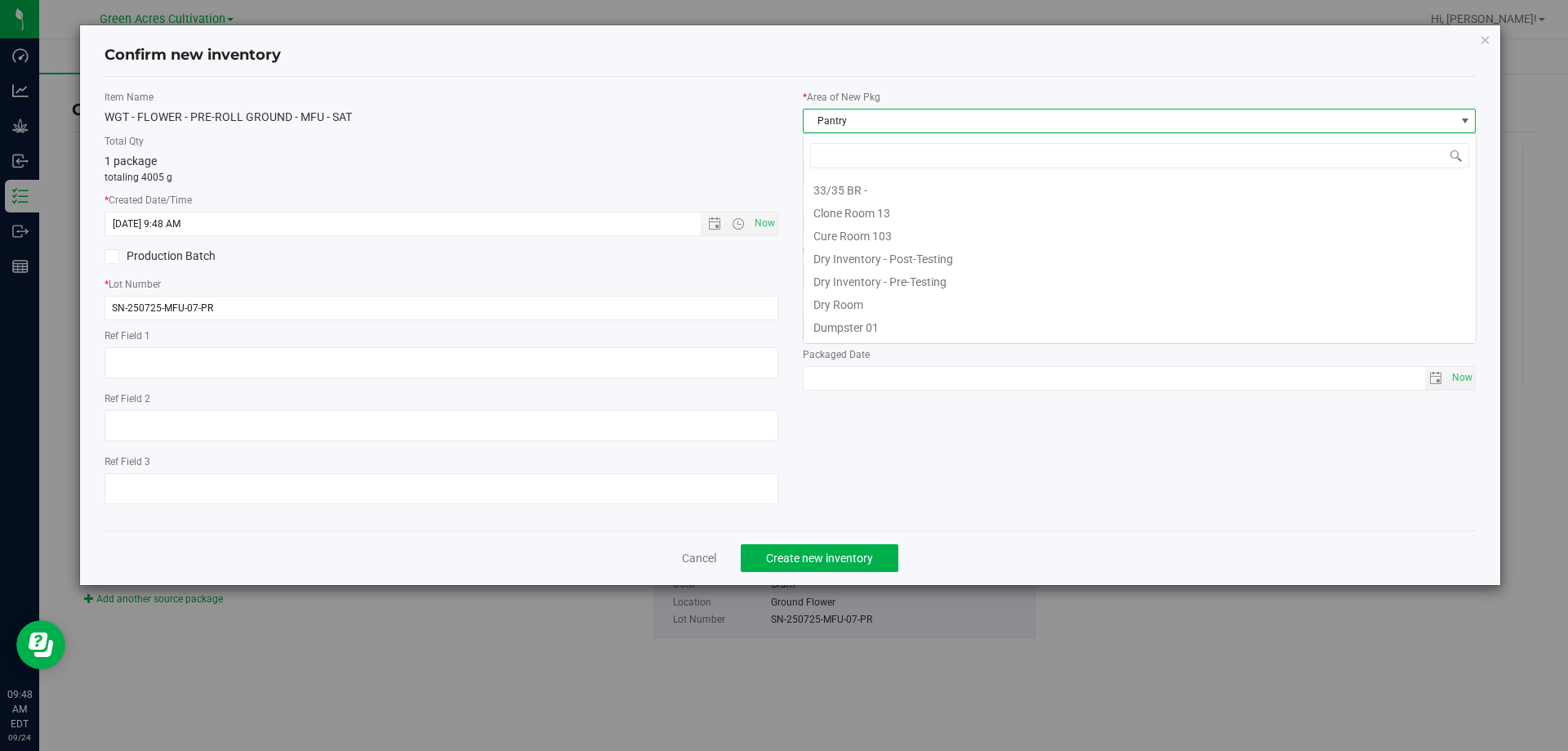
scroll to position [134, 0]
click at [895, 255] on li "F04 - RAD Source" at bounding box center [1140, 259] width 673 height 23
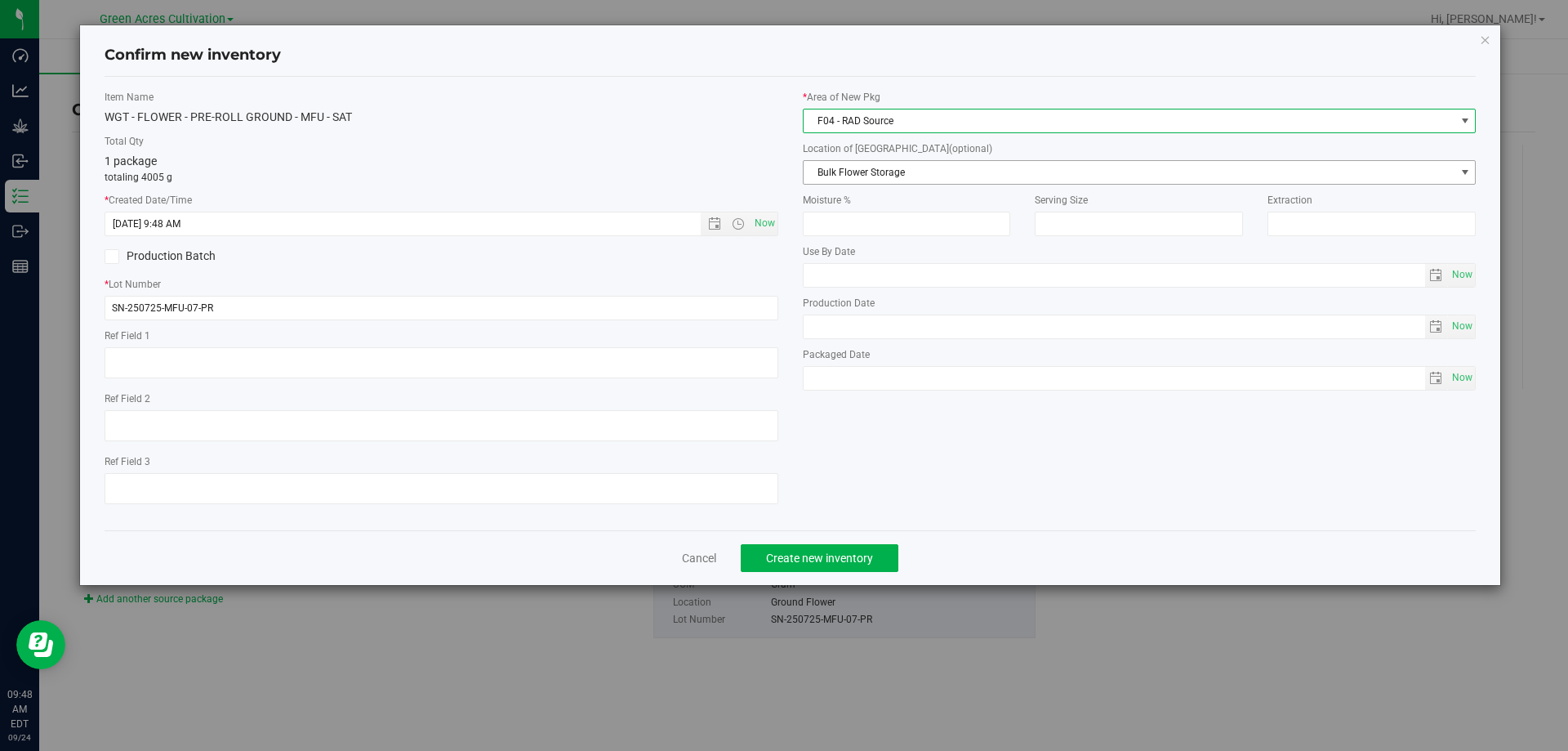
click at [928, 168] on span "Bulk Flower Storage" at bounding box center [1129, 173] width 652 height 23
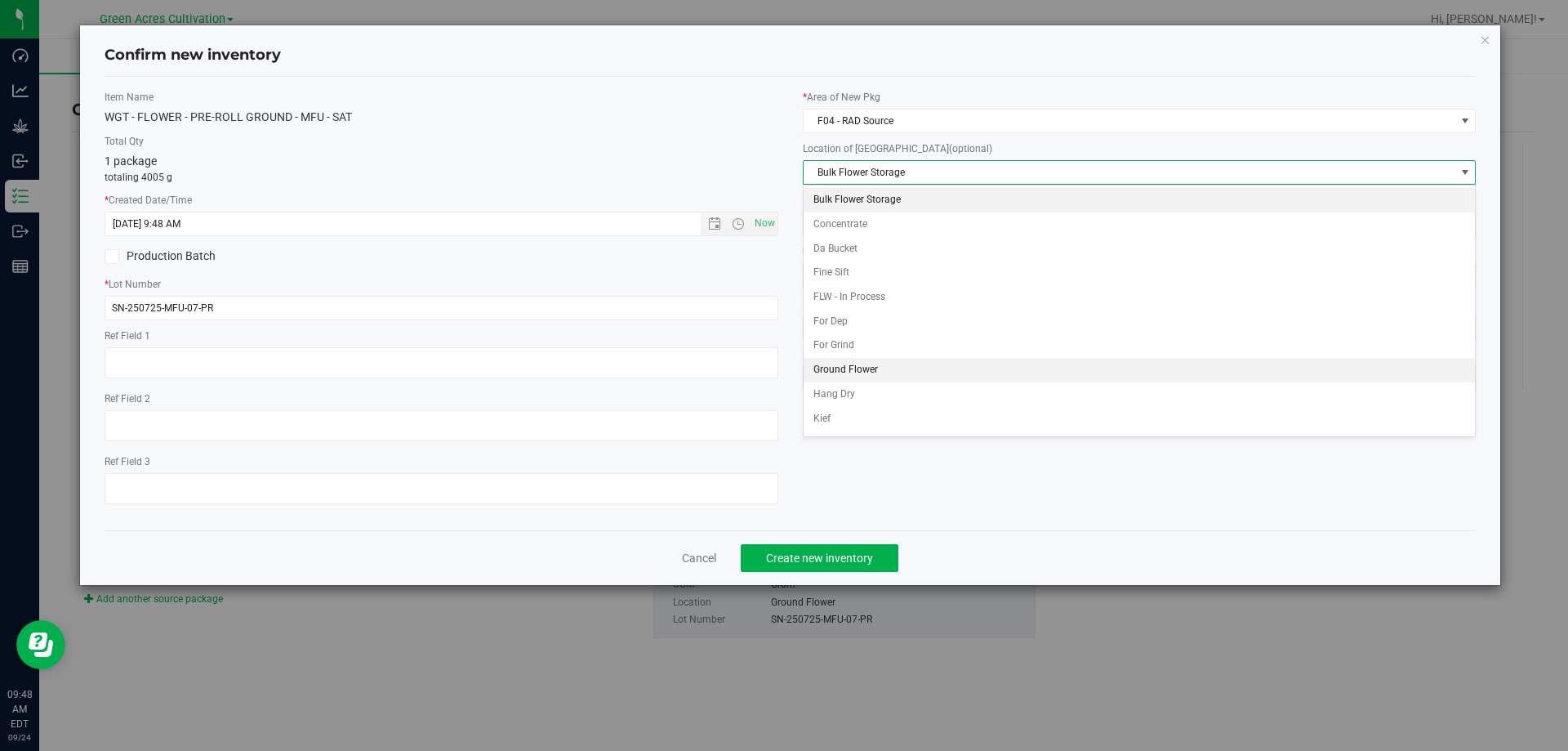
click at [892, 366] on li "Ground Flower" at bounding box center [1140, 370] width 673 height 25
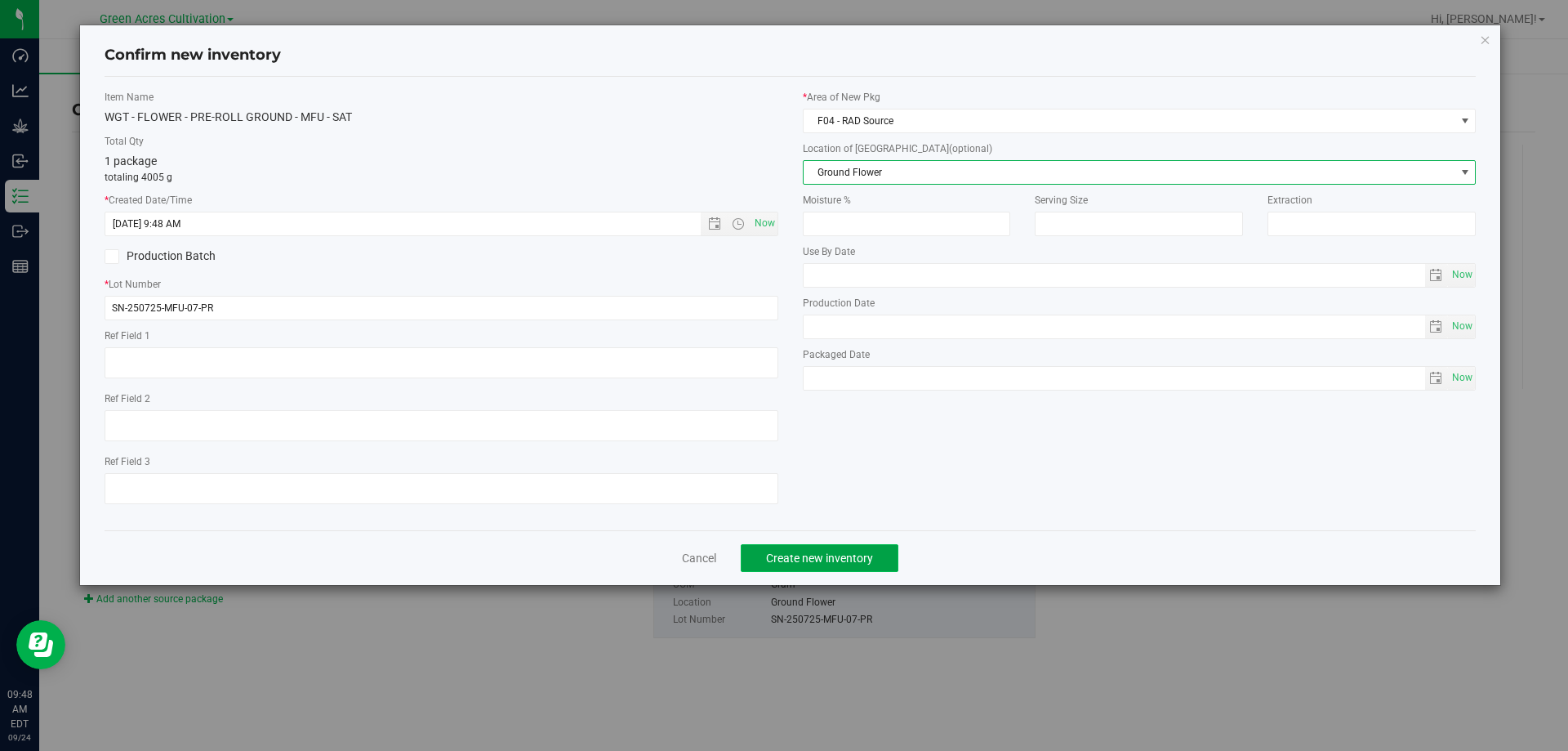
click at [873, 559] on span "Create new inventory" at bounding box center [819, 558] width 107 height 13
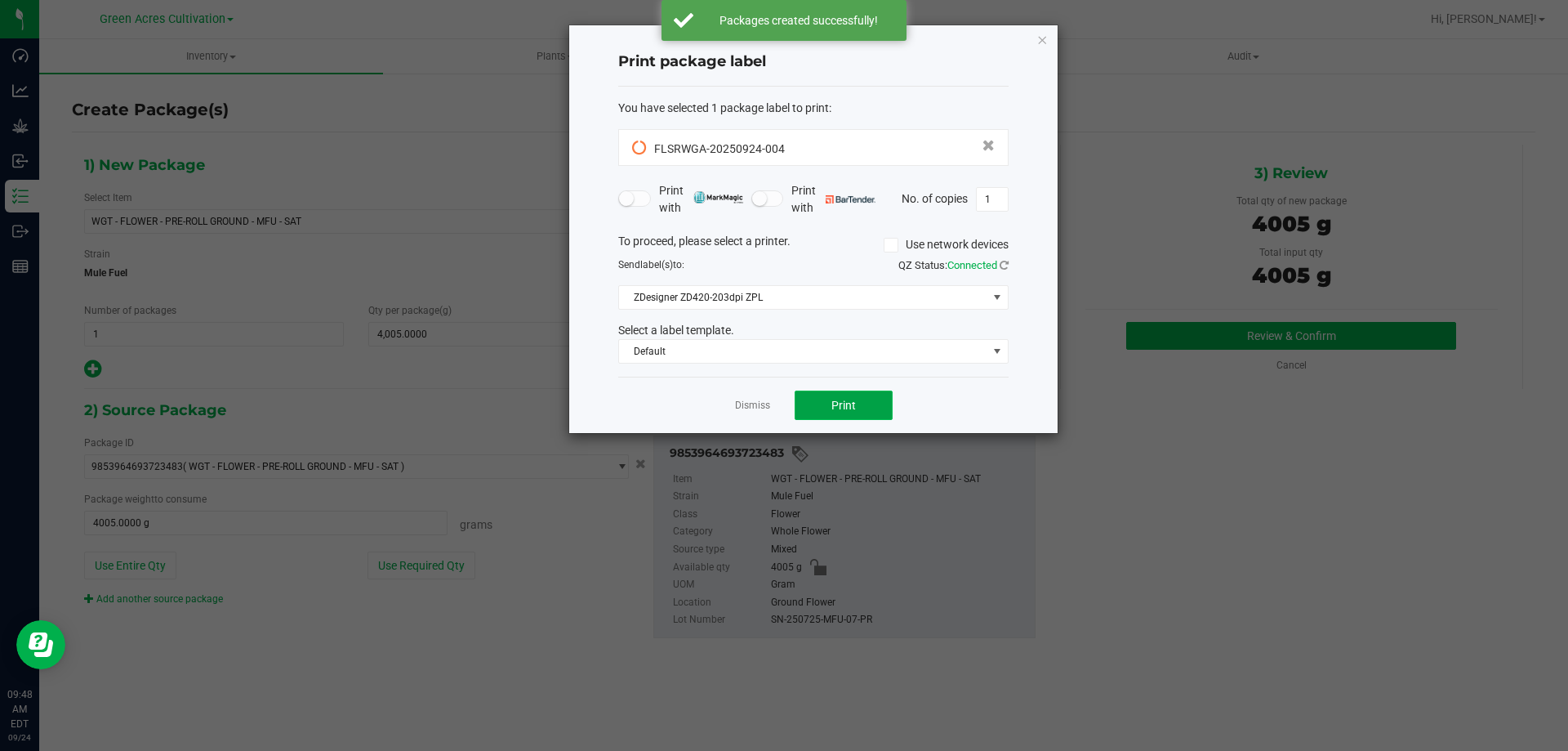
click at [858, 413] on button "Print" at bounding box center [844, 405] width 98 height 29
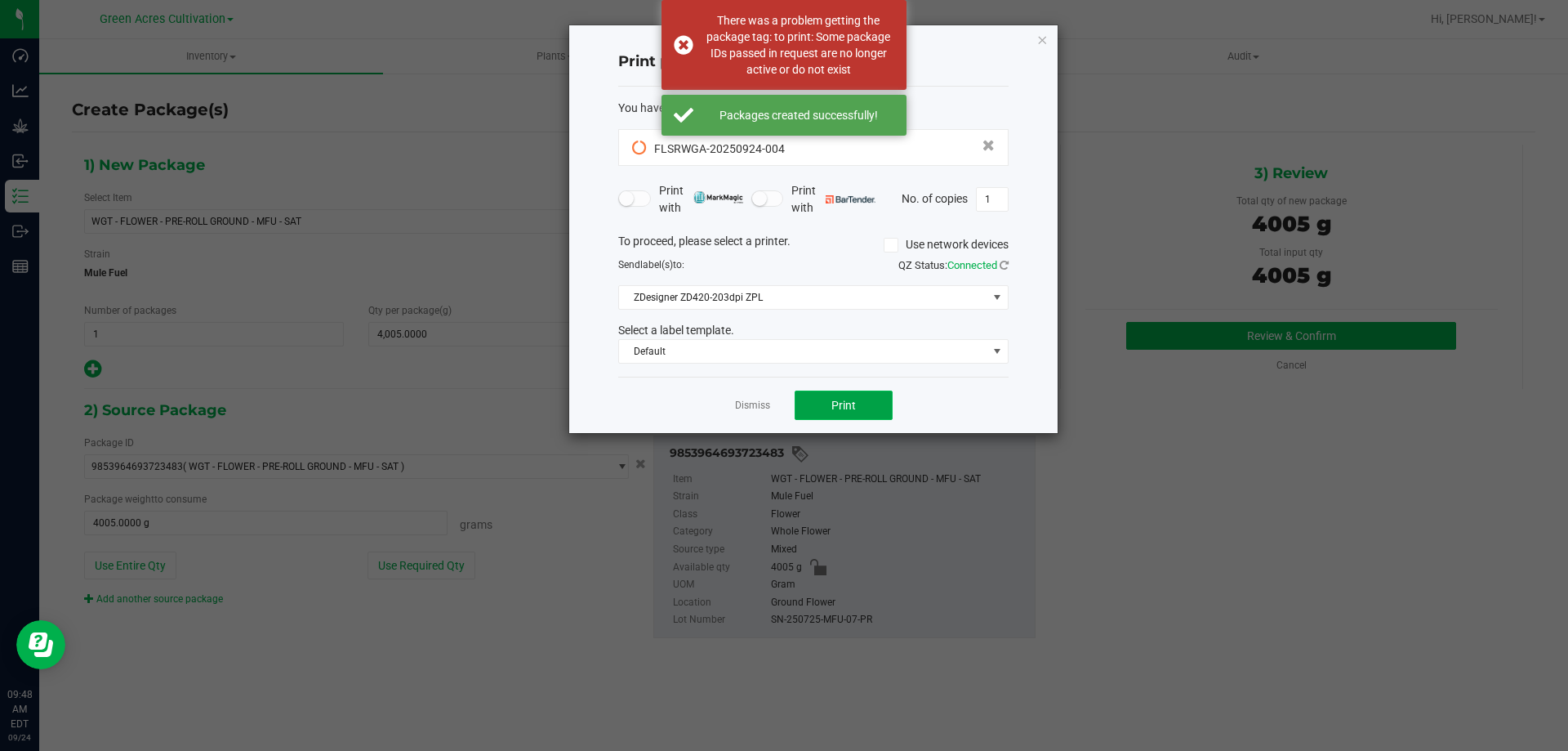
click at [855, 405] on span "Print" at bounding box center [843, 406] width 25 height 13
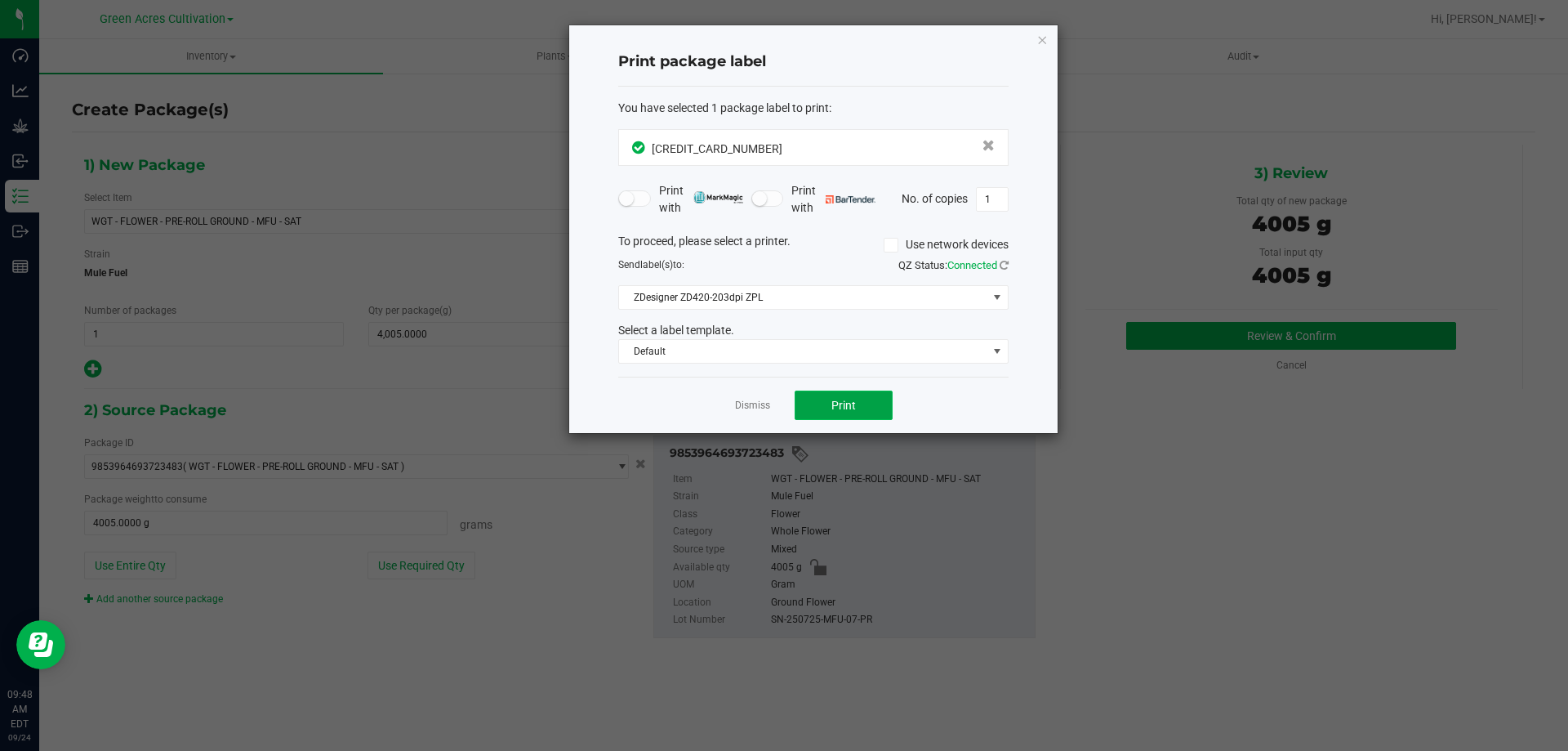
click at [866, 408] on button "Print" at bounding box center [844, 405] width 98 height 29
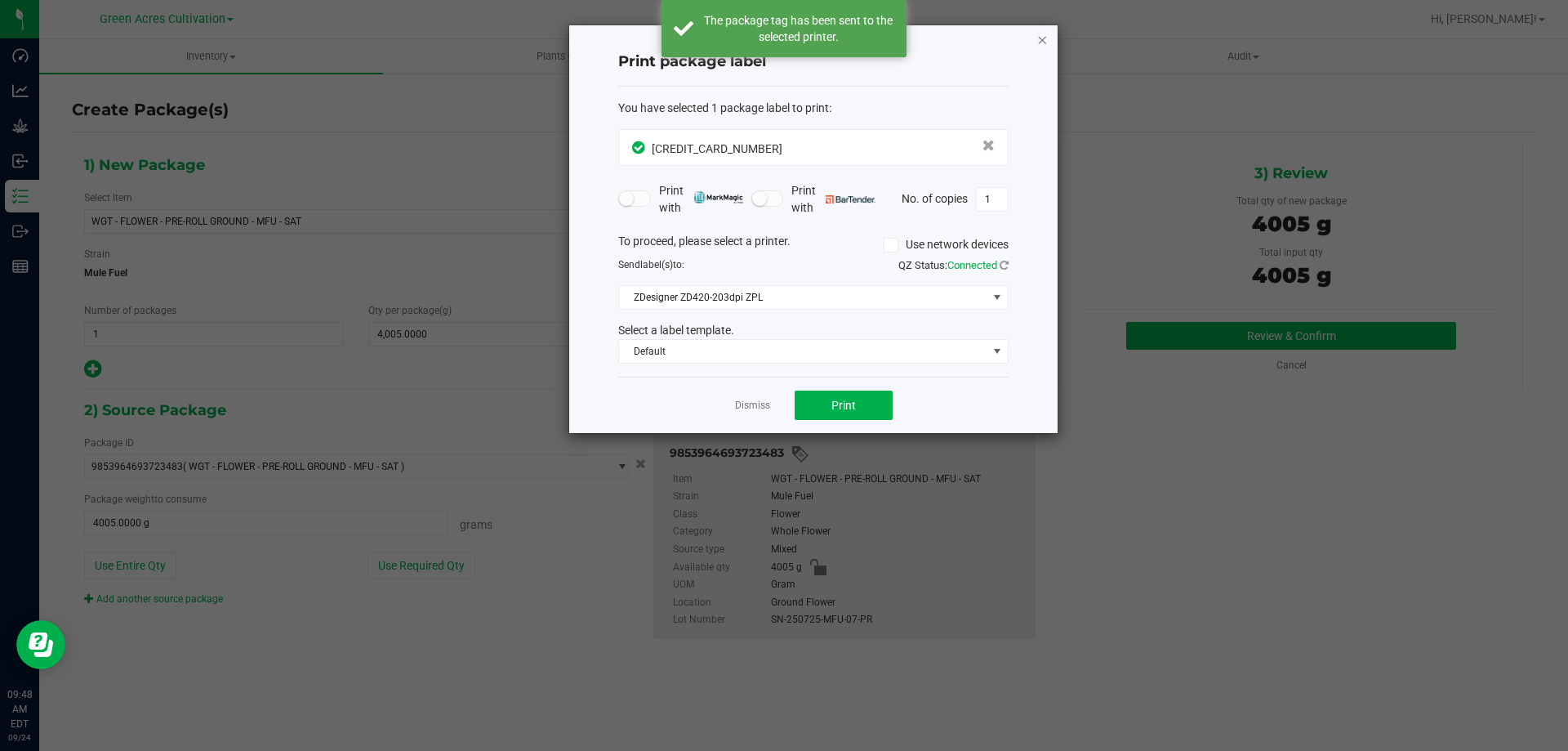
click at [1039, 40] on icon "button" at bounding box center [1043, 39] width 11 height 20
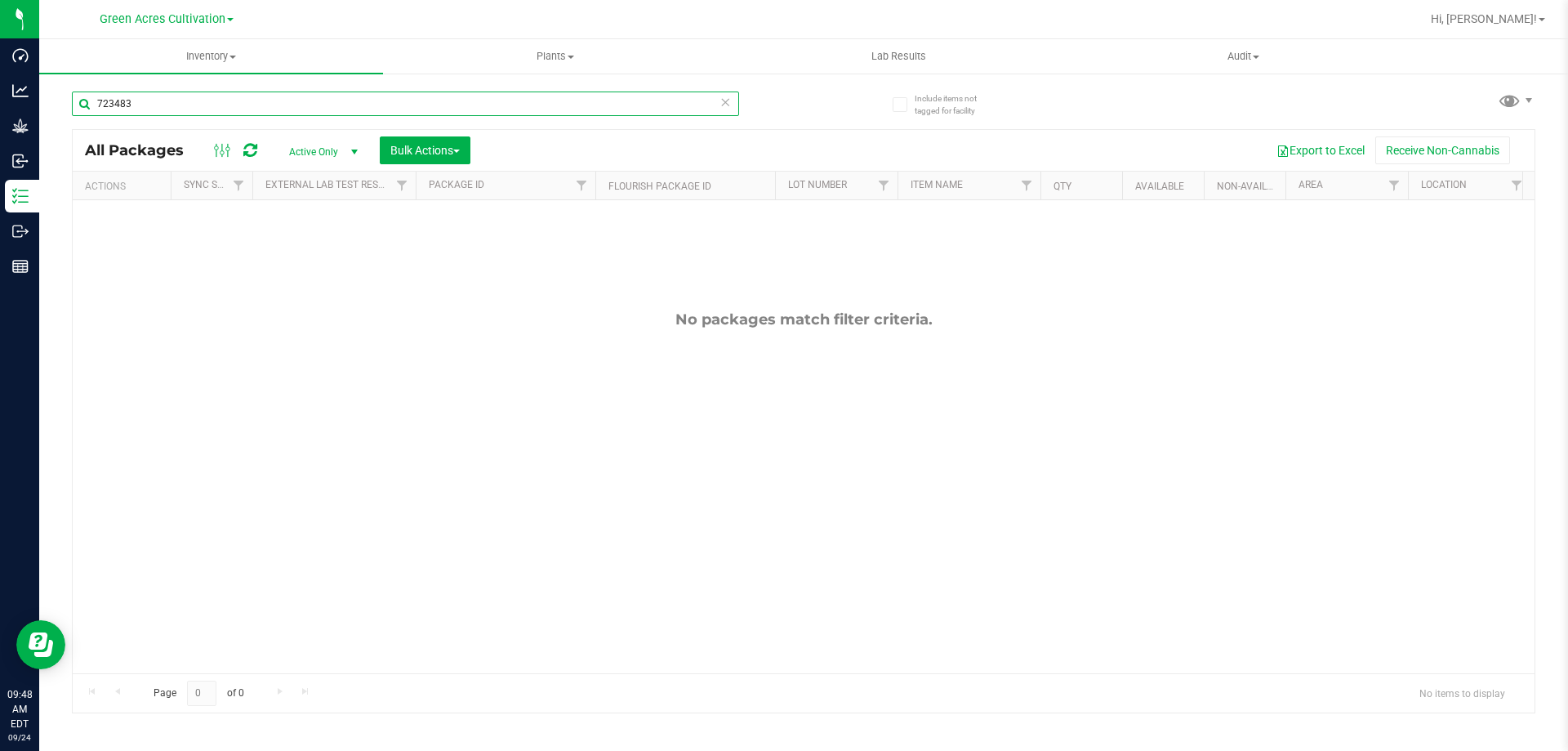
click at [583, 108] on input "723483" at bounding box center [405, 104] width 667 height 25
click at [582, 107] on input "723483" at bounding box center [405, 104] width 667 height 25
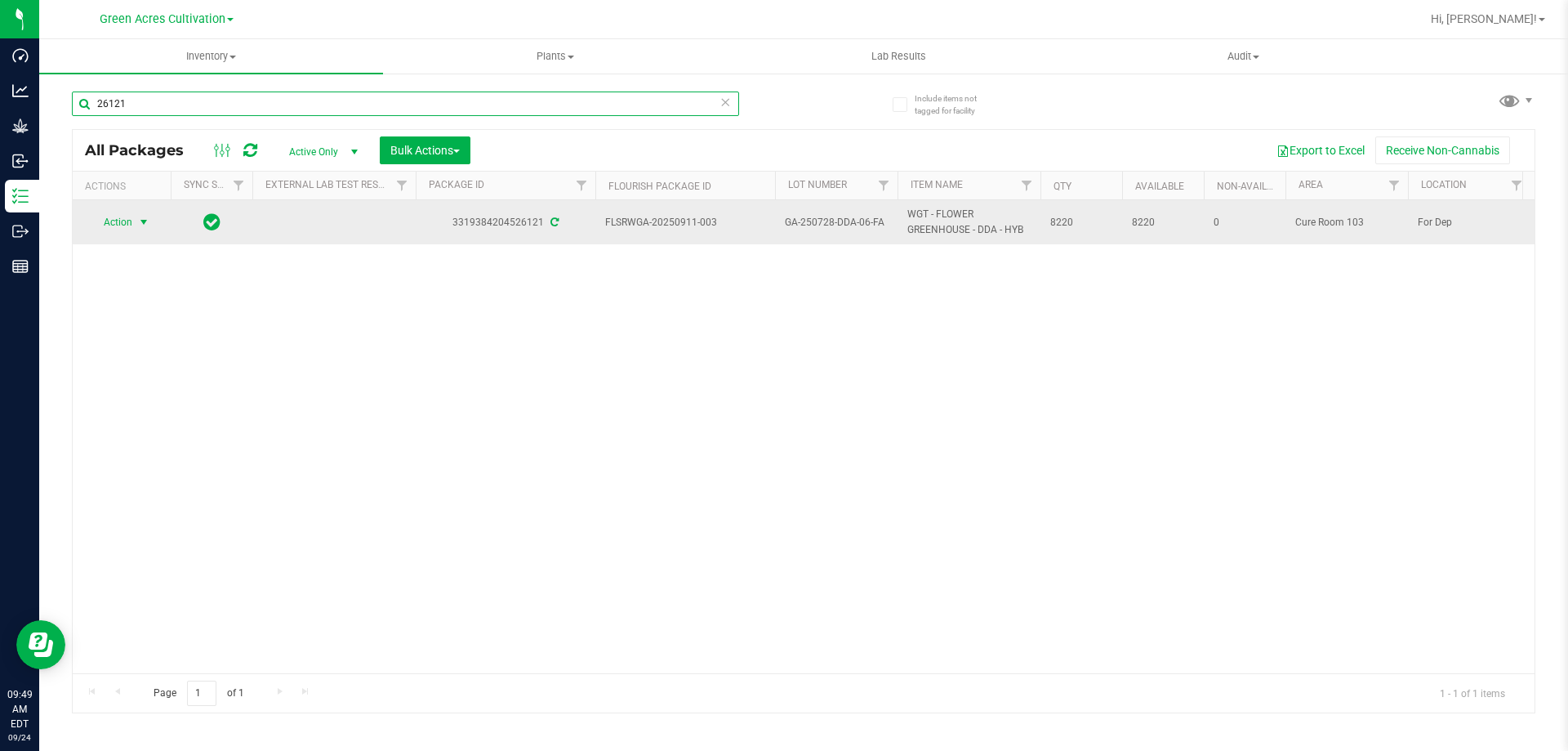
type input "26121"
click at [130, 224] on span "Action" at bounding box center [110, 222] width 44 height 23
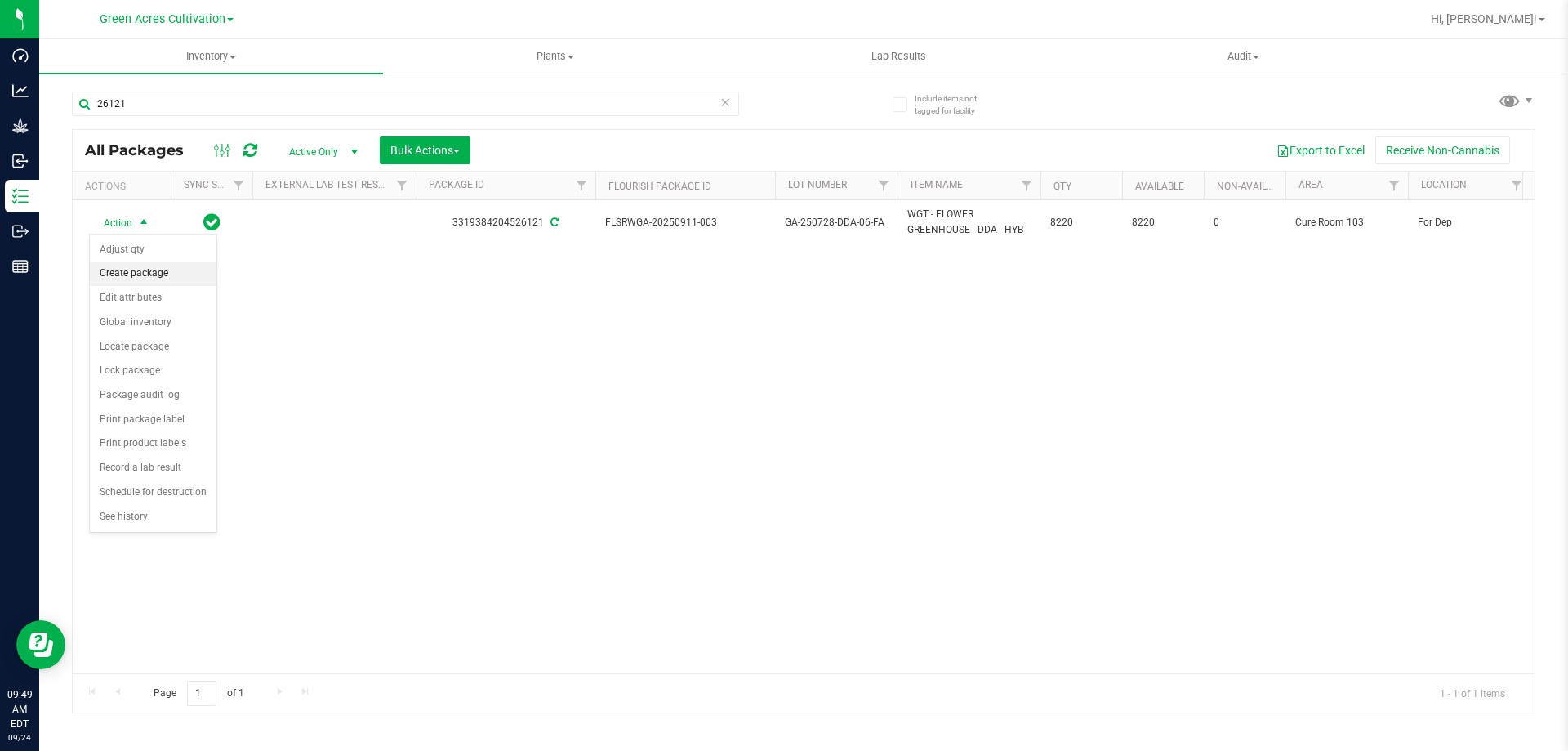
click at [144, 272] on li "Create package" at bounding box center [153, 274] width 126 height 25
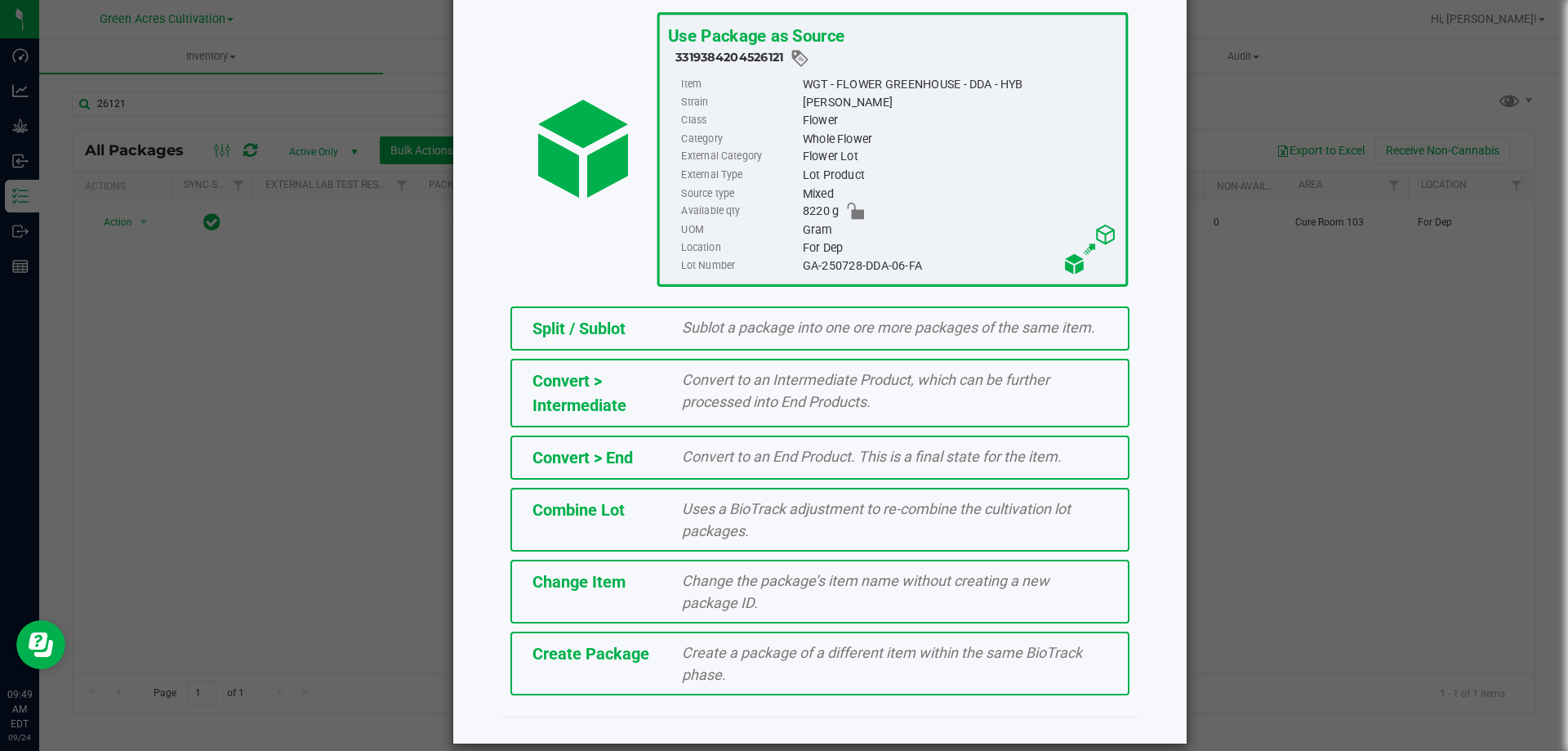
scroll to position [118, 0]
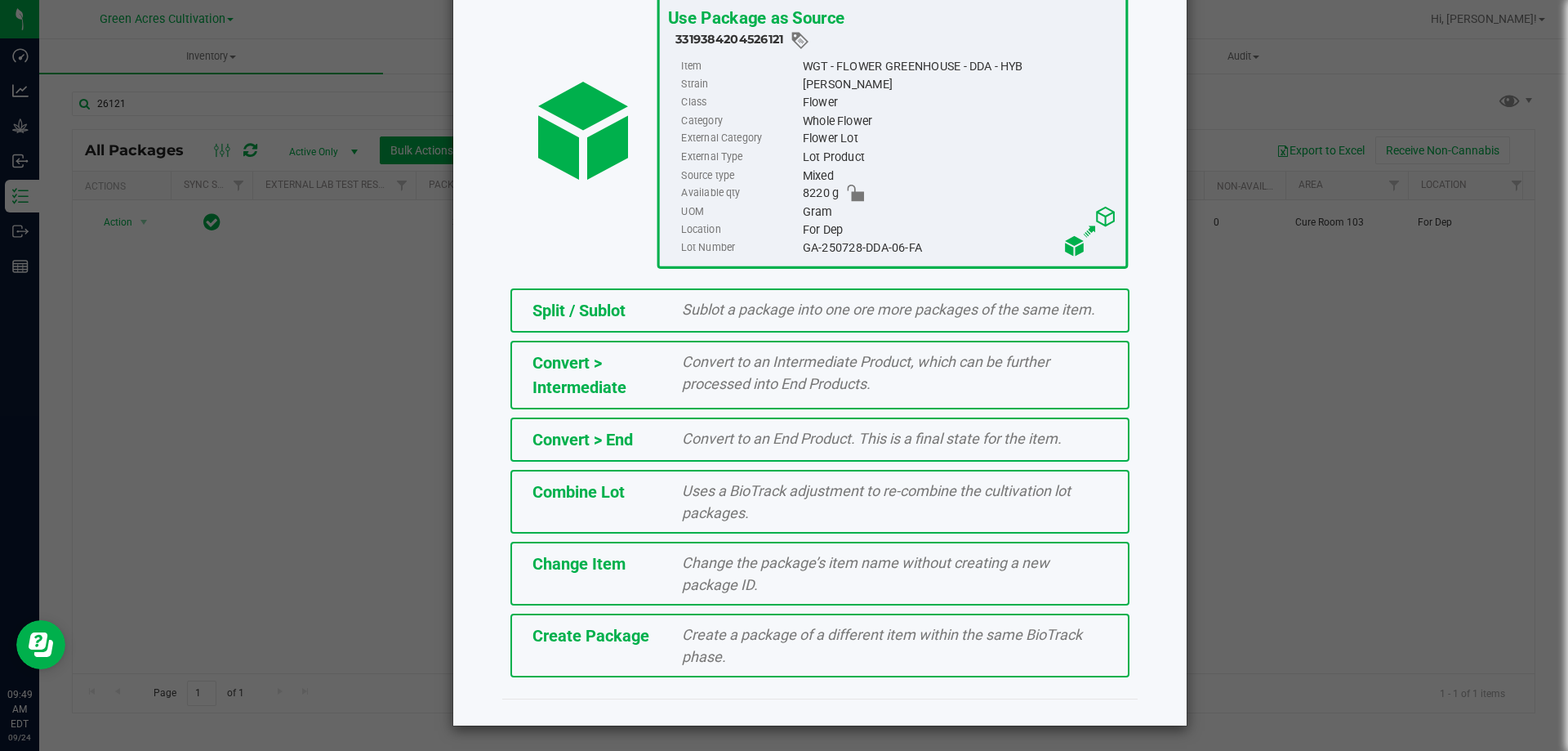
click at [606, 629] on span "Create Package" at bounding box center [592, 635] width 117 height 20
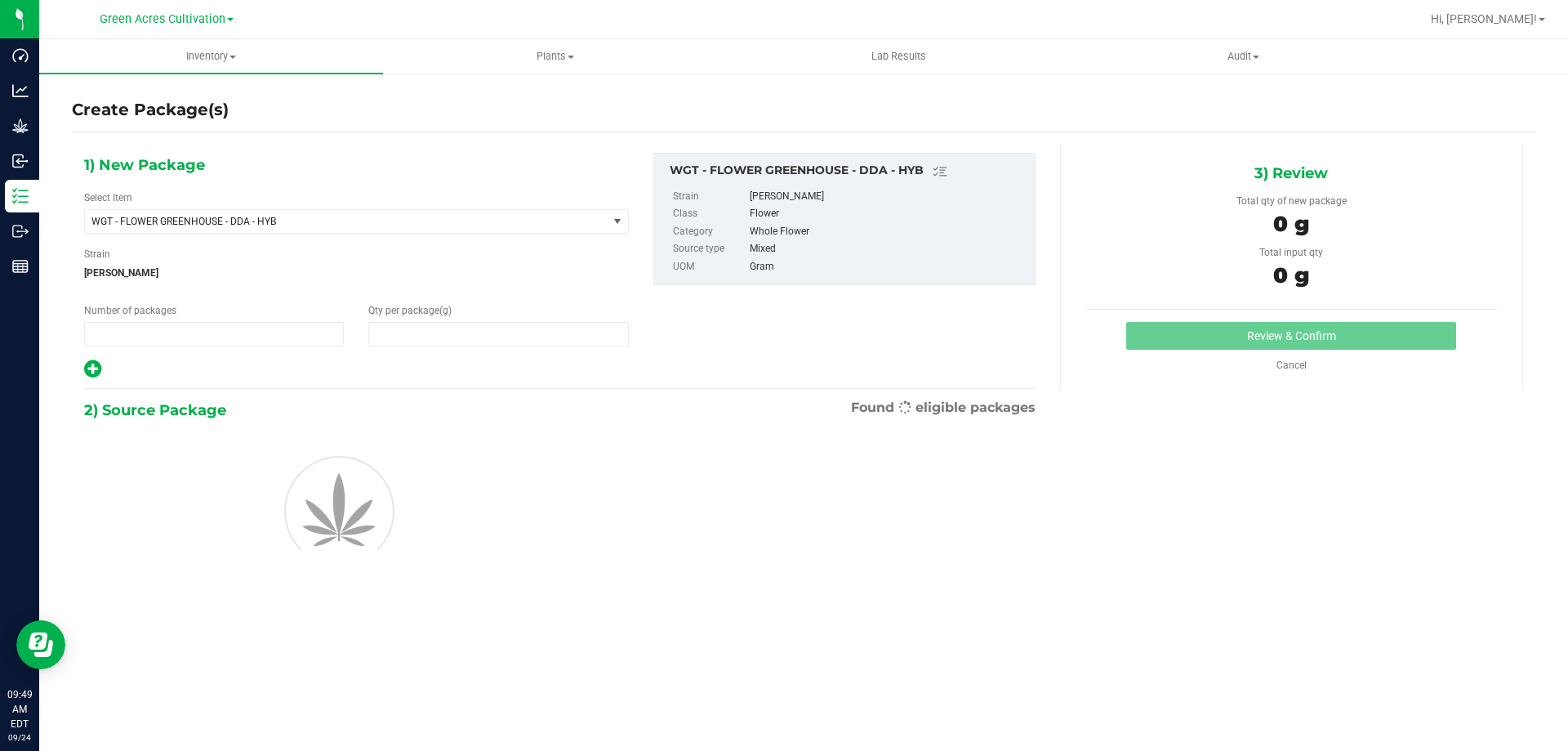
type input "1"
type input "0.0000"
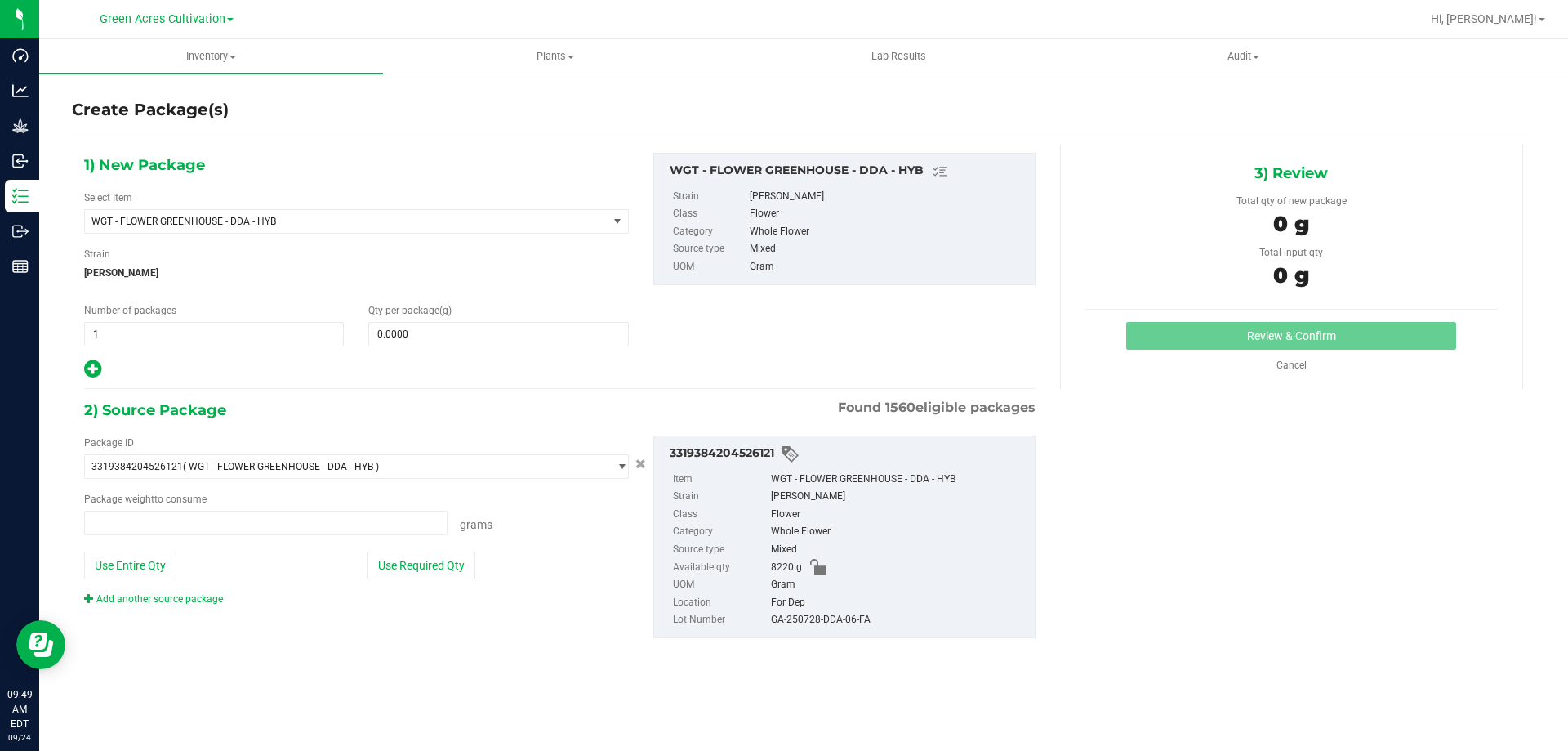
type input "0.0000 g"
click at [432, 557] on button "Use Required Qty" at bounding box center [422, 564] width 108 height 27
click at [416, 570] on button "Use Required Qty" at bounding box center [422, 564] width 108 height 27
click at [413, 335] on input "0.0000" at bounding box center [498, 334] width 259 height 23
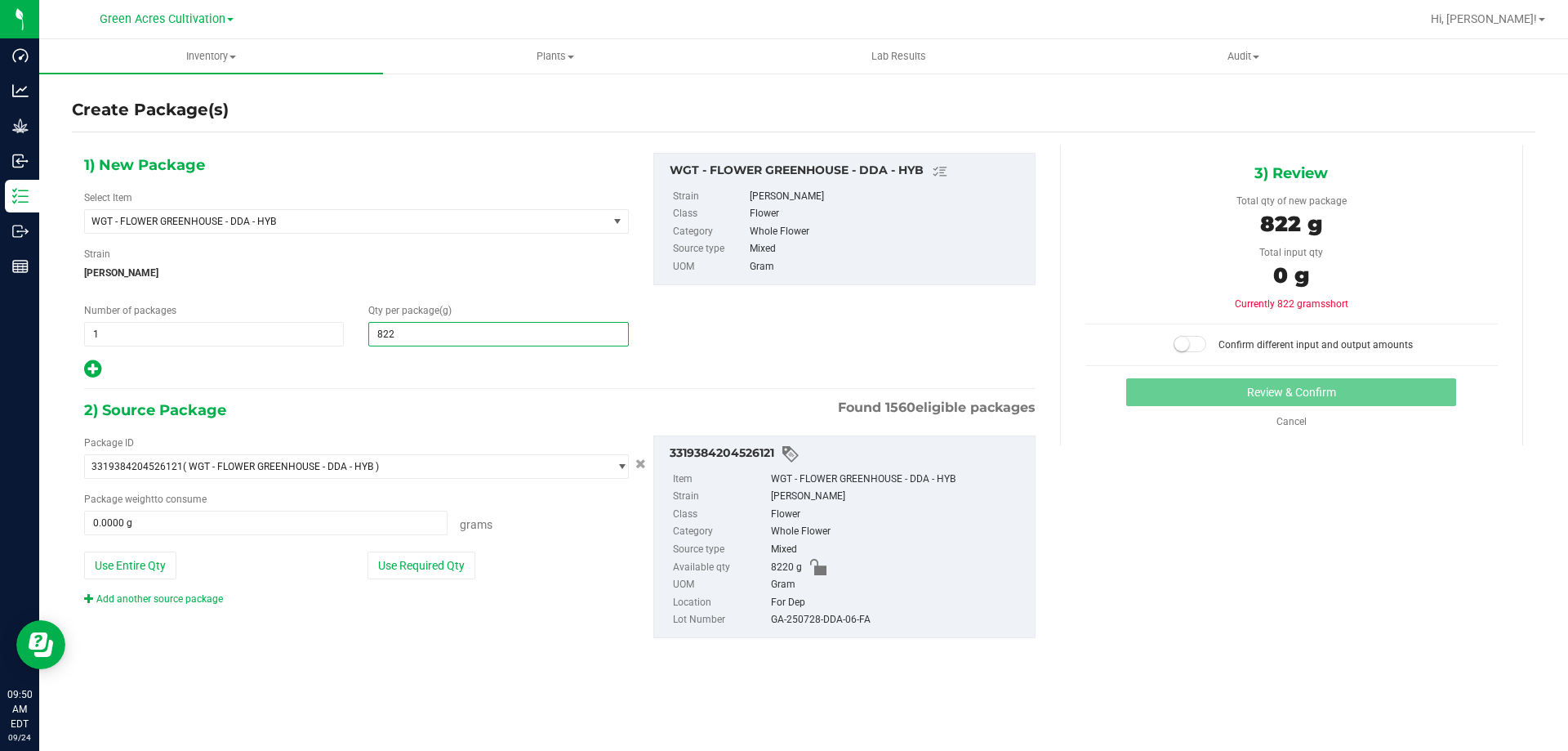
type input "8220"
type input "8,220.0000"
click at [411, 559] on button "Use Required Qty" at bounding box center [422, 564] width 108 height 27
type input "8220.0000 g"
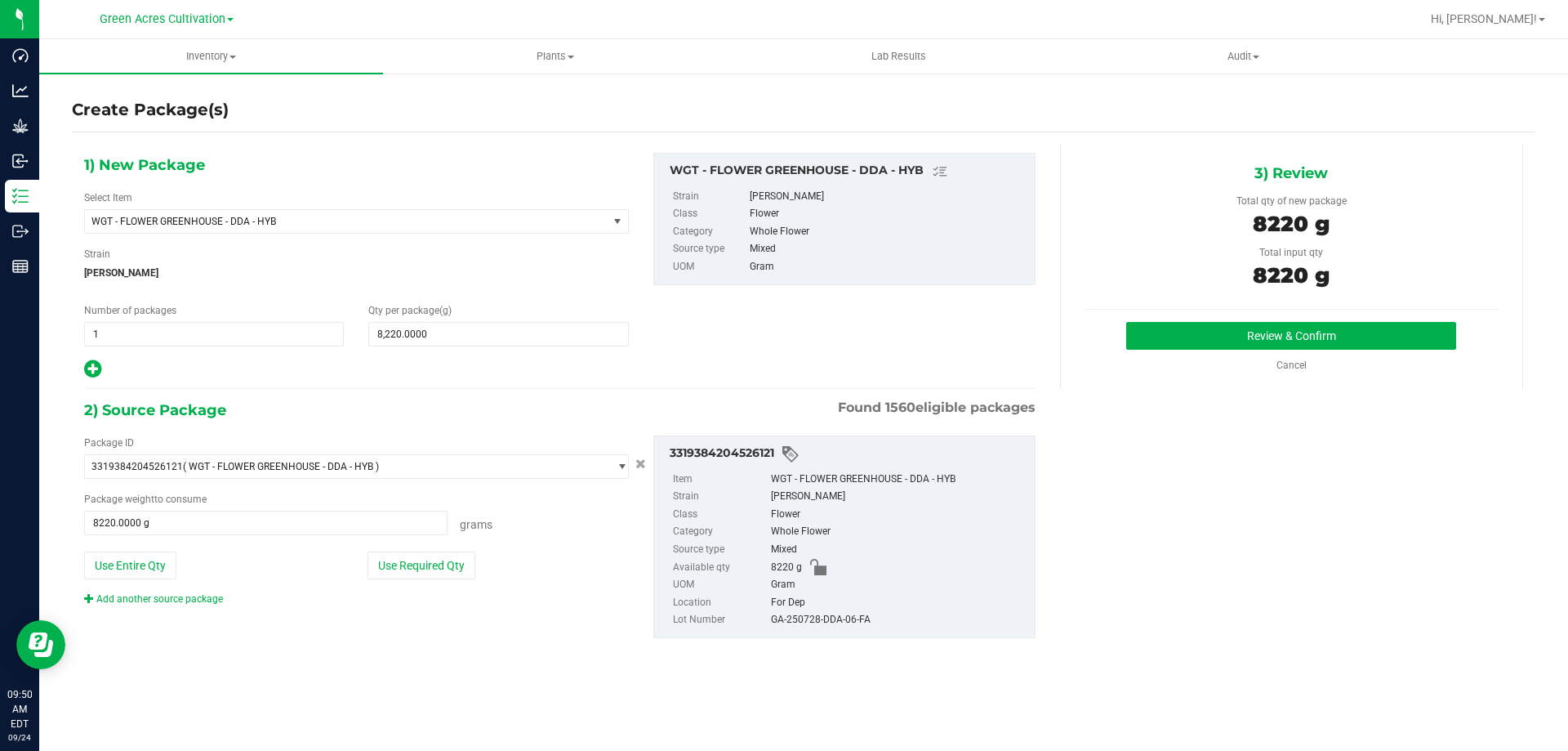
click at [854, 625] on div "GA-250728-DDA-06-FA" at bounding box center [898, 620] width 256 height 18
copy div "GA-250728-DDA-06-FA"
click at [1148, 331] on button "Review & Confirm" at bounding box center [1292, 335] width 330 height 27
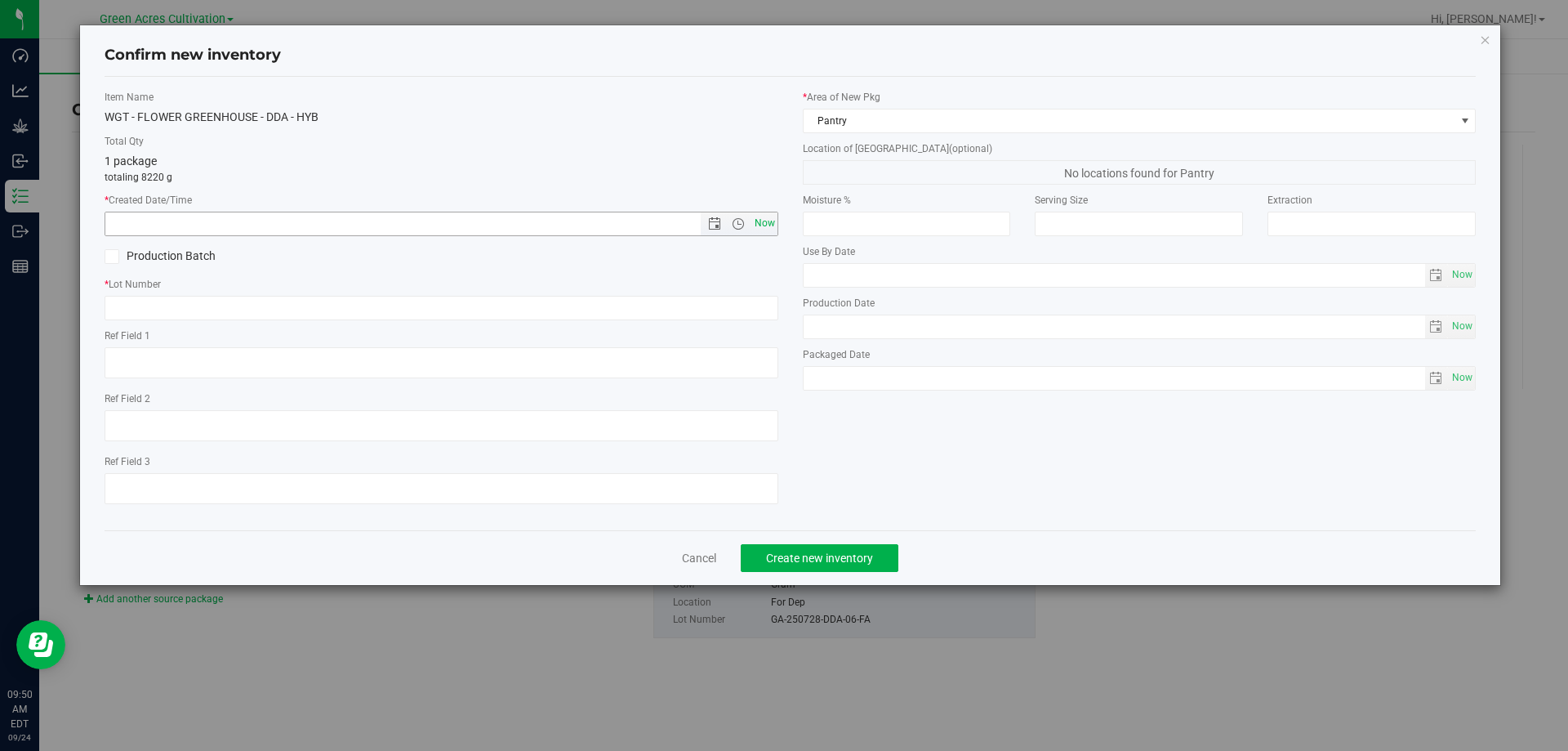
click at [759, 225] on span "Now" at bounding box center [764, 223] width 27 height 24
type input "9/24/2025 9:50 AM"
click at [748, 304] on input "text" at bounding box center [442, 308] width 674 height 25
paste input "GA-250728-DDA-06-FA"
type input "GA-250728-DDA-06-FA"
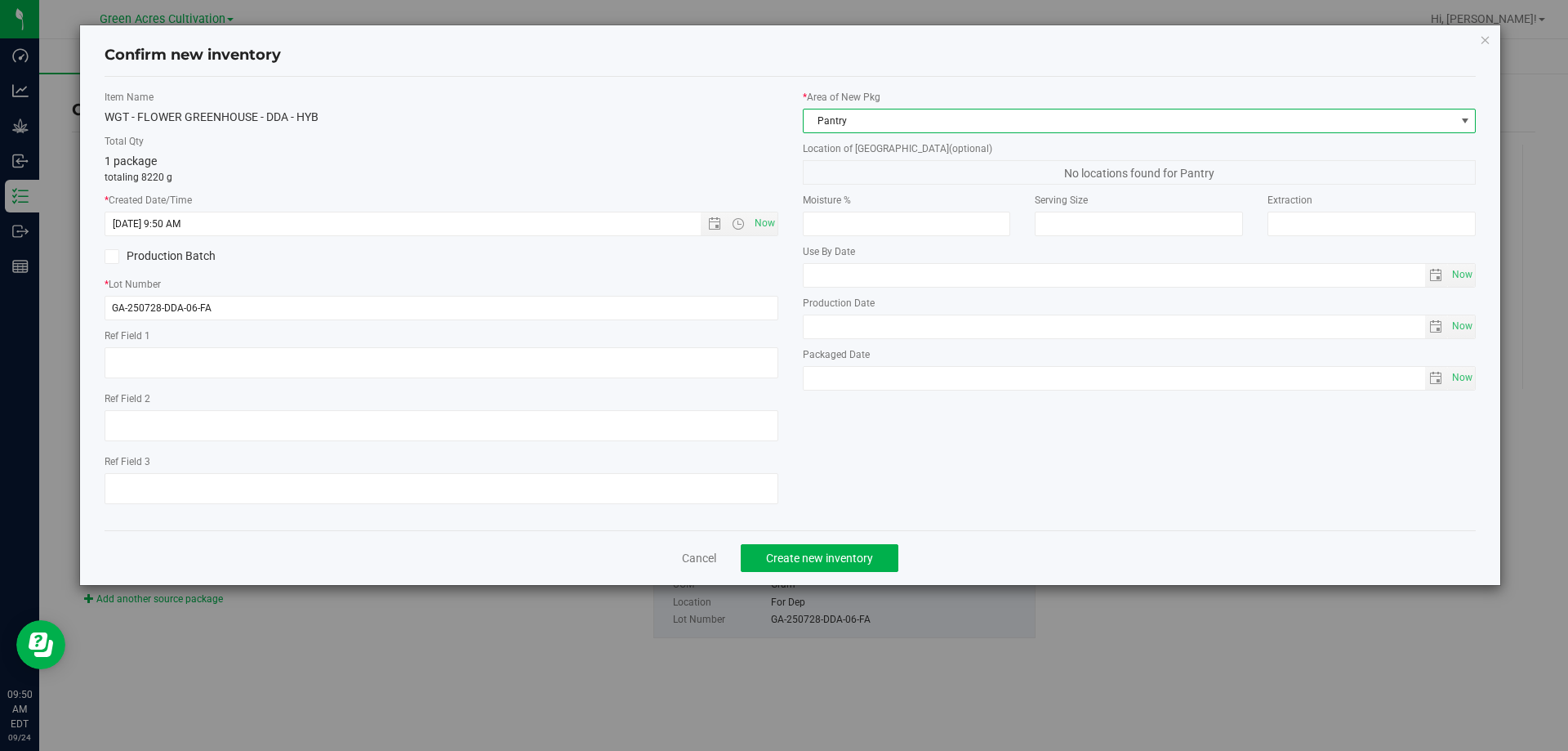
click at [884, 109] on span "Pantry" at bounding box center [1129, 121] width 652 height 23
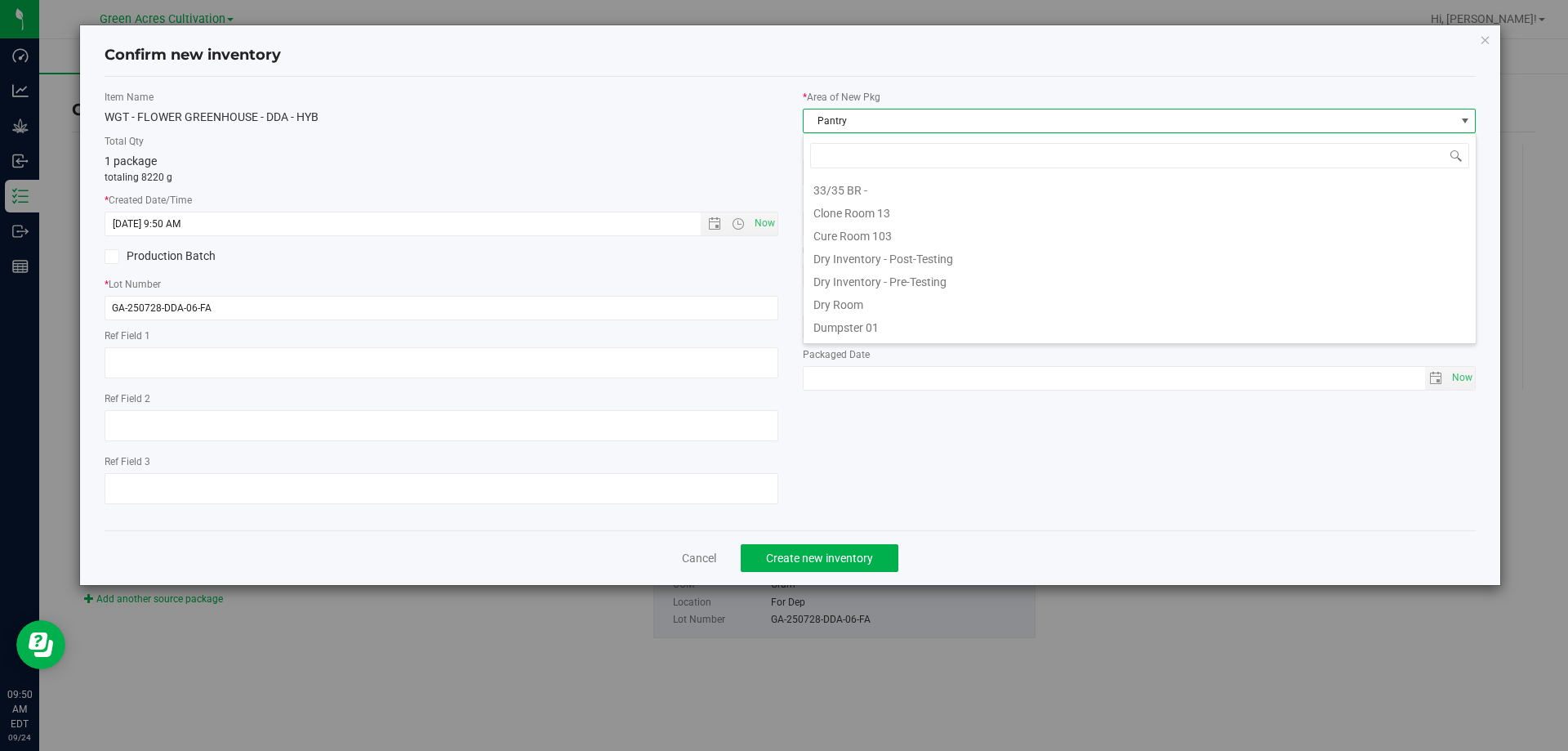
scroll to position [25, 674]
click at [864, 259] on li "F04 - RAD Source" at bounding box center [1140, 259] width 673 height 23
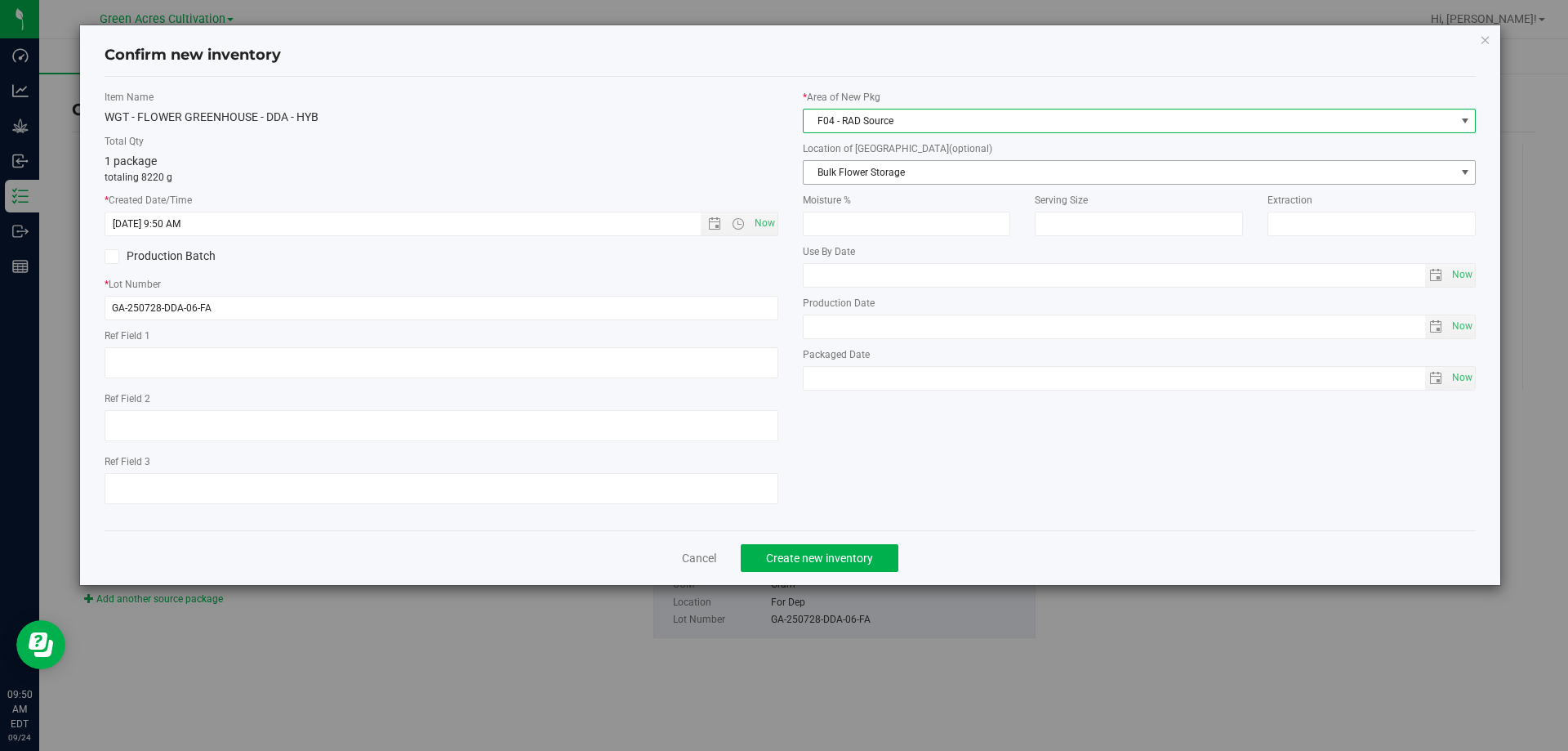
click at [892, 171] on span "Bulk Flower Storage" at bounding box center [1129, 173] width 652 height 23
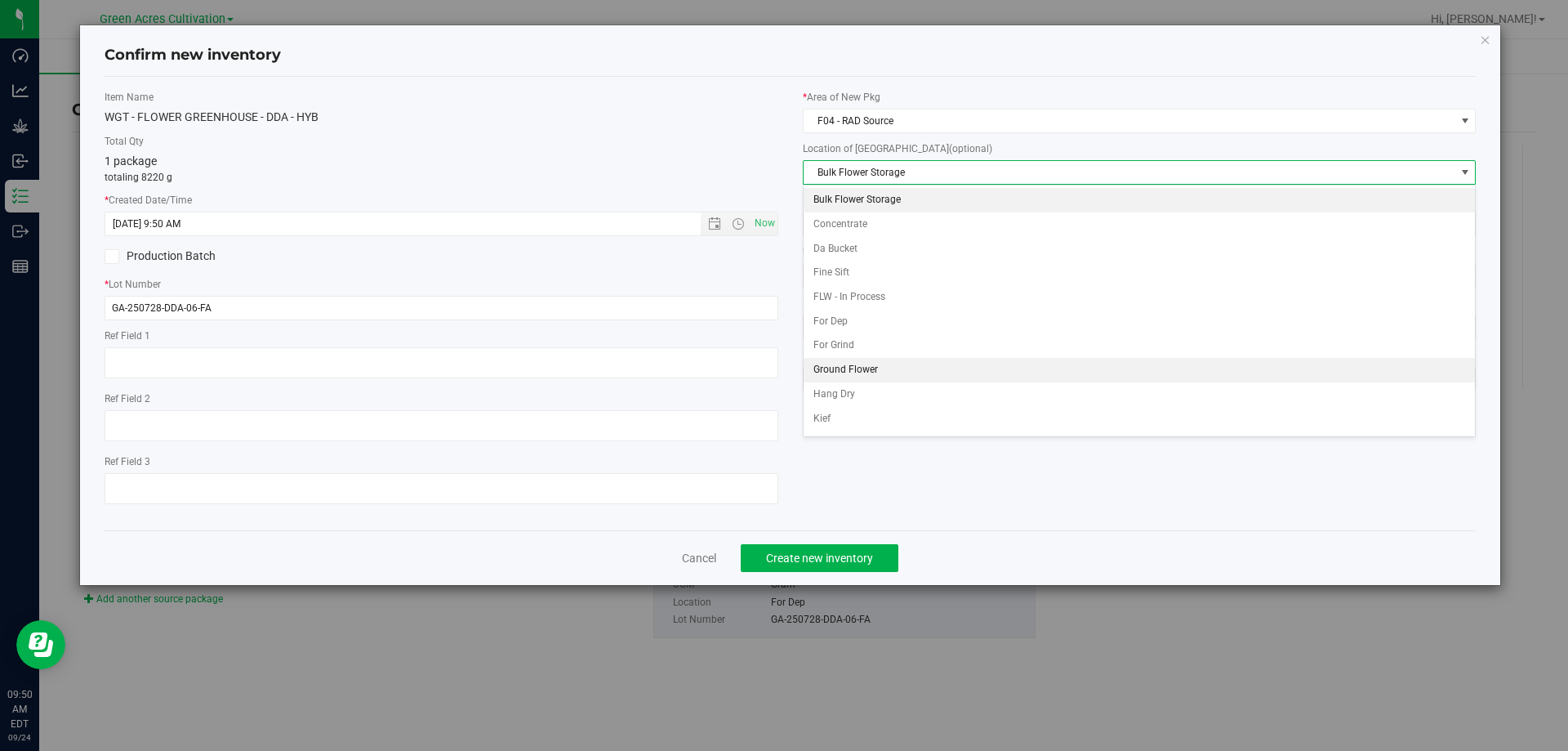
click at [878, 365] on li "Ground Flower" at bounding box center [1140, 370] width 673 height 25
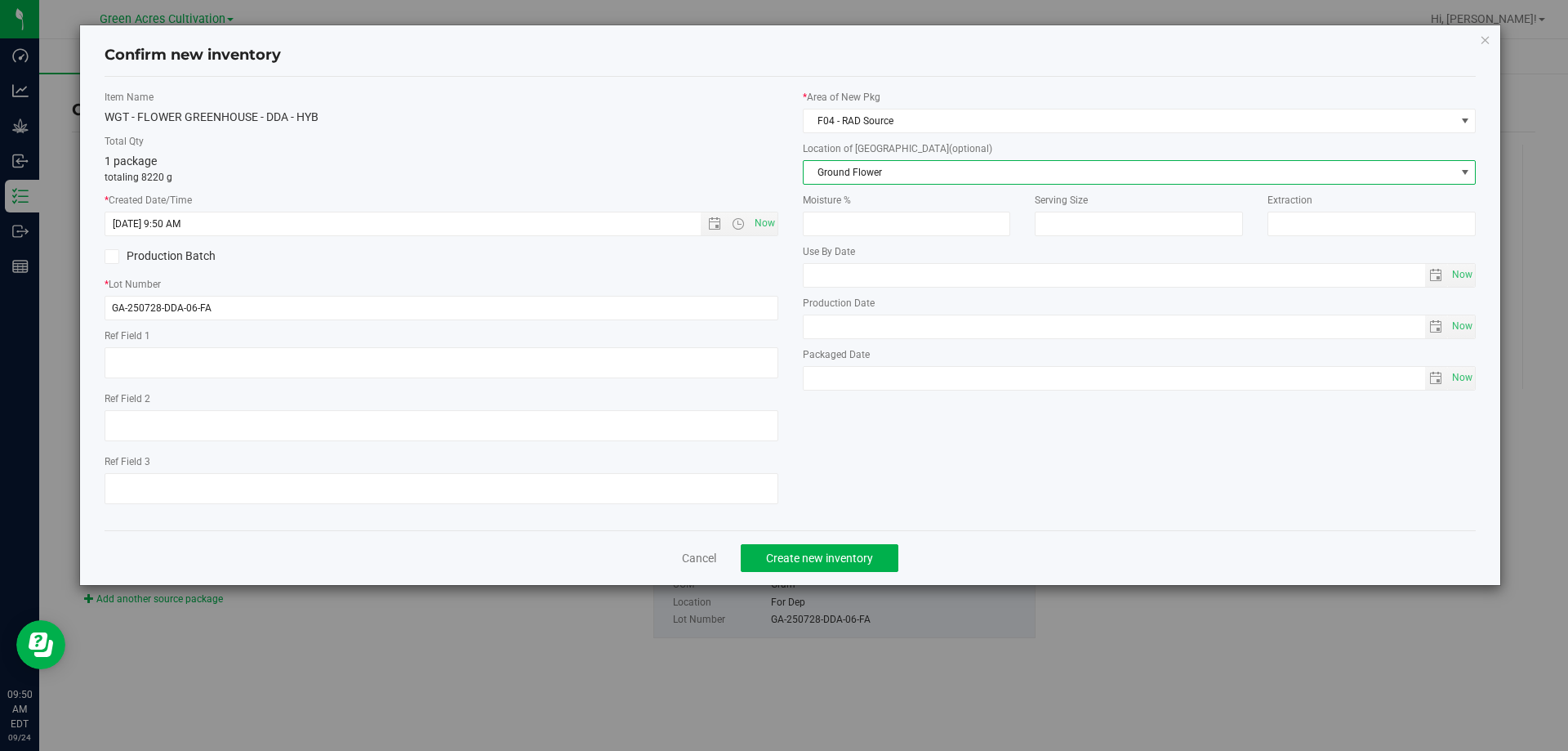
click at [841, 174] on span "Ground Flower" at bounding box center [1129, 173] width 652 height 23
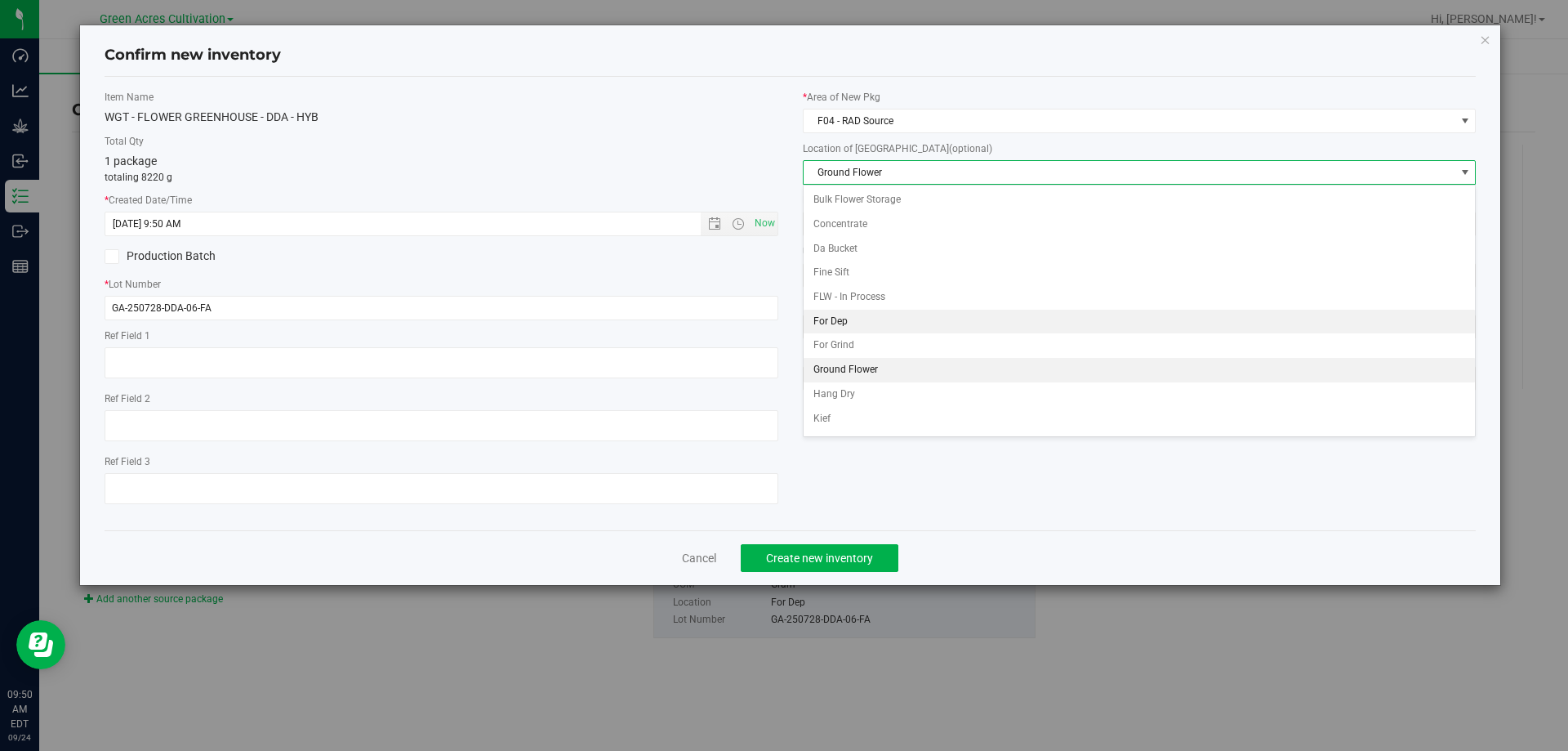
click at [841, 320] on li "For Dep" at bounding box center [1140, 322] width 673 height 25
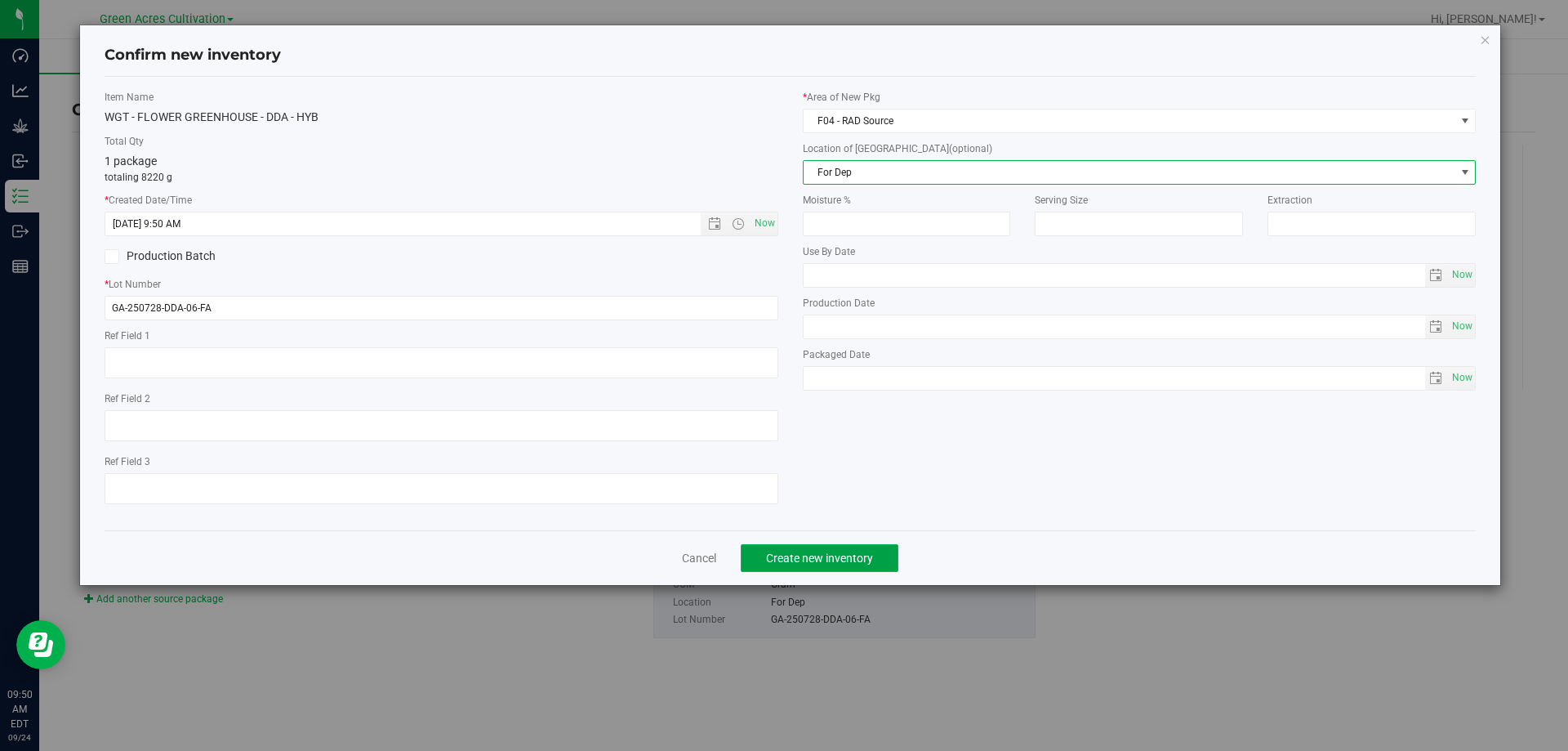
click at [857, 556] on span "Create new inventory" at bounding box center [819, 558] width 107 height 13
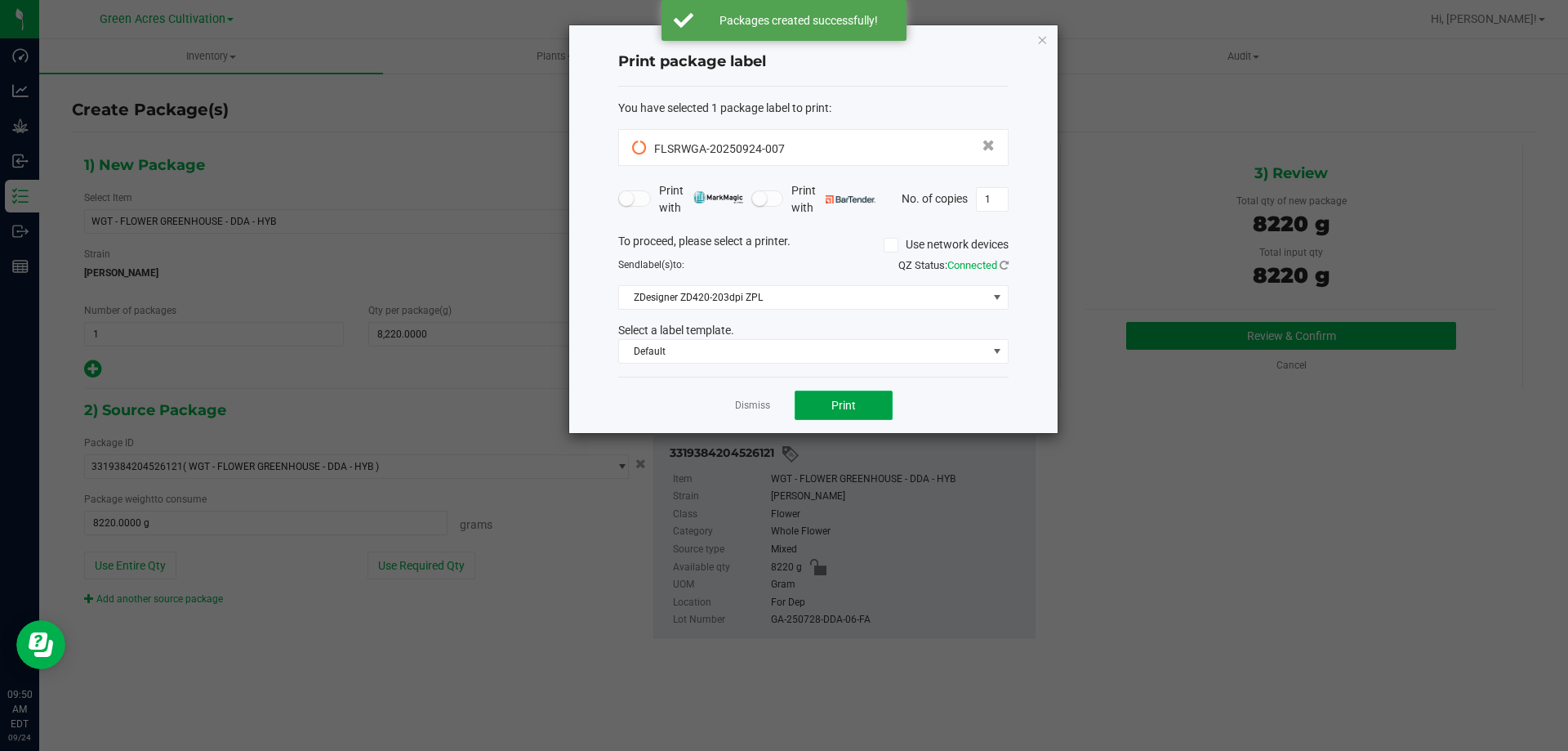
click at [854, 411] on span "Print" at bounding box center [843, 406] width 25 height 13
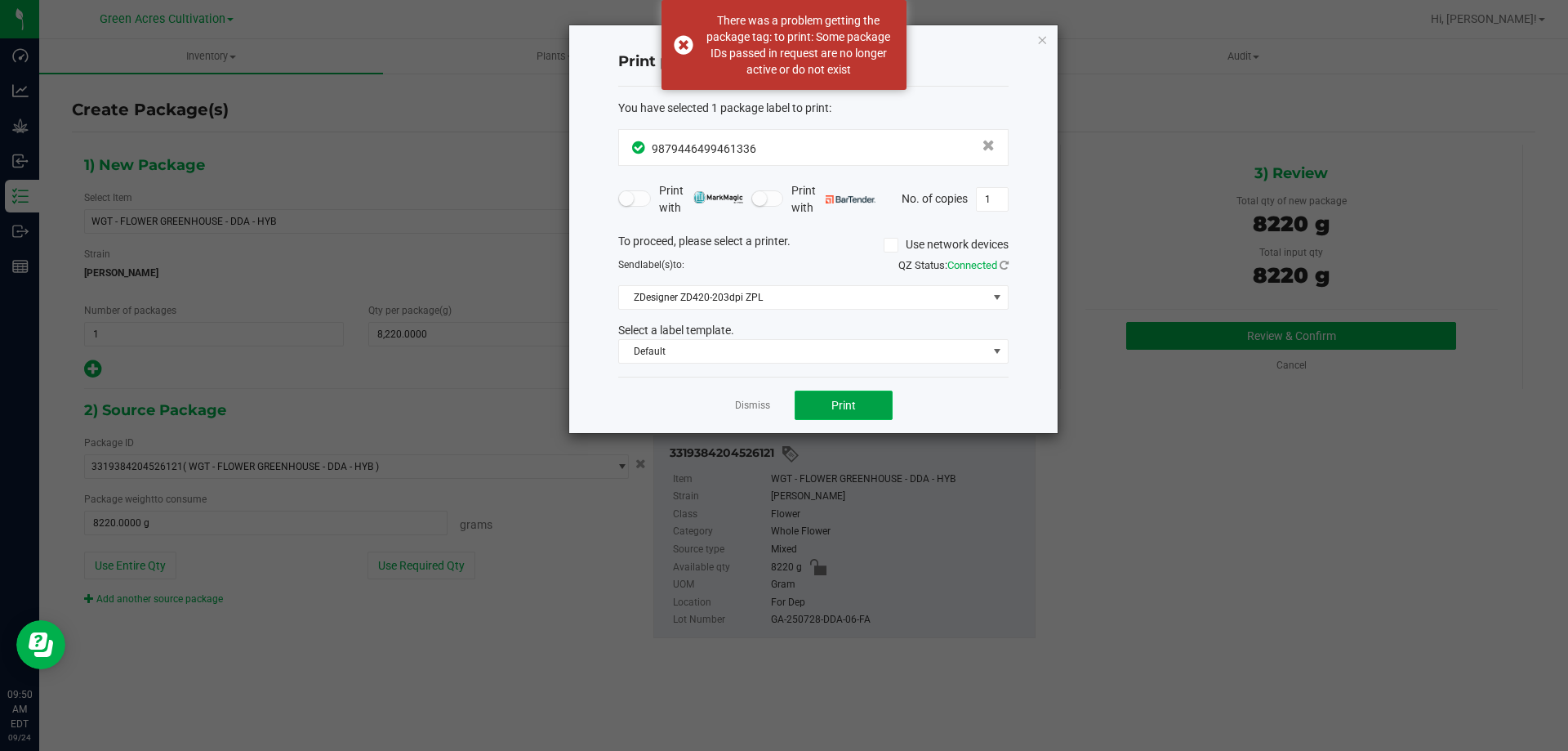
click at [856, 405] on button "Print" at bounding box center [844, 405] width 98 height 29
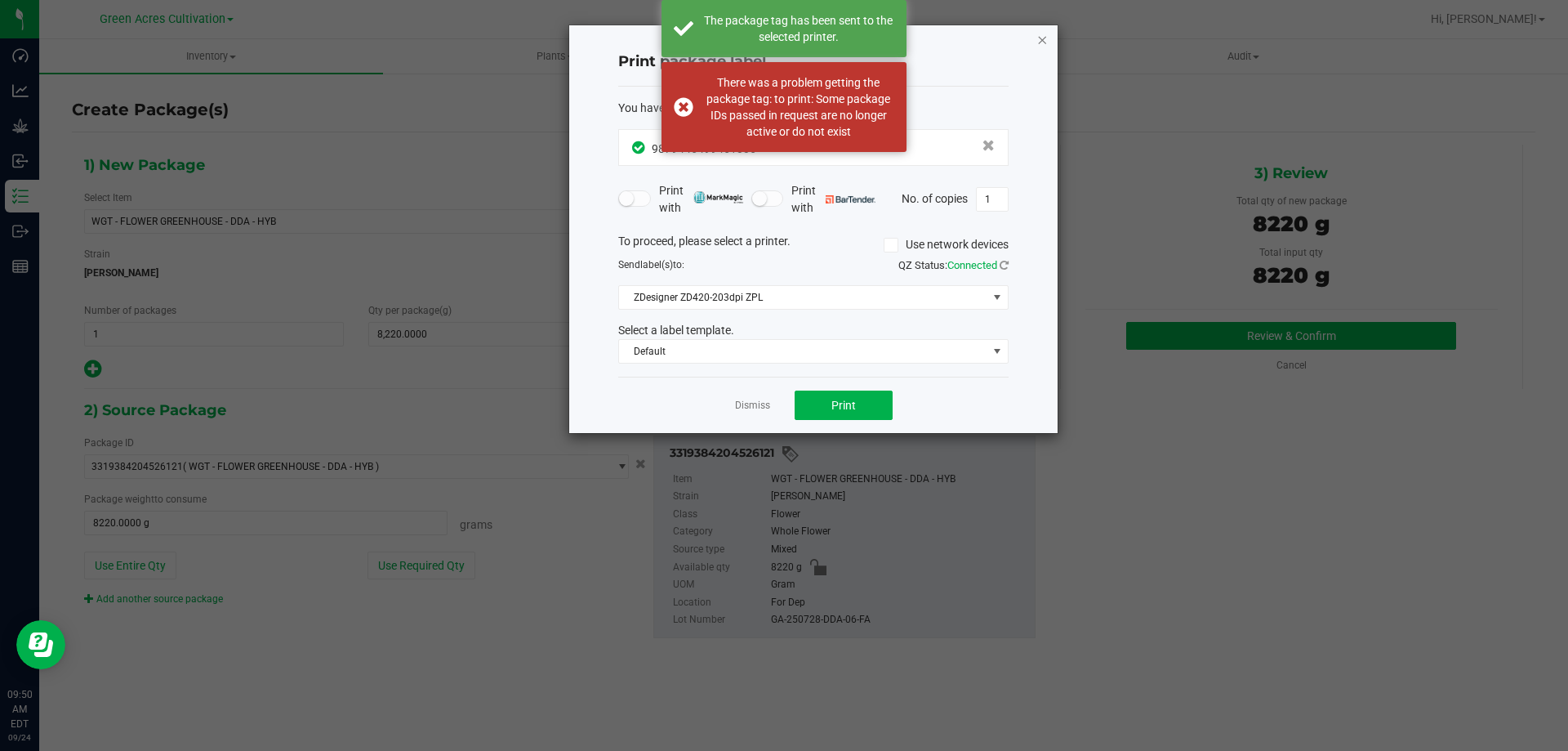
click at [1042, 33] on icon "button" at bounding box center [1043, 39] width 11 height 20
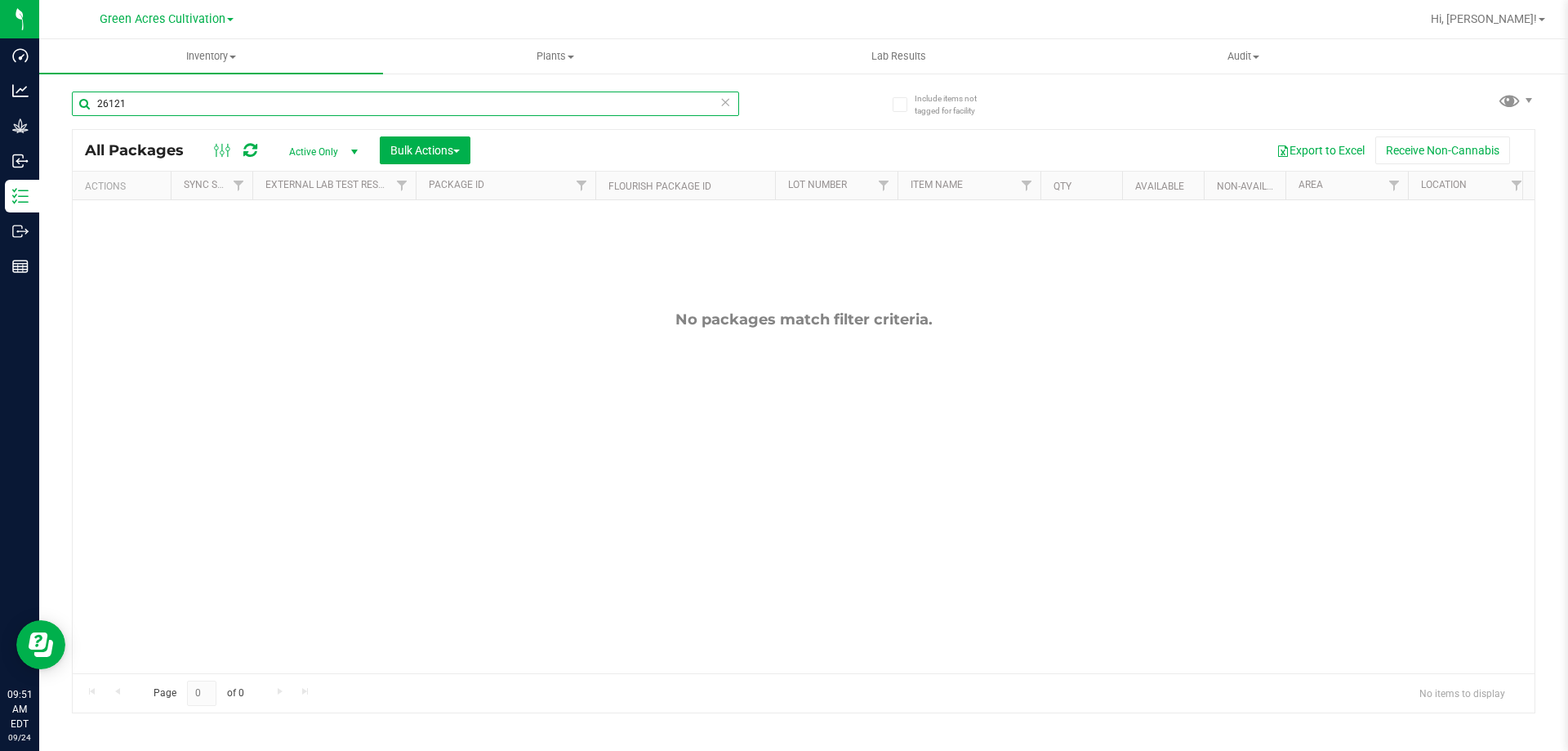
click at [392, 92] on input "26121" at bounding box center [405, 104] width 667 height 25
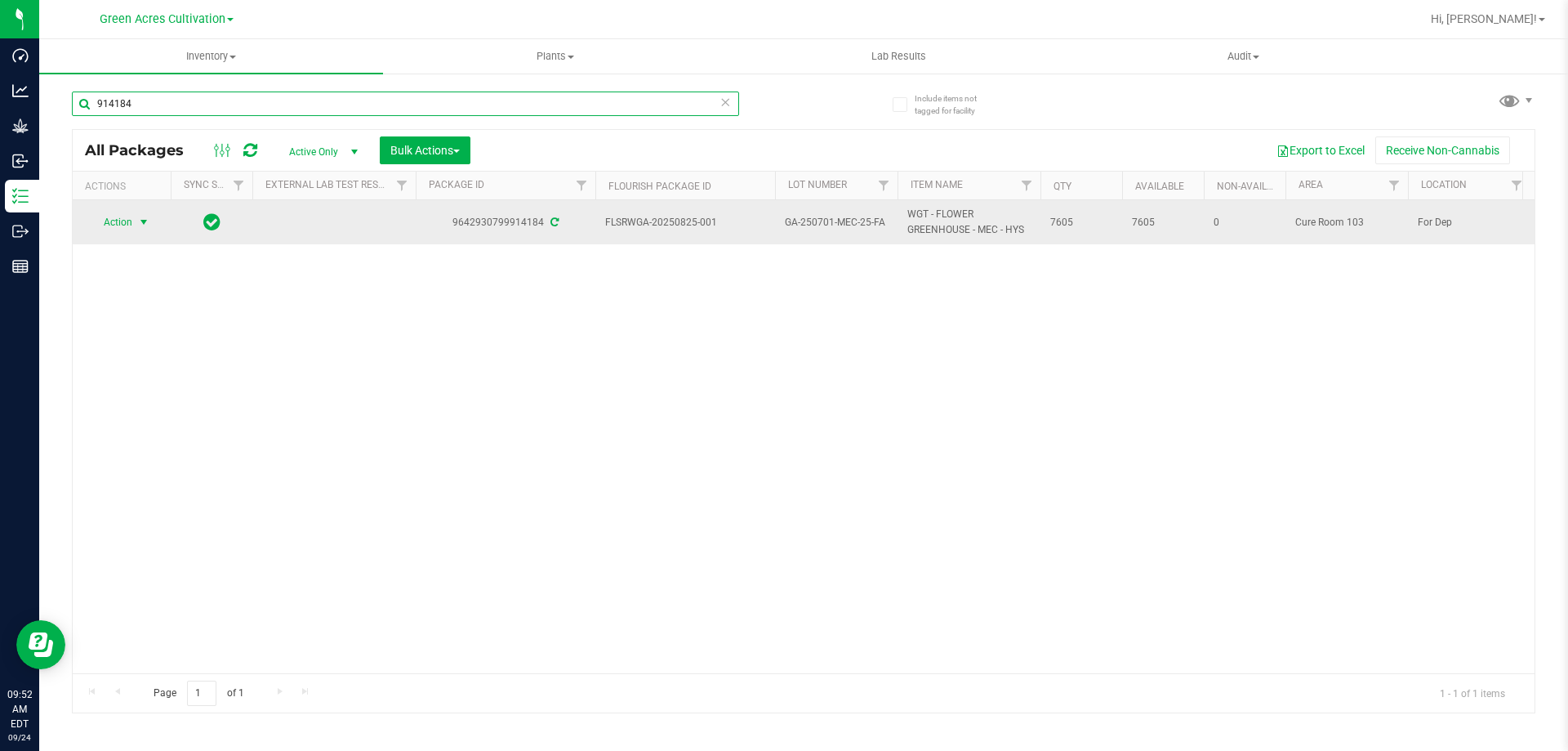
type input "914184"
click at [141, 221] on span "select" at bounding box center [143, 223] width 13 height 13
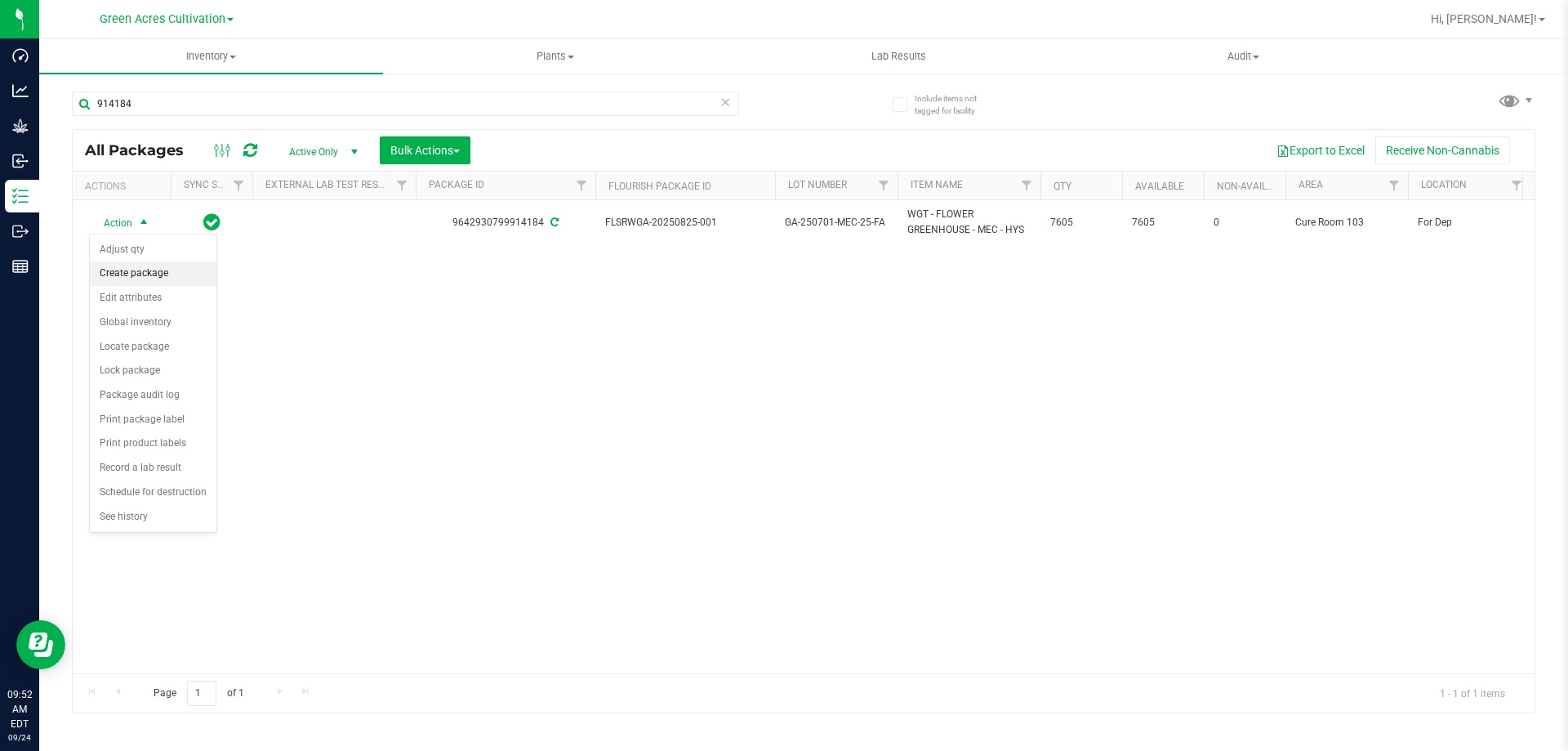
click at [132, 271] on li "Create package" at bounding box center [153, 274] width 126 height 25
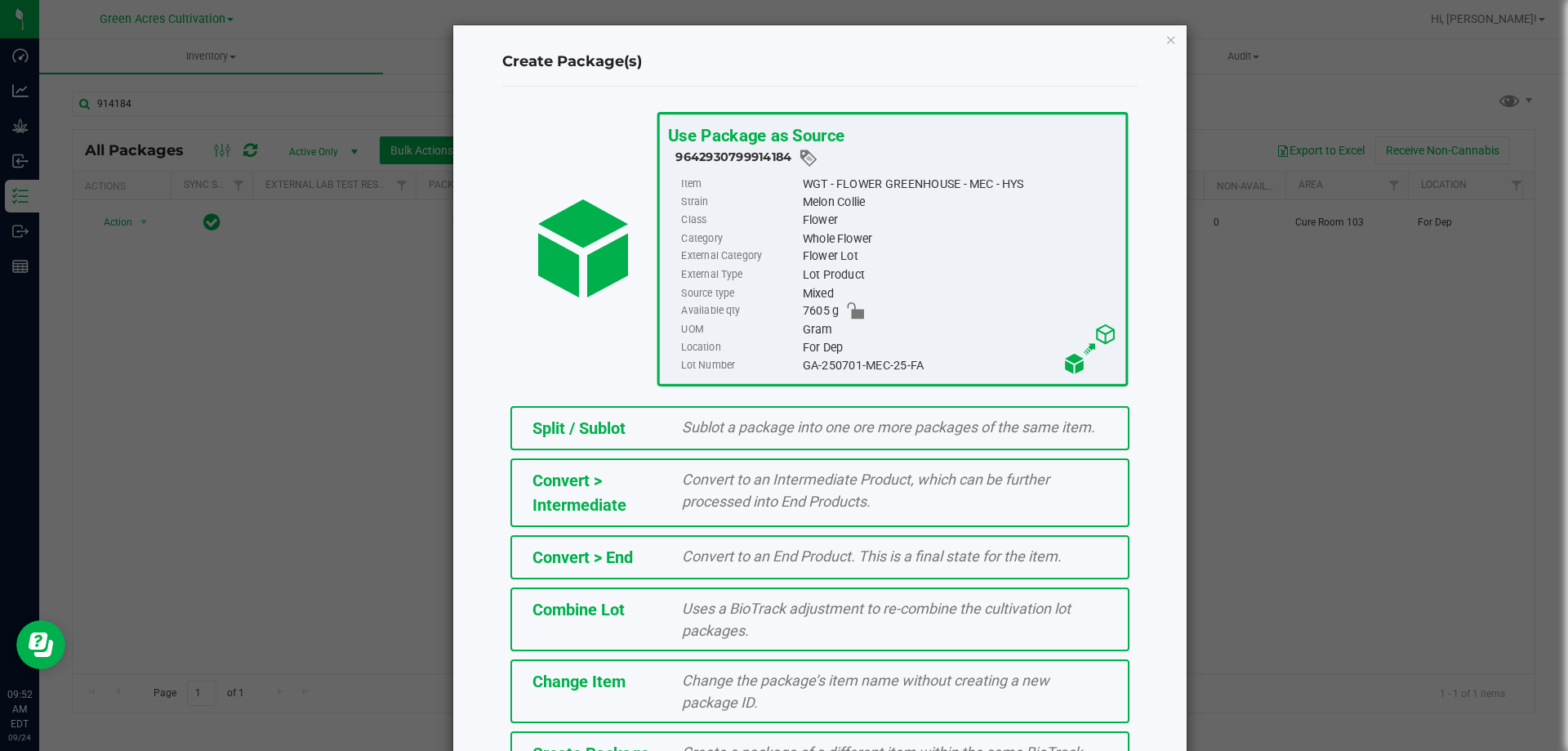
scroll to position [118, 0]
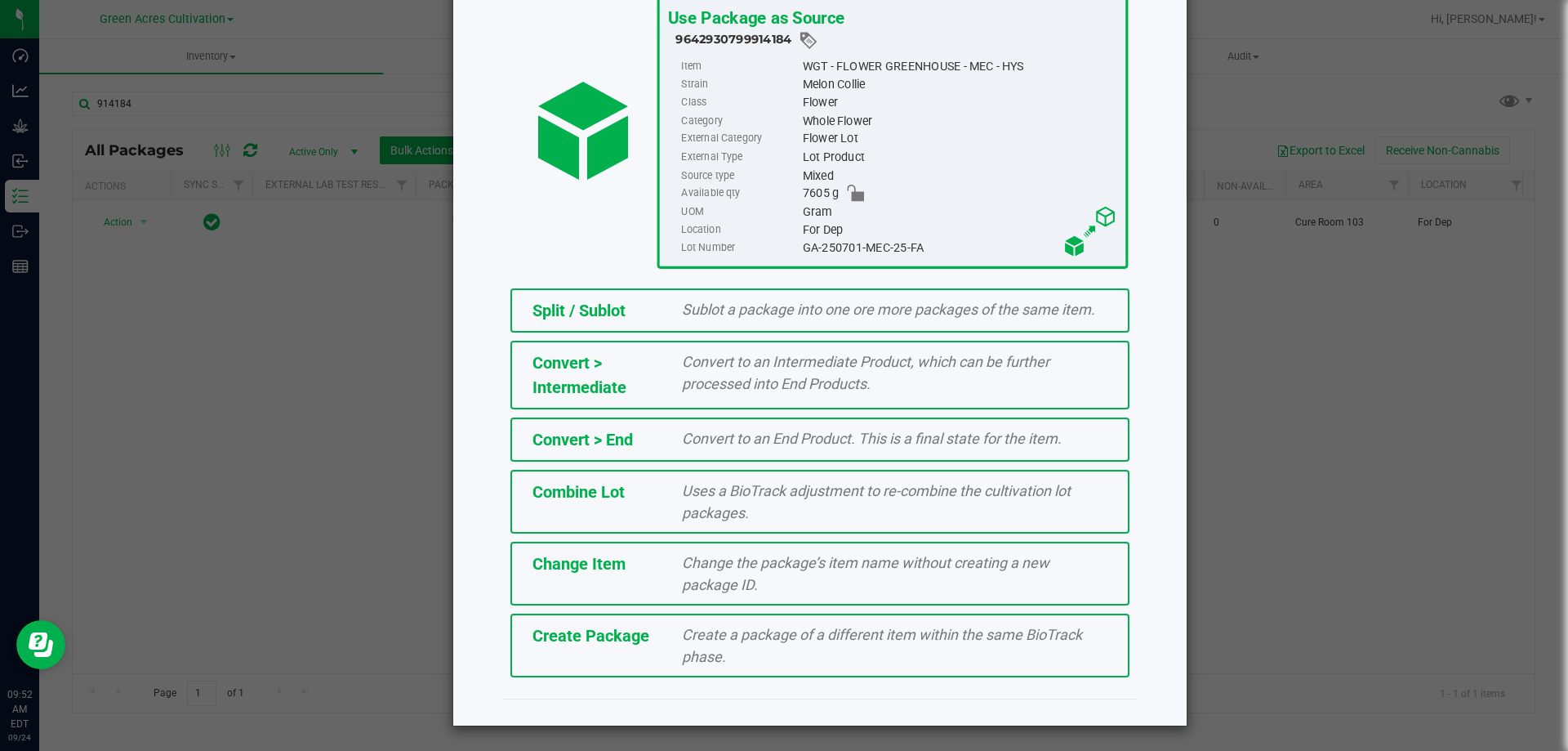
click at [608, 645] on span "Create Package" at bounding box center [592, 635] width 117 height 20
